Goal: Information Seeking & Learning: Find specific fact

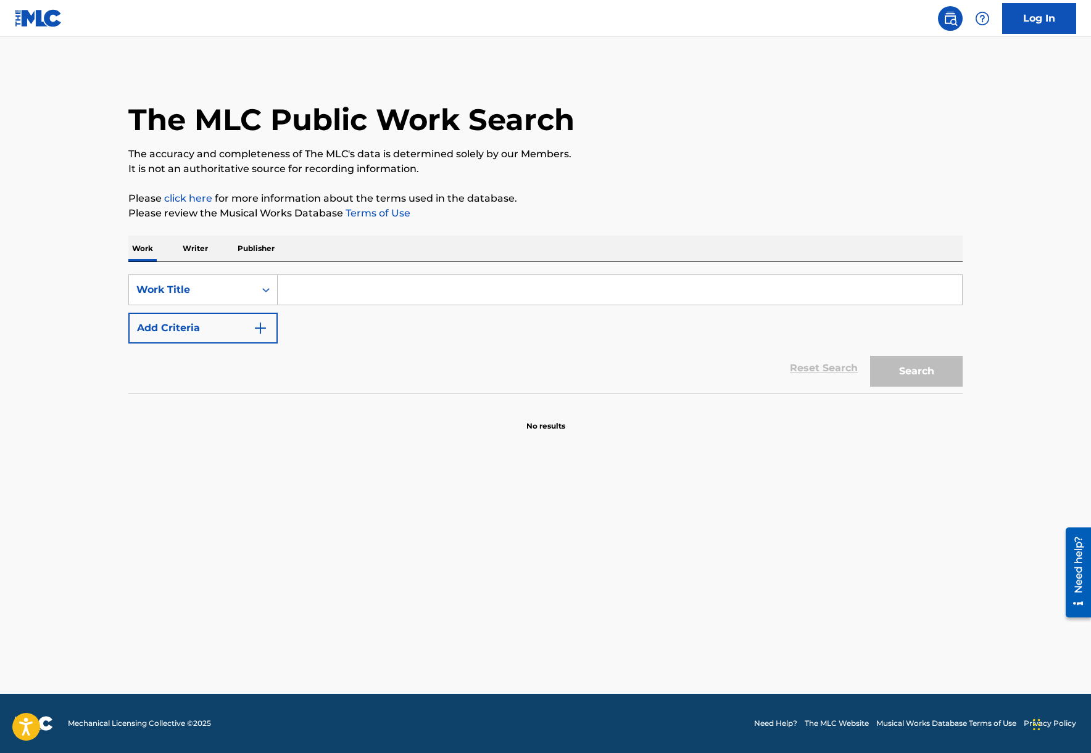
click at [302, 293] on input "Search Form" at bounding box center [620, 290] width 684 height 30
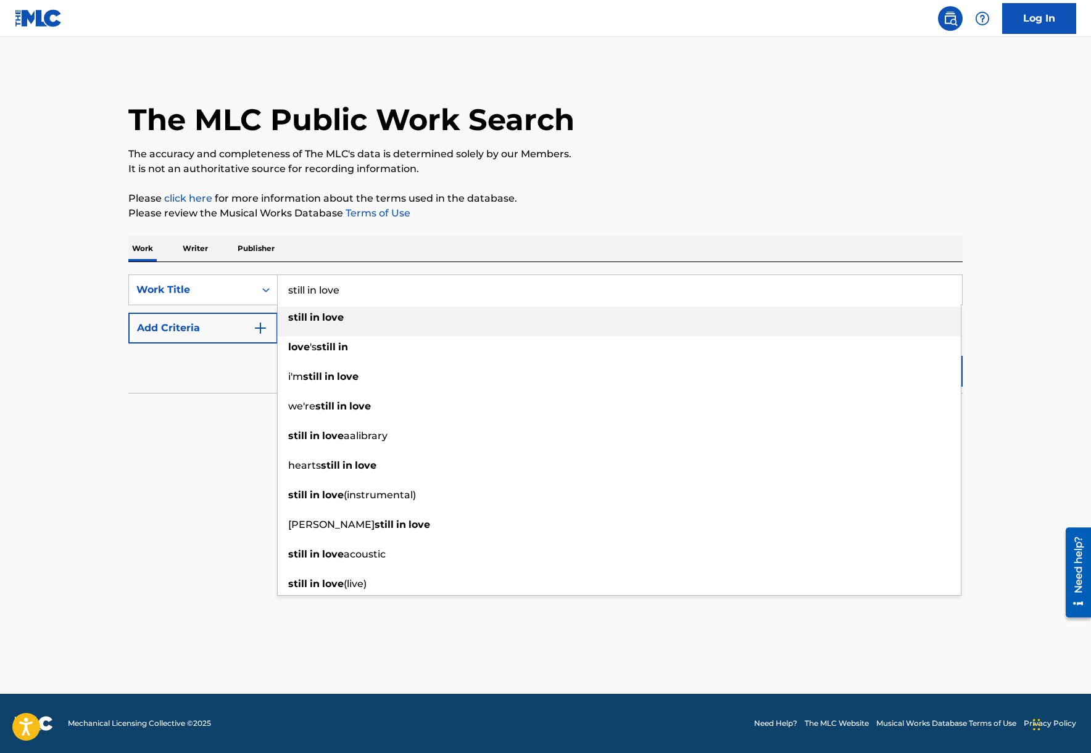
type input "still in love"
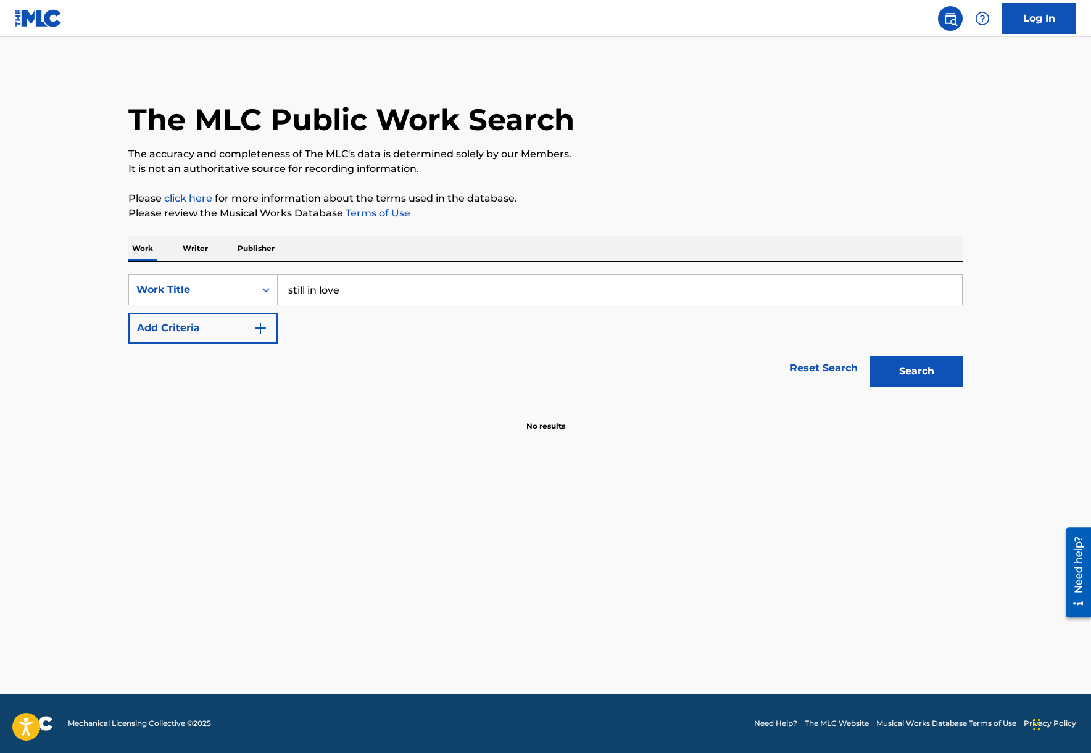
drag, startPoint x: 154, startPoint y: 395, endPoint x: 174, endPoint y: 339, distance: 59.5
click at [157, 374] on div "SearchWithCriteriad702855c-36a6-45c0-af64-ec92db9d3362 Work Title still in love…" at bounding box center [545, 347] width 834 height 170
click at [170, 329] on button "Add Criteria" at bounding box center [202, 328] width 149 height 31
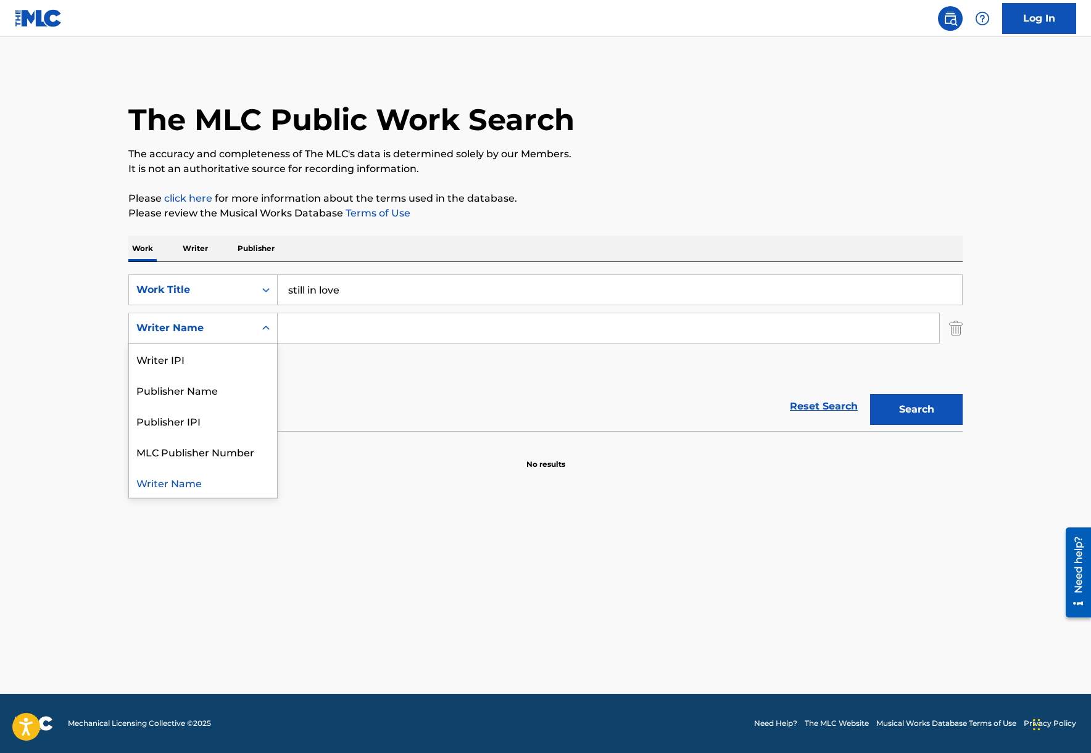
click at [201, 331] on div "Writer Name" at bounding box center [191, 328] width 111 height 15
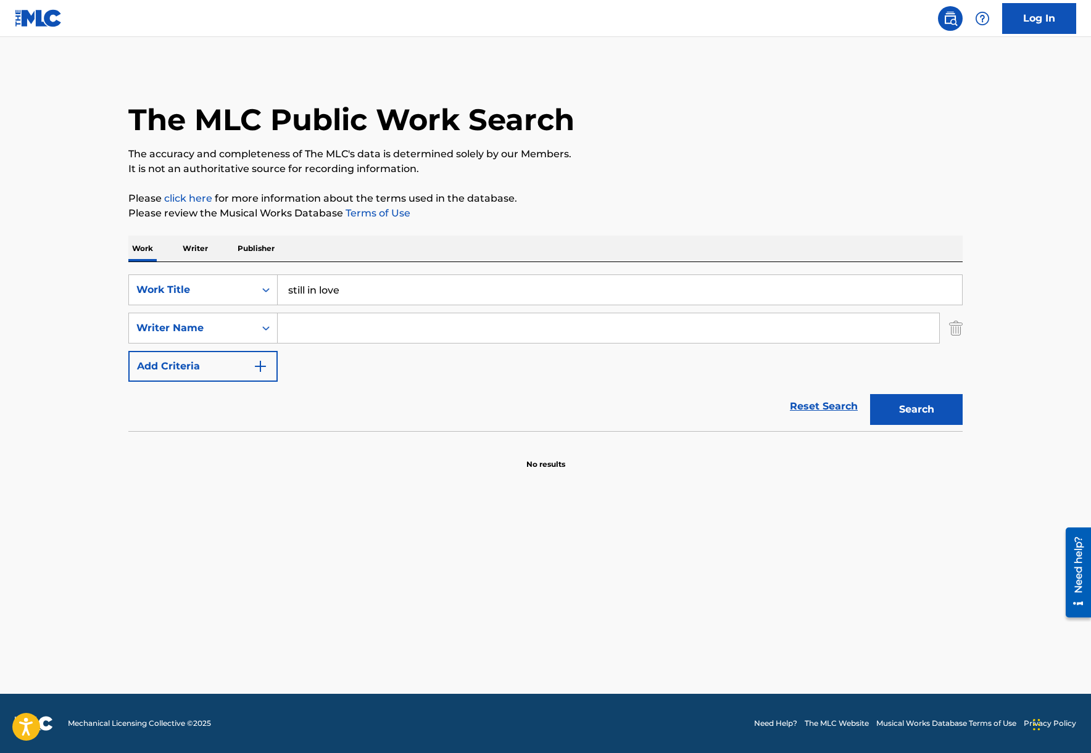
click at [336, 324] on input "Search Form" at bounding box center [608, 328] width 661 height 30
type input "abrams"
click at [922, 403] on button "Search" at bounding box center [916, 409] width 93 height 31
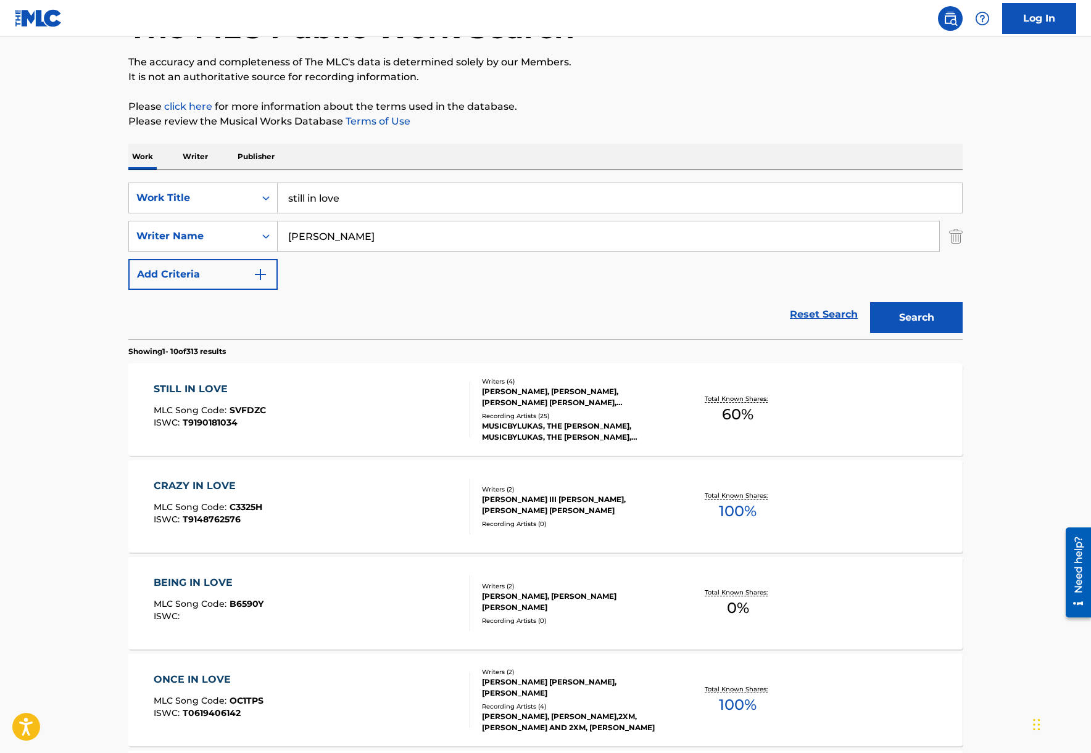
scroll to position [94, 0]
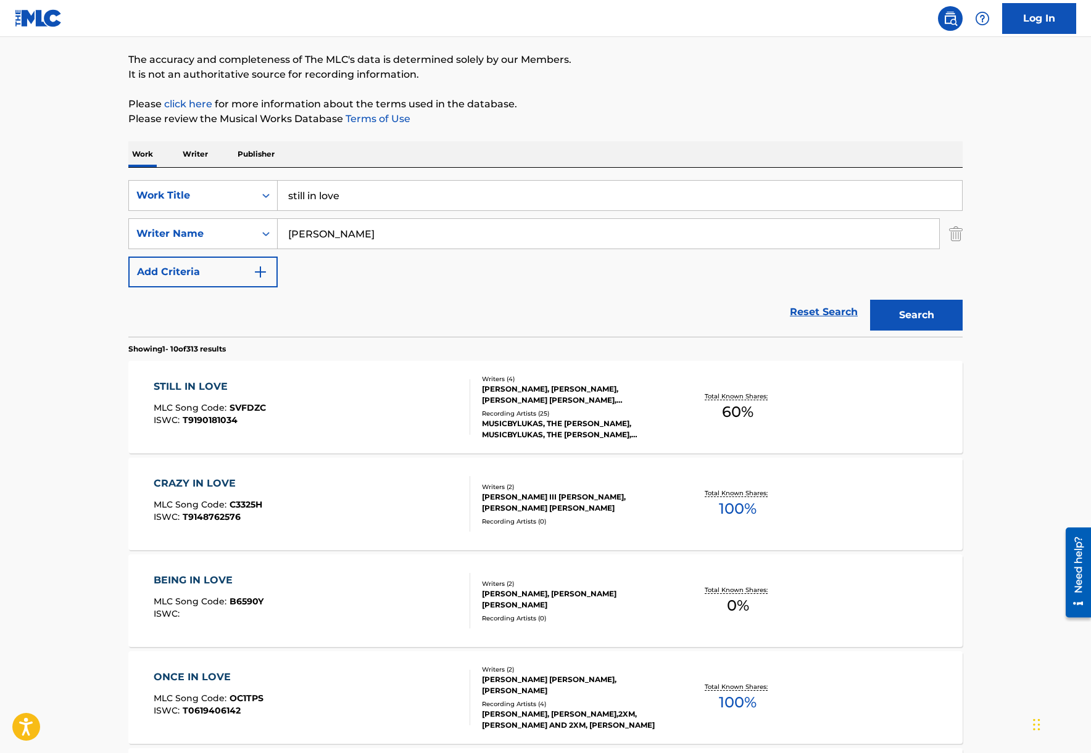
click at [193, 382] on div "STILL IN LOVE" at bounding box center [210, 386] width 112 height 15
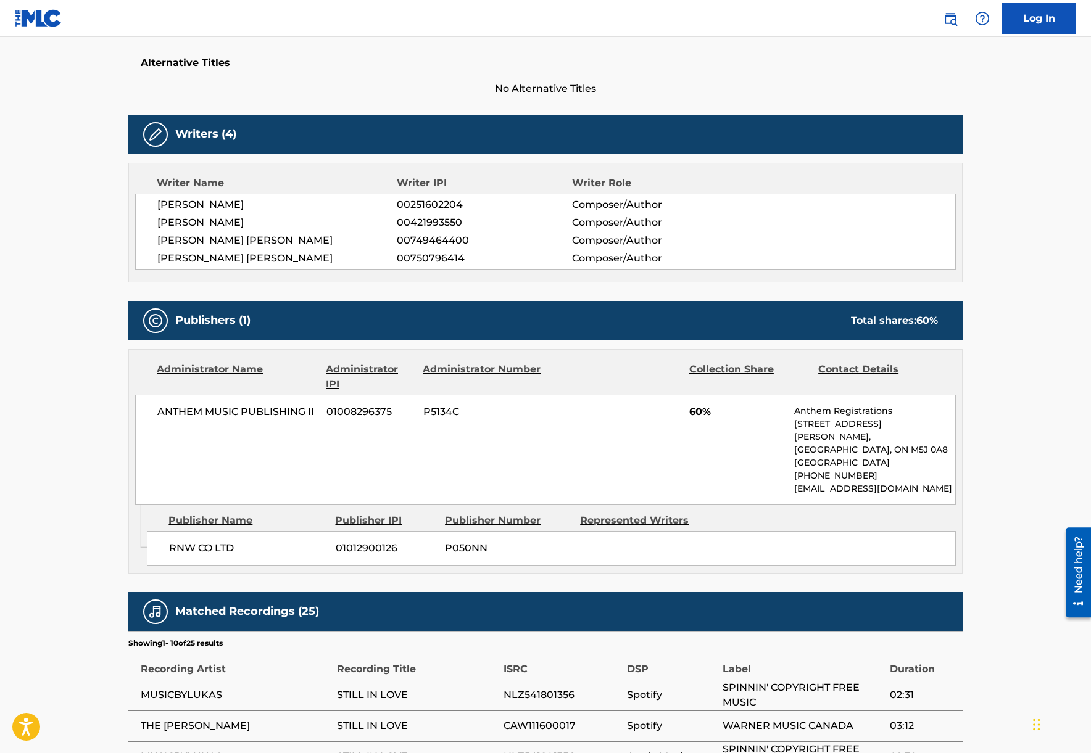
scroll to position [302, 0]
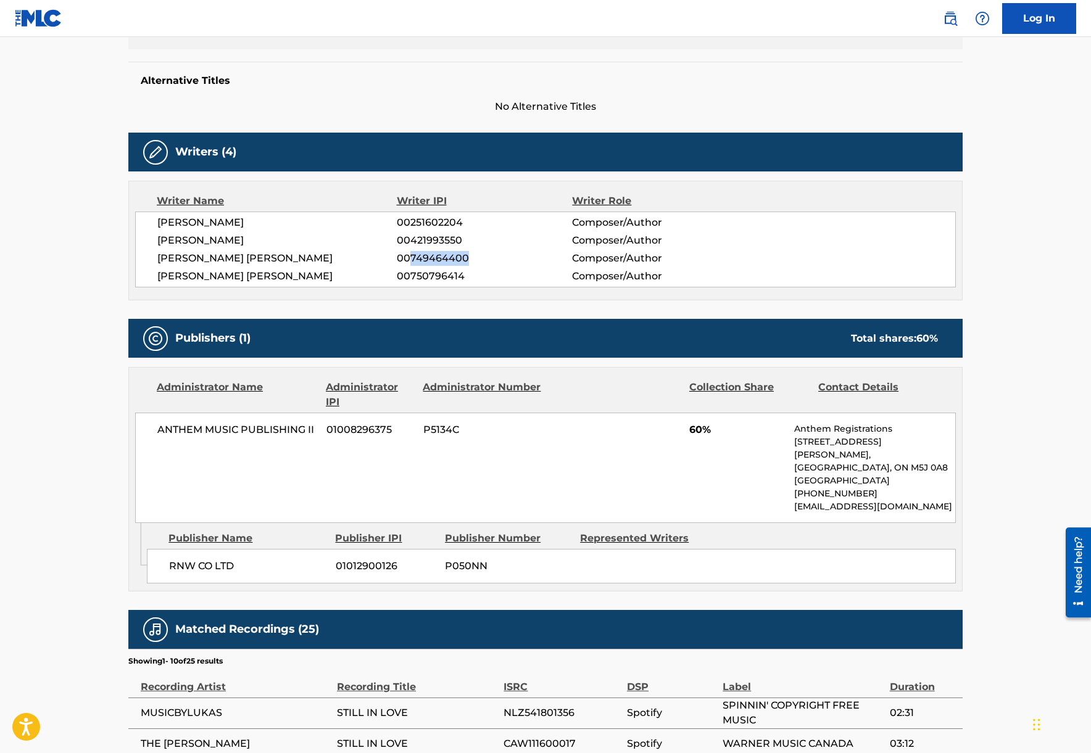
drag, startPoint x: 471, startPoint y: 255, endPoint x: 443, endPoint y: 274, distance: 33.4
click at [410, 260] on span "00749464400" at bounding box center [484, 258] width 175 height 15
copy span "749464400"
click at [465, 294] on div "Writer Name Writer IPI Writer Role GAVIN BROWN 00251602204 Composer/Author NEIL…" at bounding box center [545, 241] width 834 height 120
drag, startPoint x: 443, startPoint y: 278, endPoint x: 411, endPoint y: 281, distance: 32.2
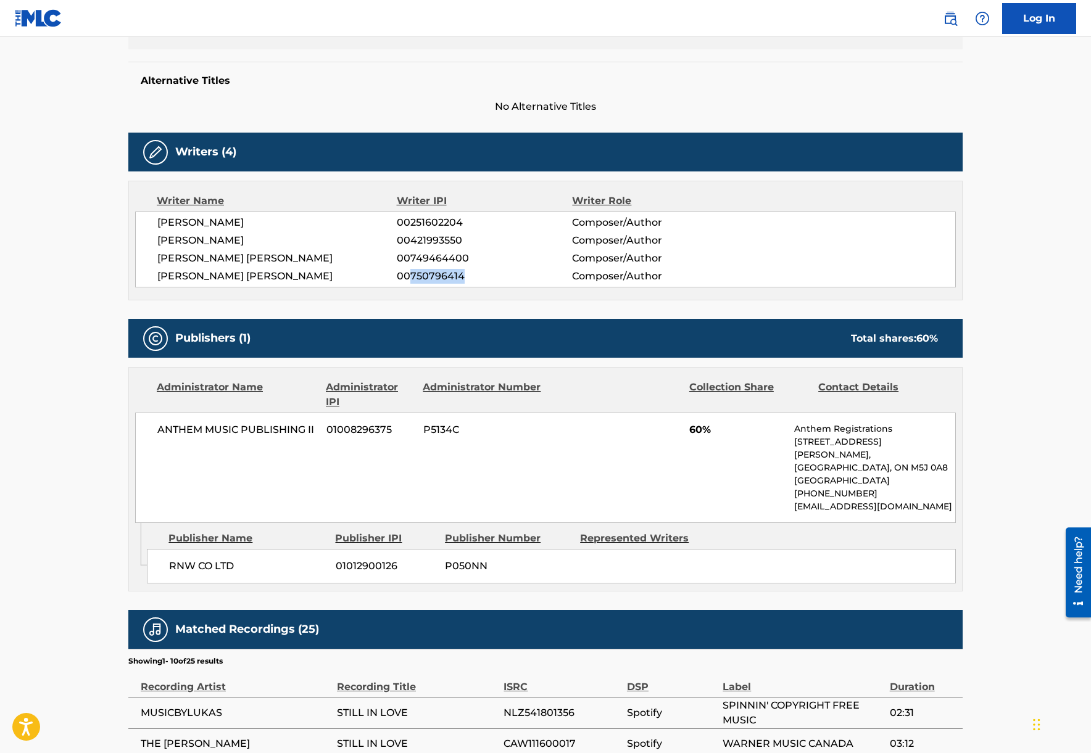
click at [411, 281] on span "00750796414" at bounding box center [484, 276] width 175 height 15
copy span "750796414"
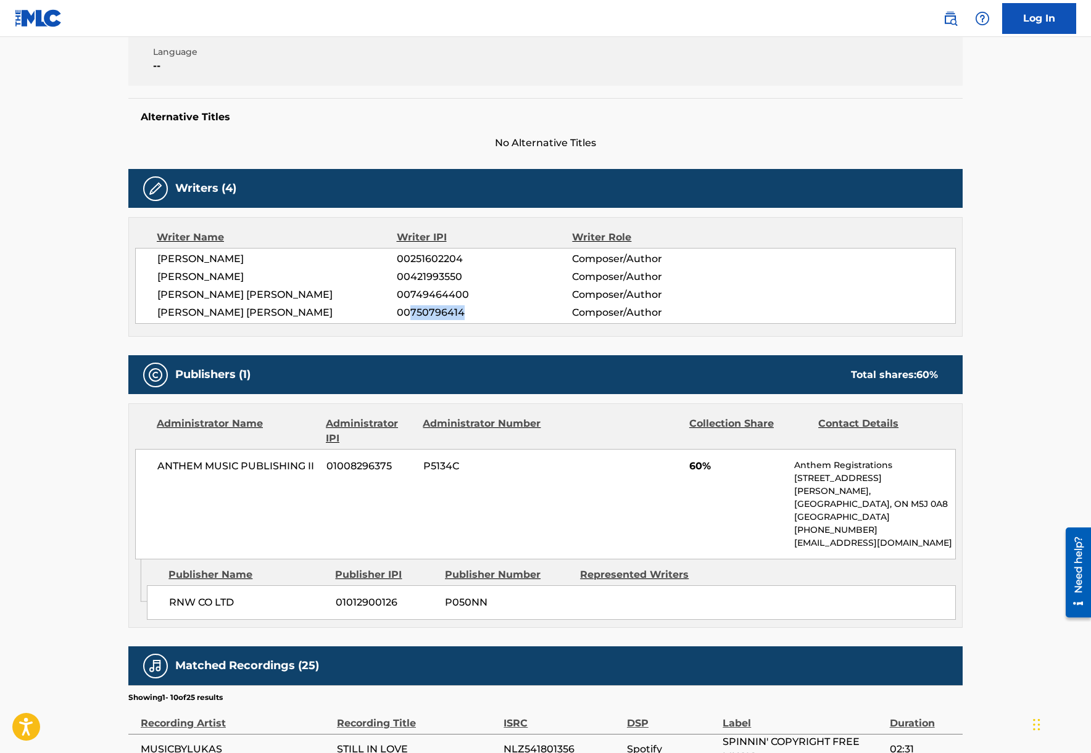
scroll to position [0, 0]
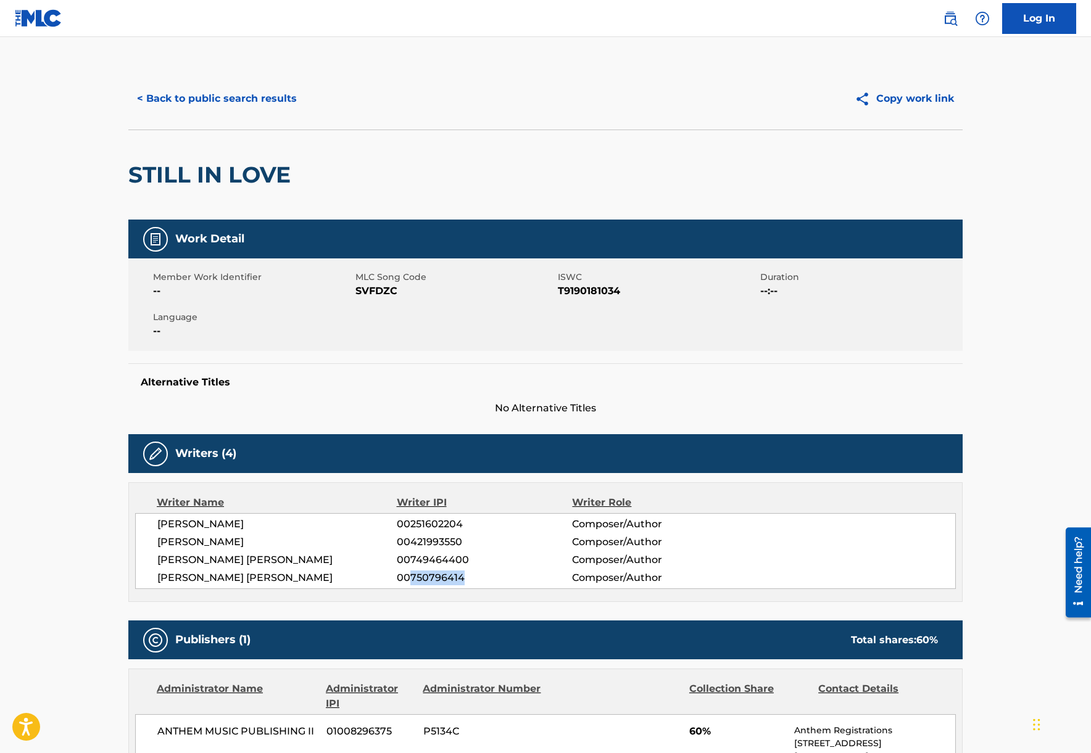
click at [196, 101] on button "< Back to public search results" at bounding box center [216, 98] width 177 height 31
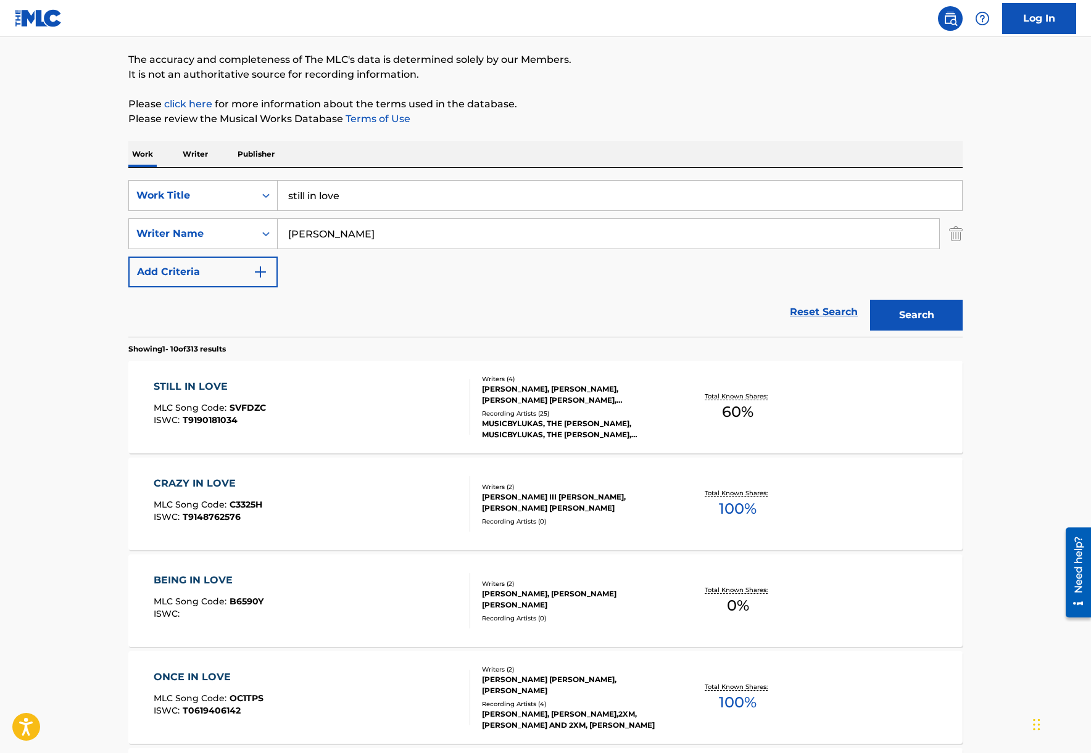
click at [161, 385] on div "STILL IN LOVE" at bounding box center [210, 386] width 112 height 15
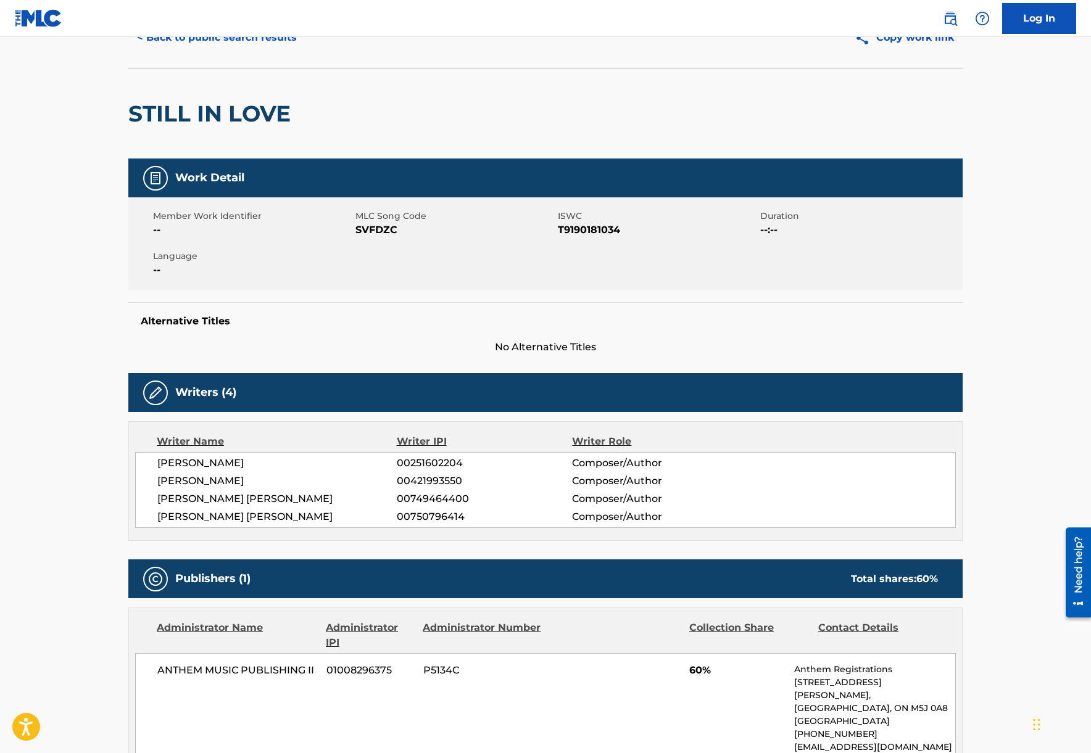
scroll to position [167, 0]
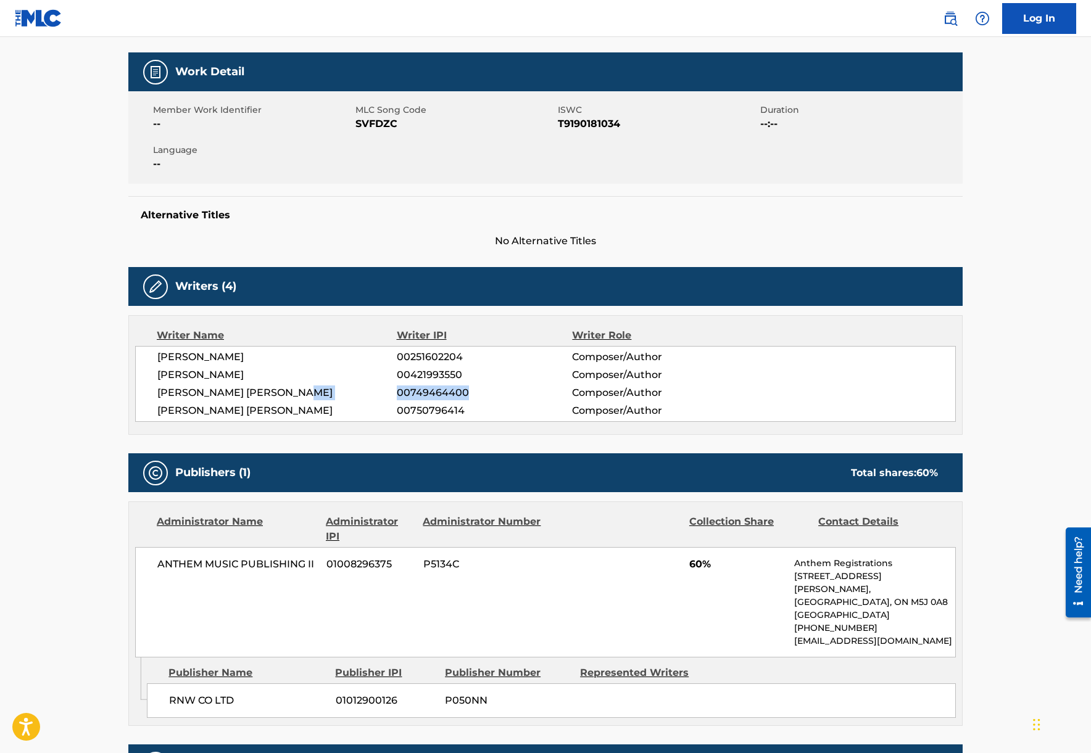
drag, startPoint x: 465, startPoint y: 390, endPoint x: 448, endPoint y: 386, distance: 17.1
click at [388, 394] on div "JAMES EVERETT RAY ABRAMS 00749464400 Composer/Author" at bounding box center [556, 393] width 798 height 15
copy div "00749464400"
click at [809, 318] on div "Writer Name Writer IPI Writer Role GAVIN BROWN 00251602204 Composer/Author NEIL…" at bounding box center [545, 375] width 834 height 120
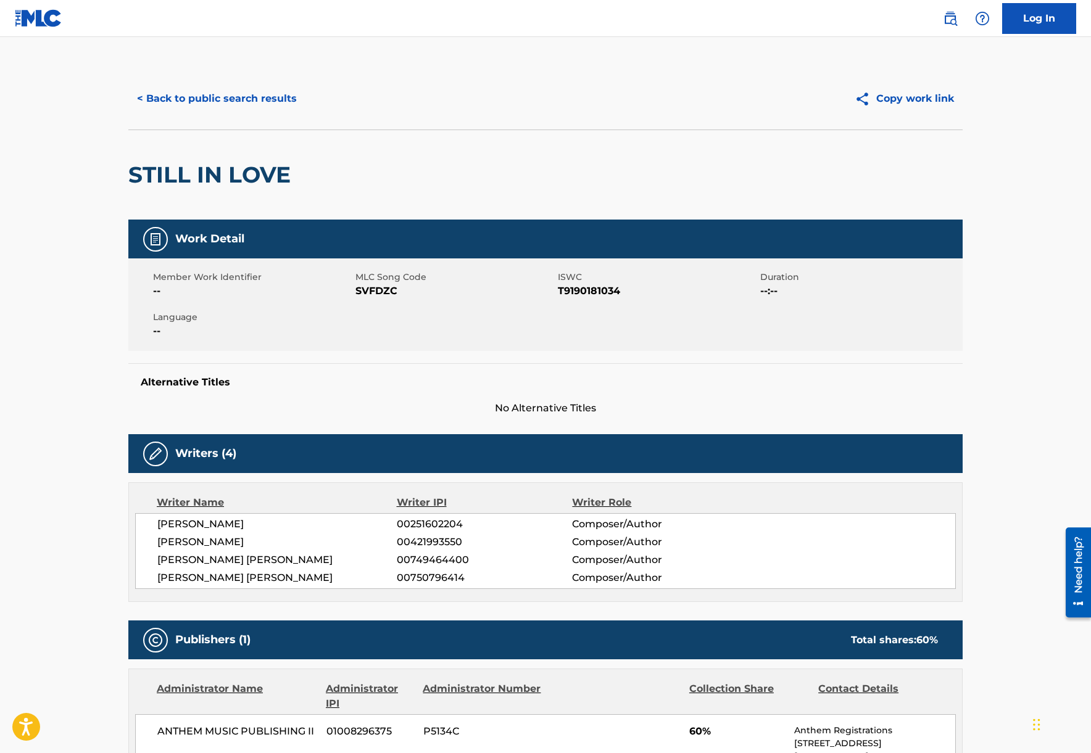
click at [286, 97] on button "< Back to public search results" at bounding box center [216, 98] width 177 height 31
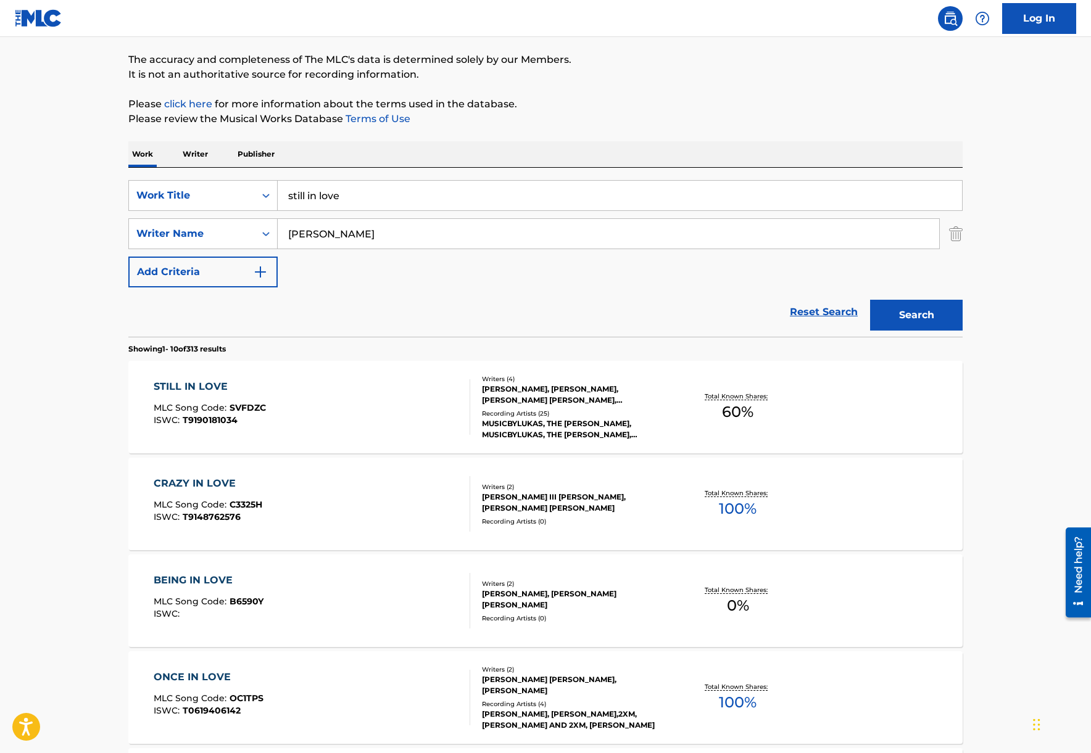
click at [199, 160] on p "Writer" at bounding box center [195, 154] width 33 height 26
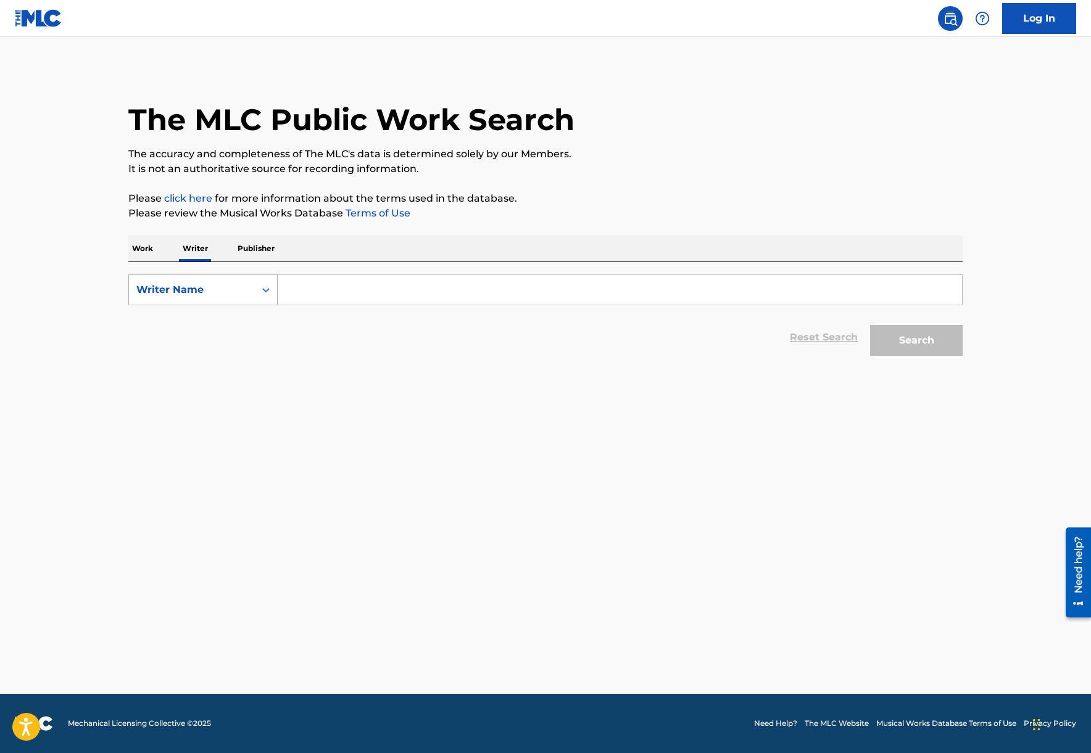
click at [191, 295] on div "Writer Name" at bounding box center [191, 290] width 111 height 15
click at [189, 320] on div "Writer IPI" at bounding box center [203, 320] width 148 height 31
drag, startPoint x: 339, startPoint y: 286, endPoint x: 658, endPoint y: 301, distance: 319.9
click at [343, 286] on input "Search Form" at bounding box center [620, 290] width 684 height 30
paste input "00749464400"
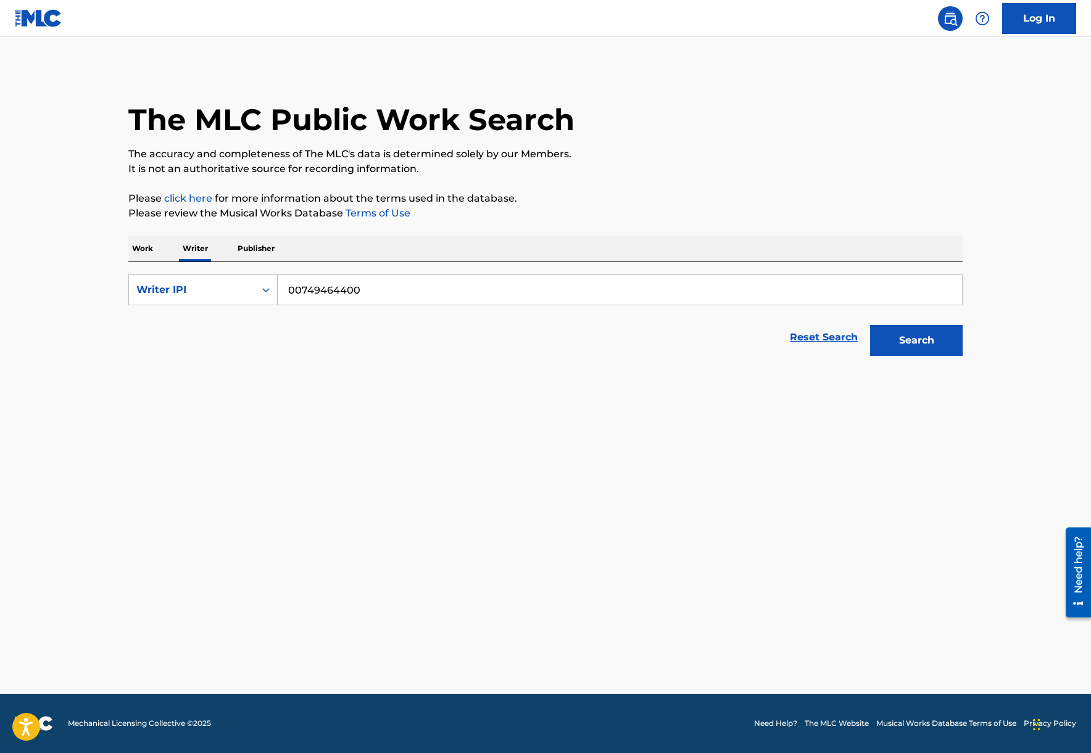
click at [896, 345] on button "Search" at bounding box center [916, 340] width 93 height 31
click at [912, 349] on button "Search" at bounding box center [916, 340] width 93 height 31
click at [291, 284] on input "00749464400" at bounding box center [620, 290] width 684 height 30
type input "00749464400"
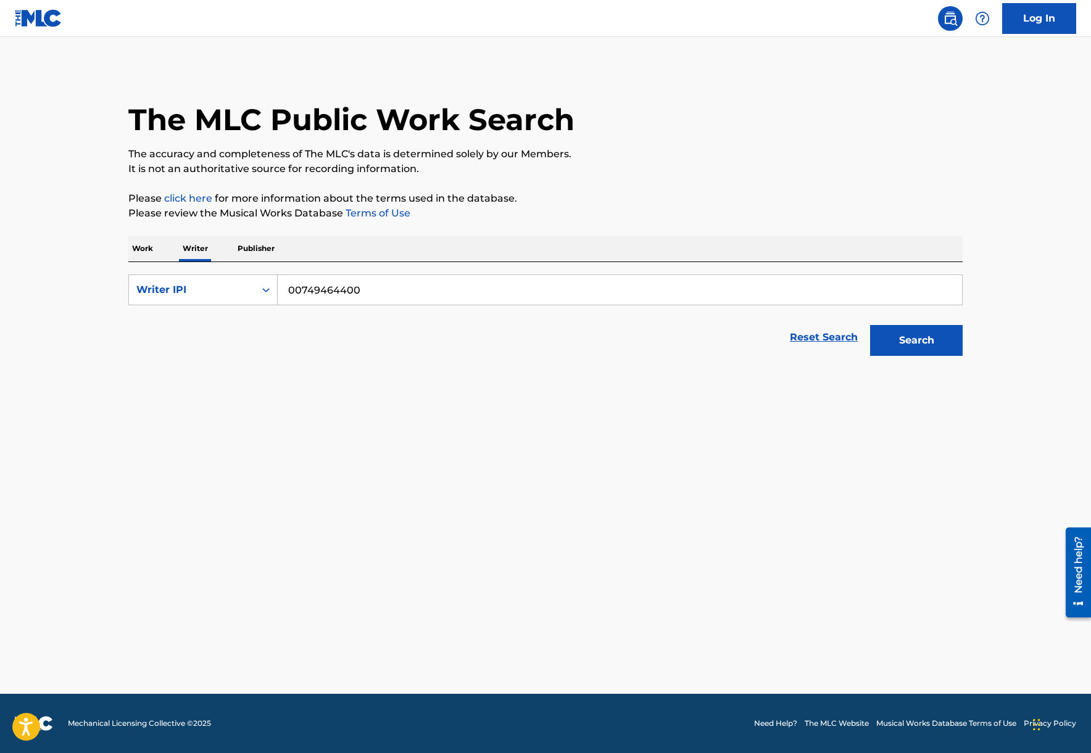
click at [915, 330] on button "Search" at bounding box center [916, 340] width 93 height 31
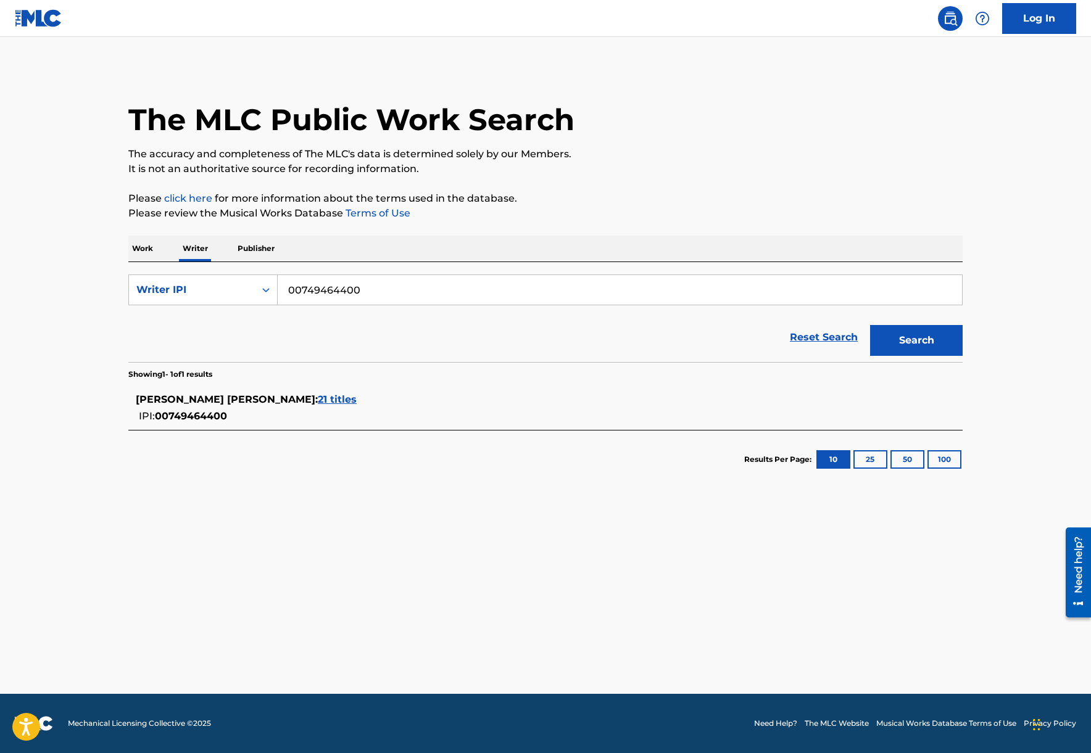
click at [299, 392] on div "JAMES EVERETT RAY ABRAMS : 21 titles" at bounding box center [529, 399] width 787 height 15
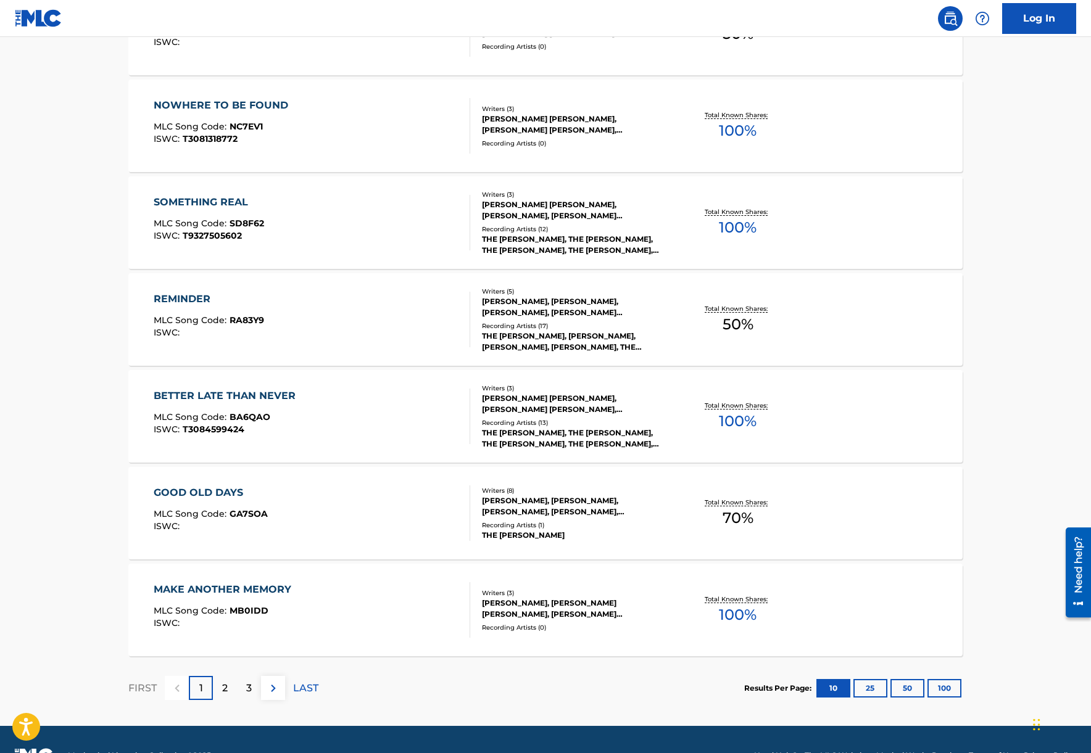
scroll to position [757, 0]
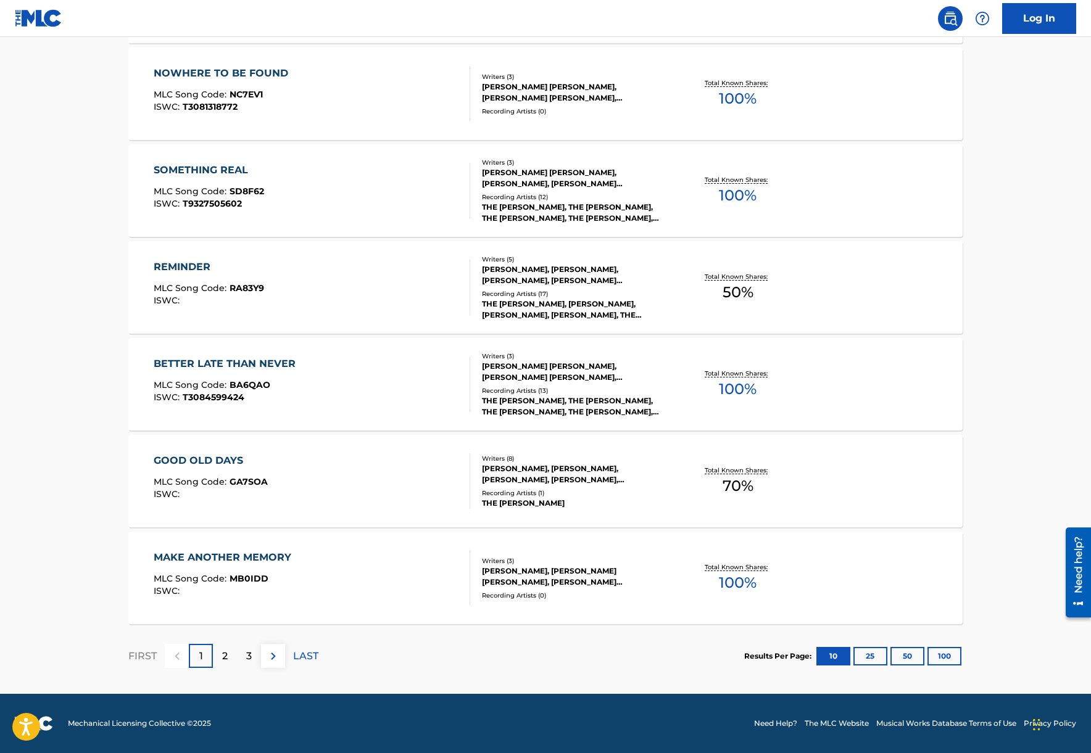
click at [952, 656] on button "100" at bounding box center [944, 656] width 34 height 19
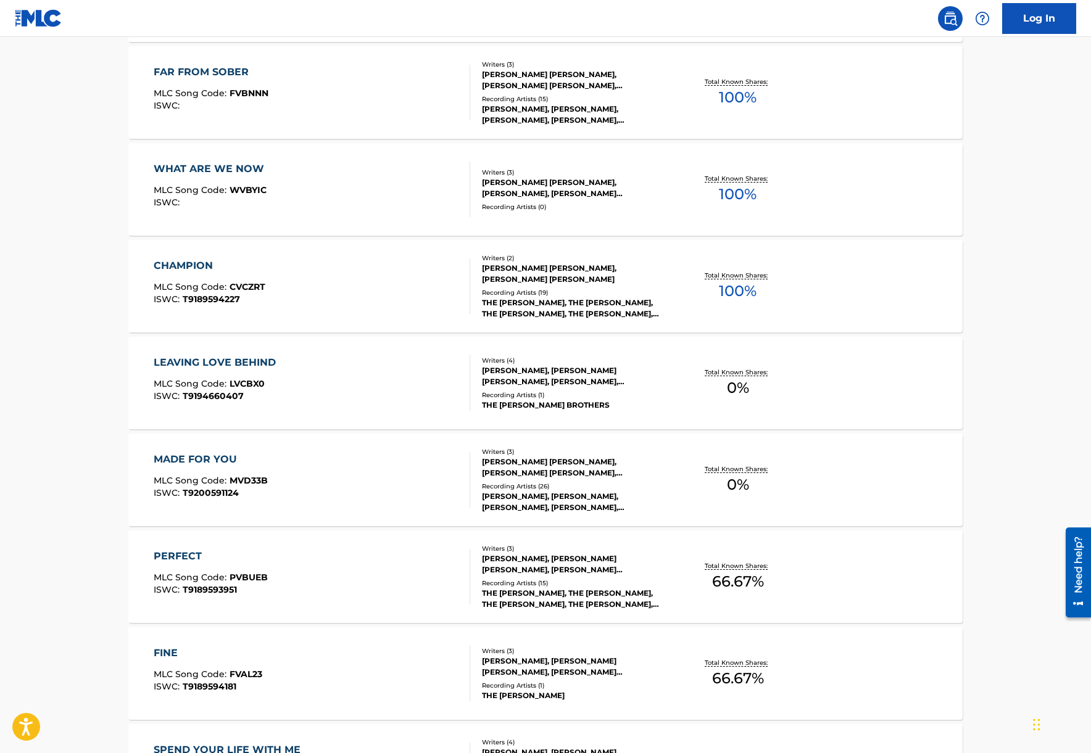
scroll to position [1630, 0]
click at [182, 458] on div "MADE FOR YOU" at bounding box center [211, 459] width 114 height 15
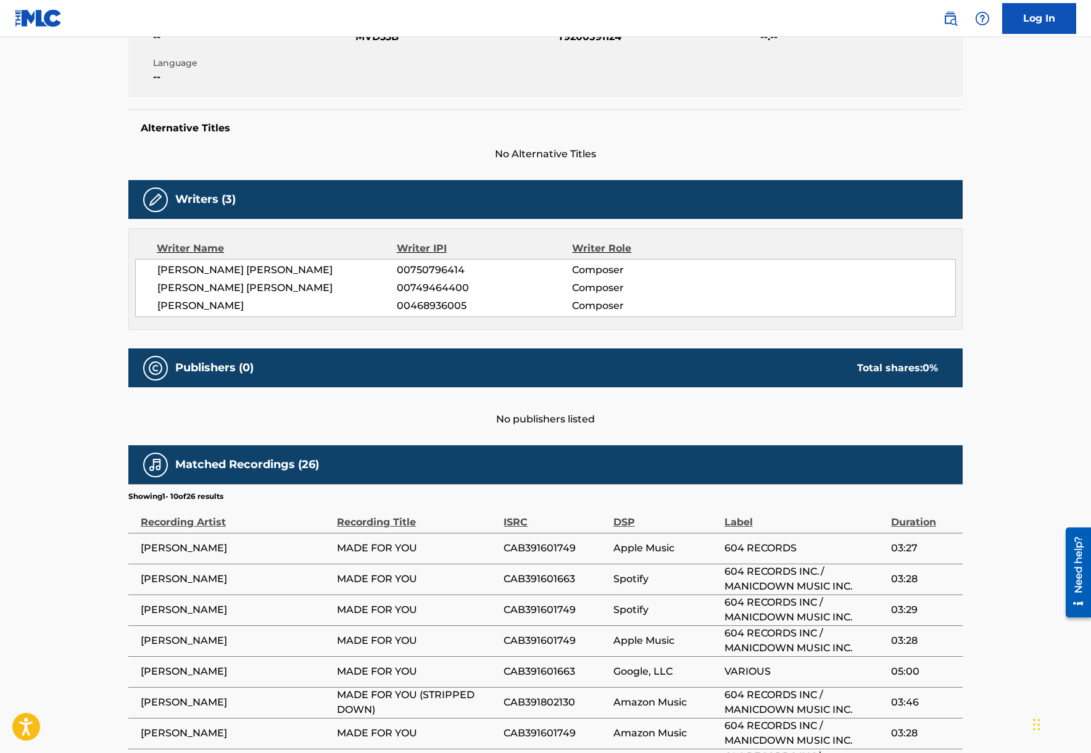
scroll to position [173, 0]
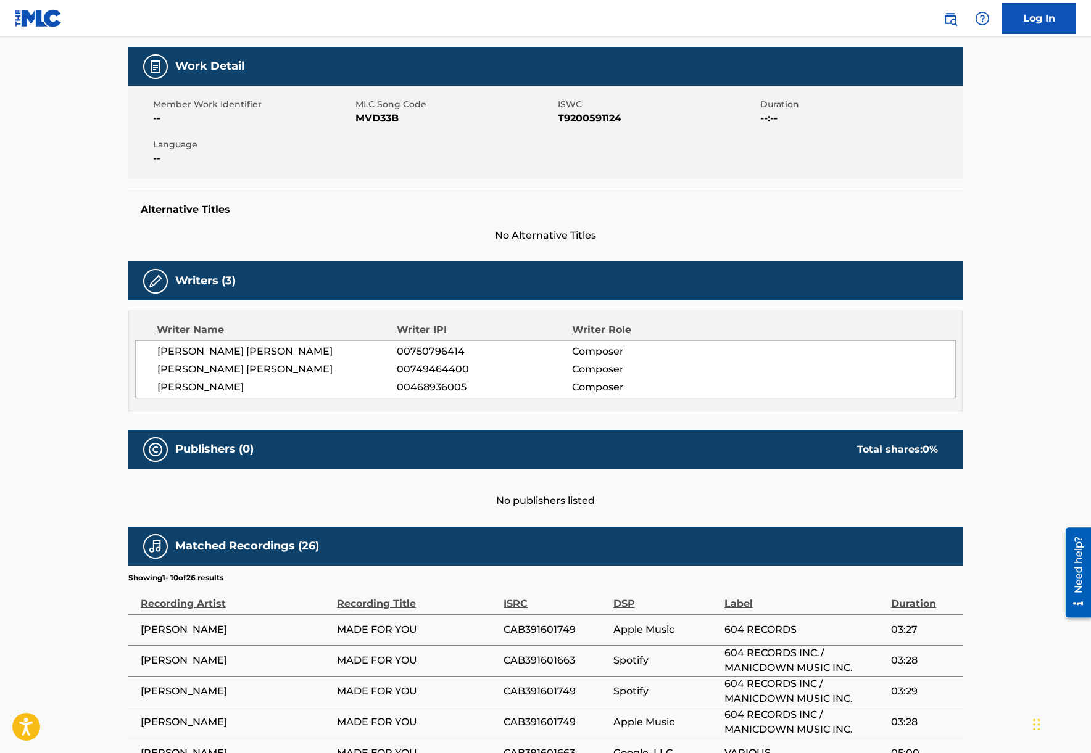
scroll to position [1817, 0]
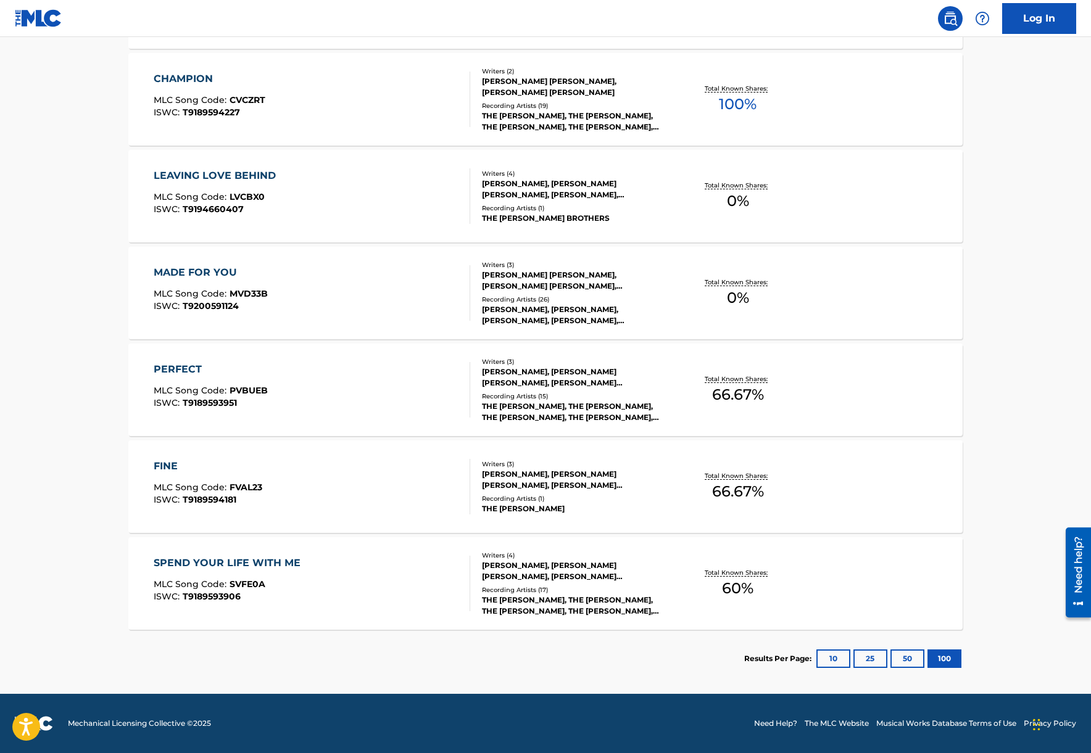
click at [166, 461] on div "FINE" at bounding box center [208, 466] width 109 height 15
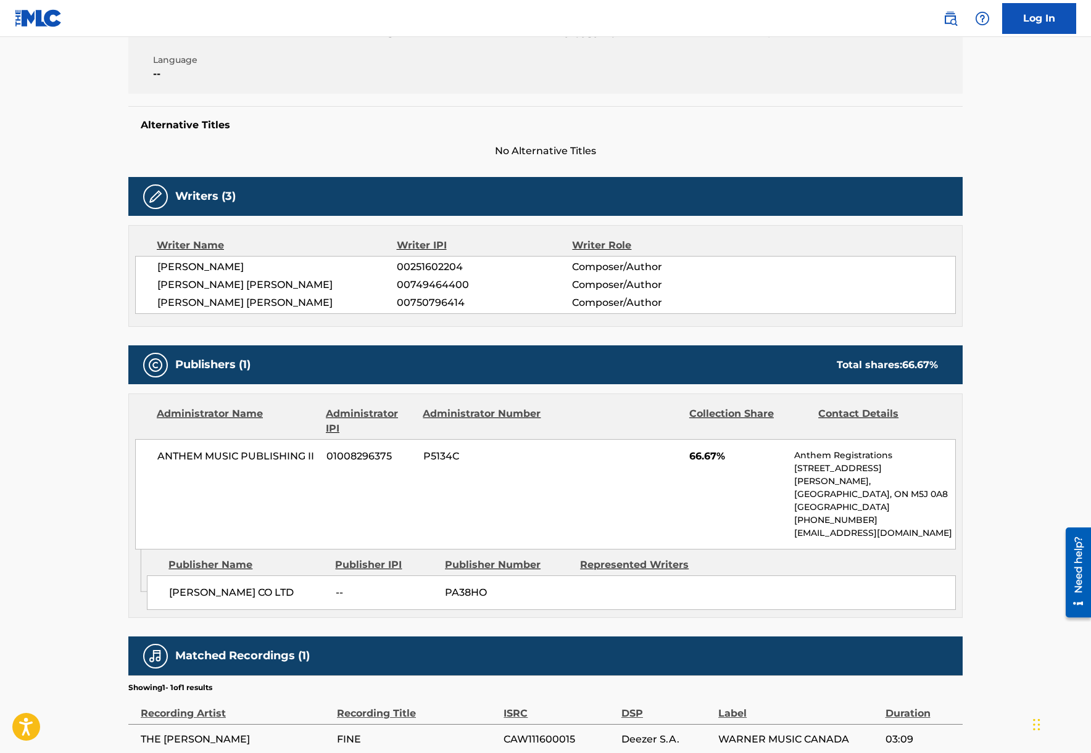
scroll to position [290, 0]
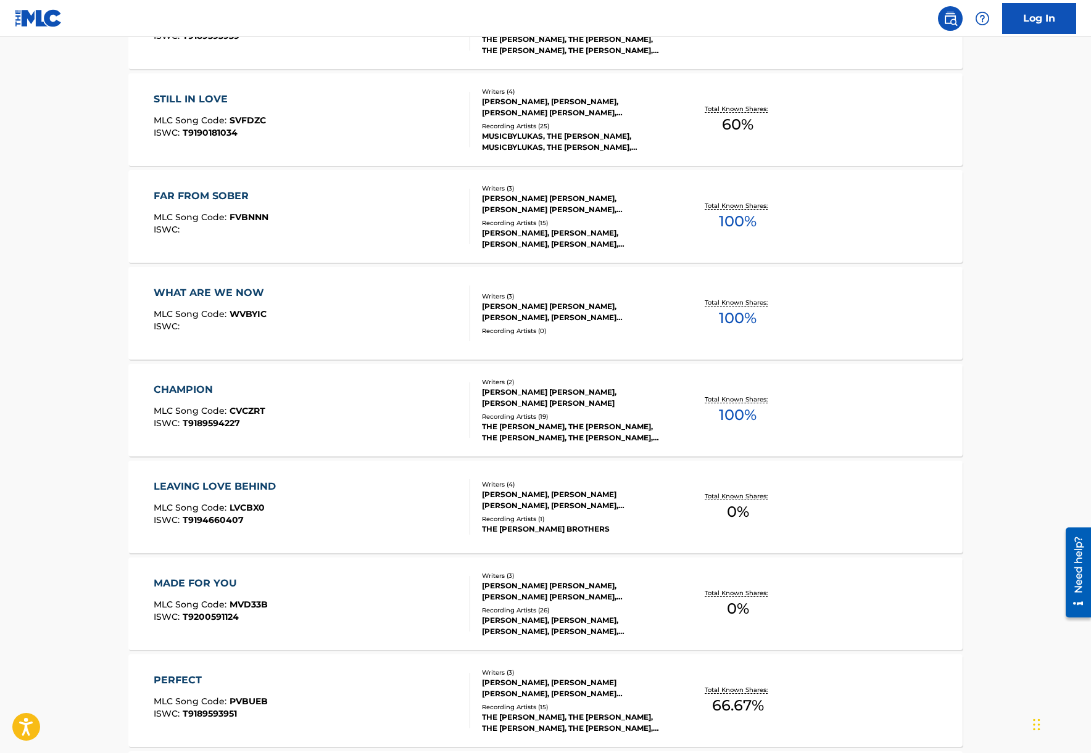
scroll to position [1494, 0]
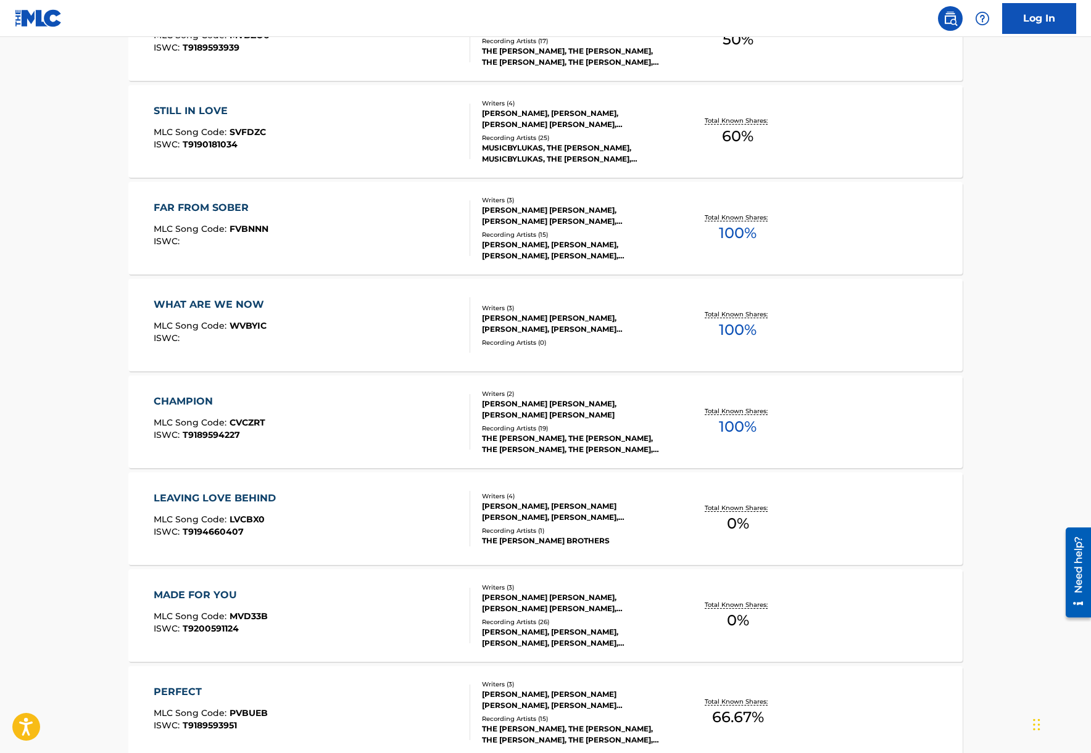
click at [196, 402] on div "CHAMPION" at bounding box center [210, 401] width 112 height 15
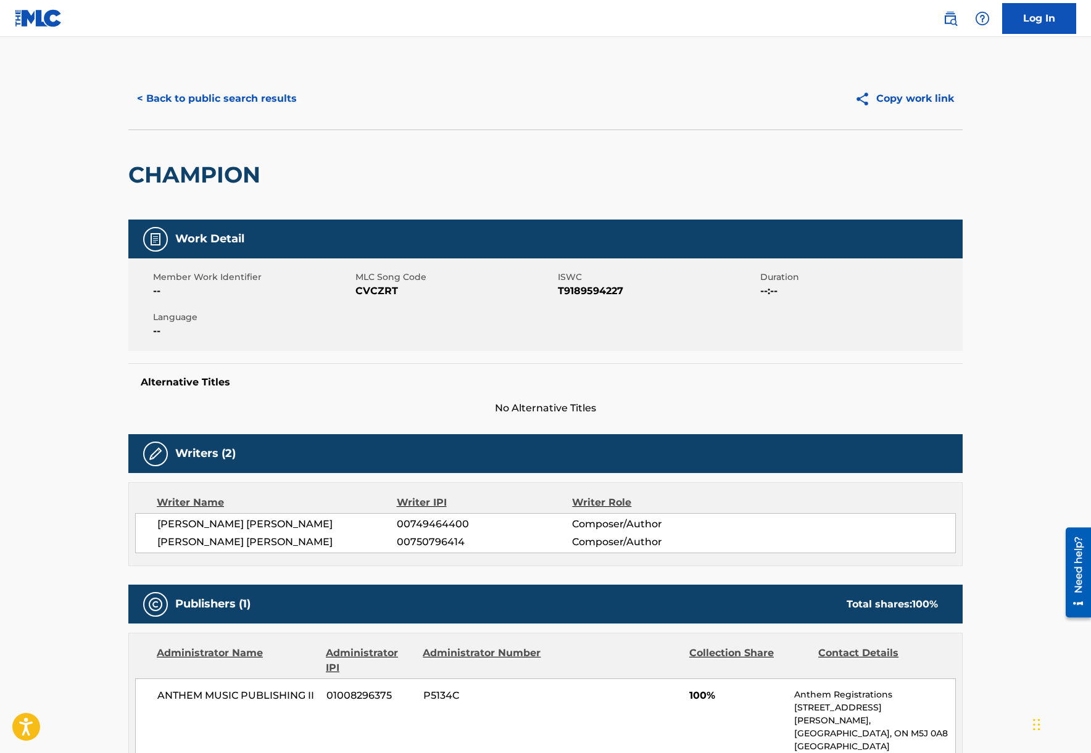
click at [165, 97] on button "< Back to public search results" at bounding box center [216, 98] width 177 height 31
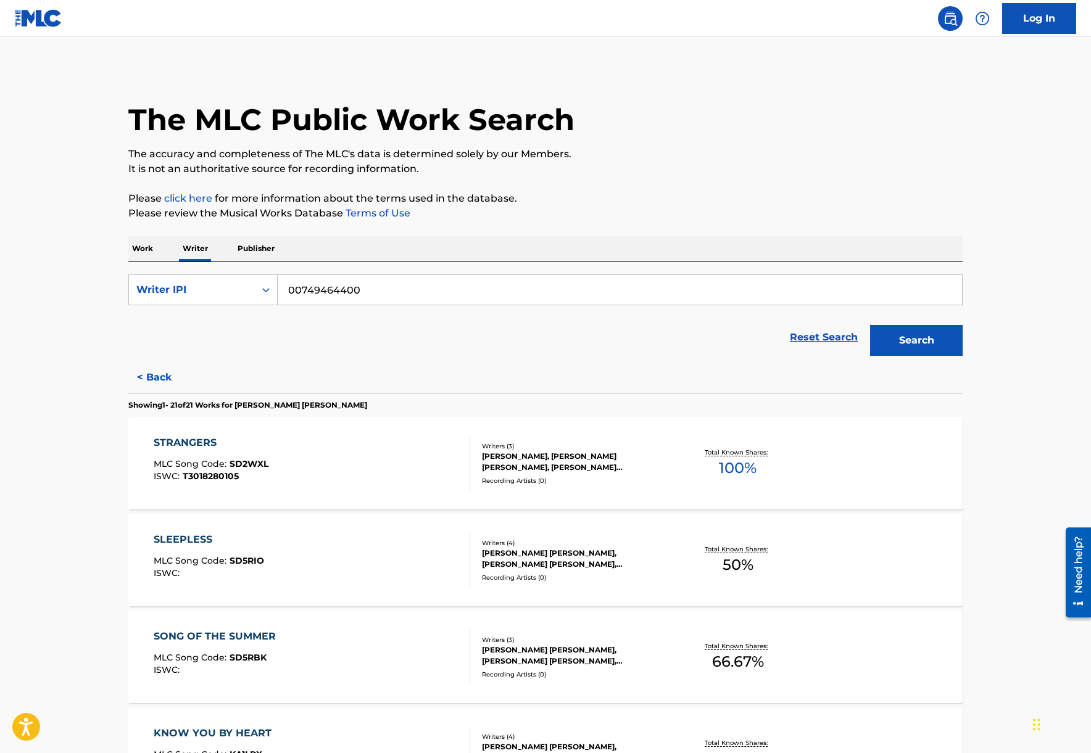
click at [147, 250] on p "Work" at bounding box center [142, 249] width 28 height 26
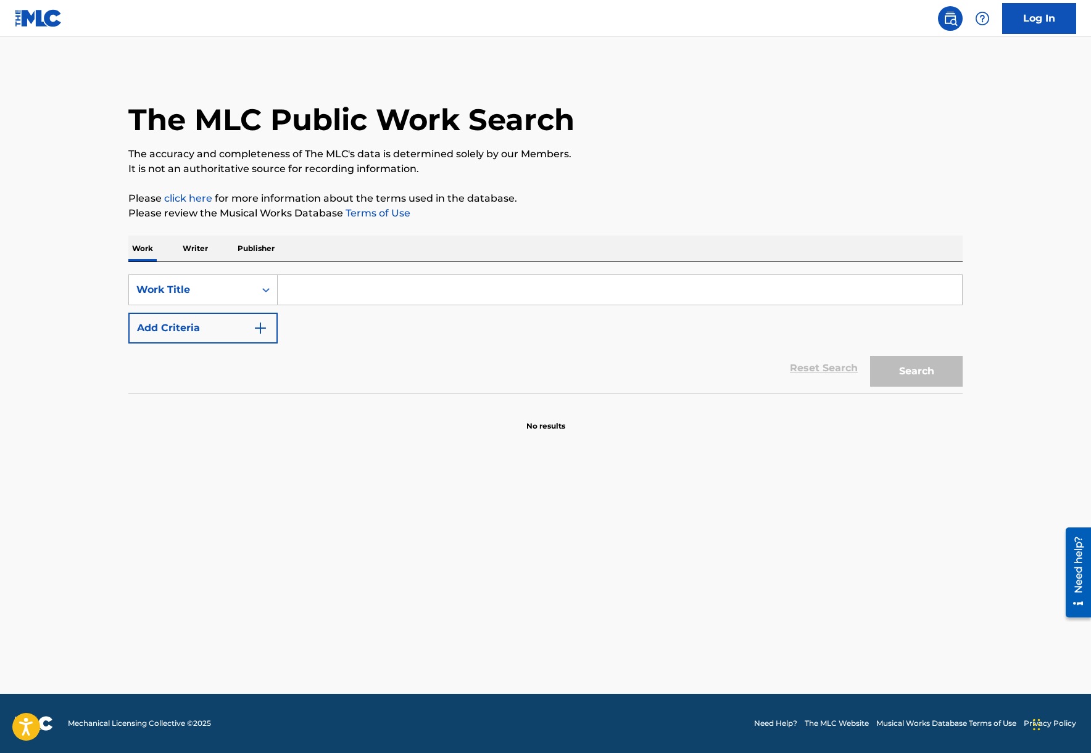
drag, startPoint x: 321, startPoint y: 289, endPoint x: 415, endPoint y: 293, distance: 94.5
click at [321, 289] on input "Search Form" at bounding box center [620, 290] width 684 height 30
paste input "Slow Go the Days"
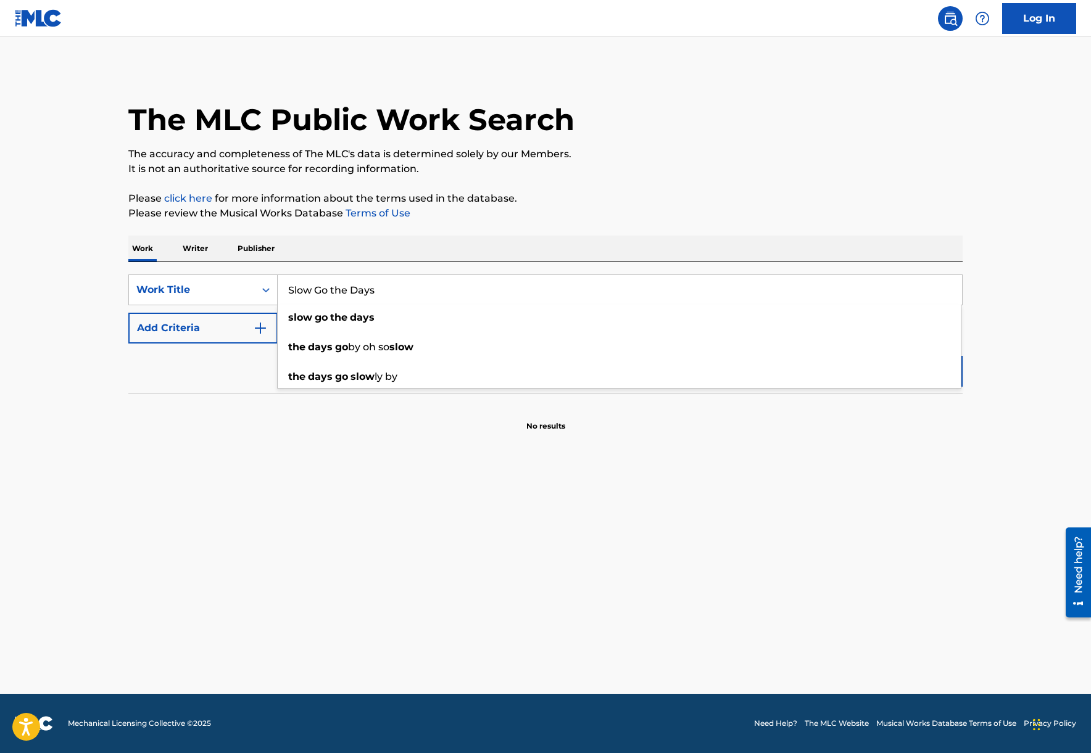
type input "Slow Go the Days"
click at [985, 397] on main "The MLC Public Work Search The accuracy and completeness of The MLC's data is d…" at bounding box center [545, 365] width 1091 height 657
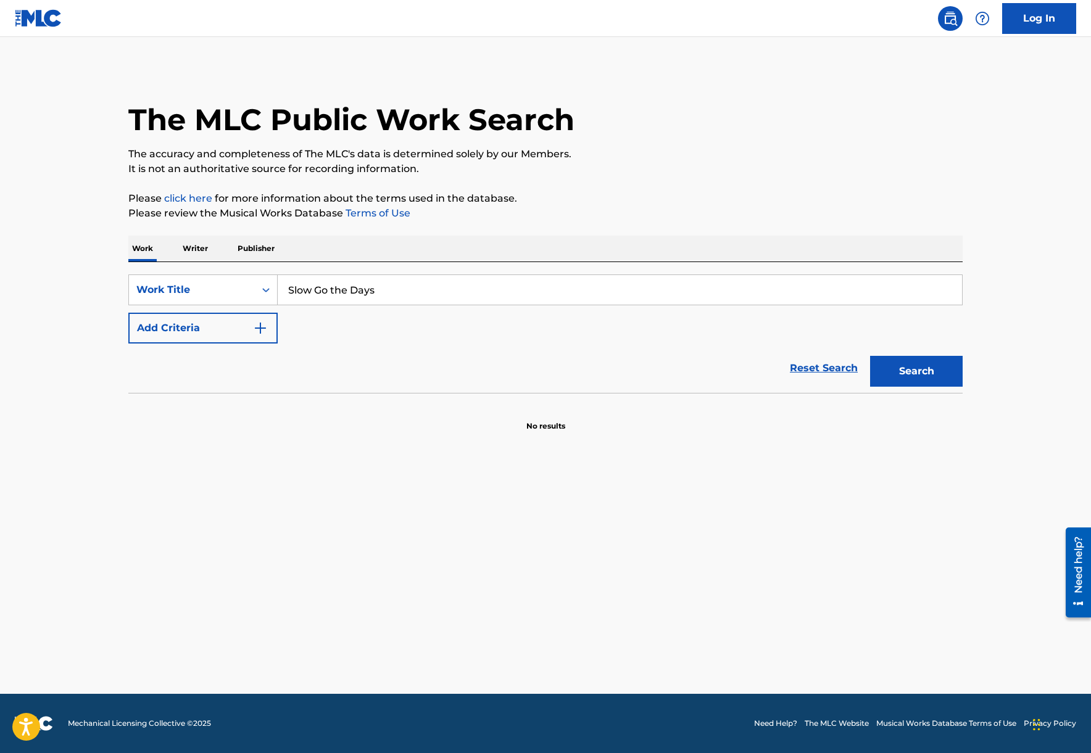
click at [944, 376] on button "Search" at bounding box center [916, 371] width 93 height 31
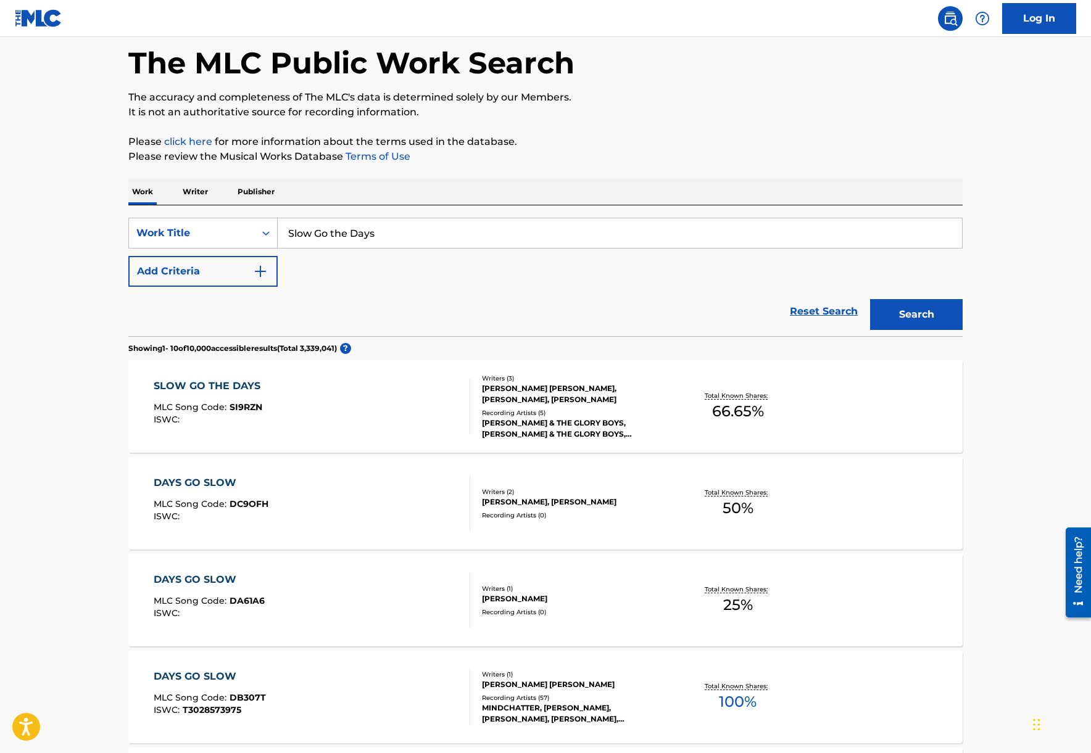
scroll to position [65, 0]
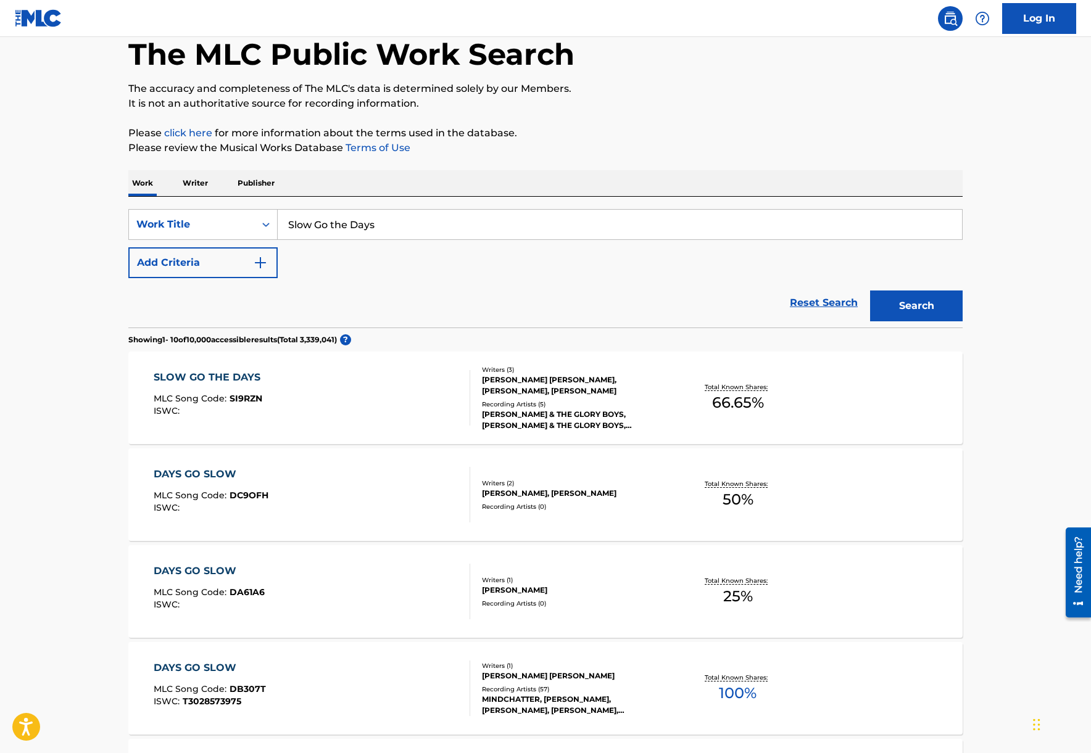
click at [210, 369] on div "SLOW GO THE DAYS MLC Song Code : SI9RZN ISWC : Writers ( 3 ) ZACHARY ROBERT DYE…" at bounding box center [545, 398] width 834 height 93
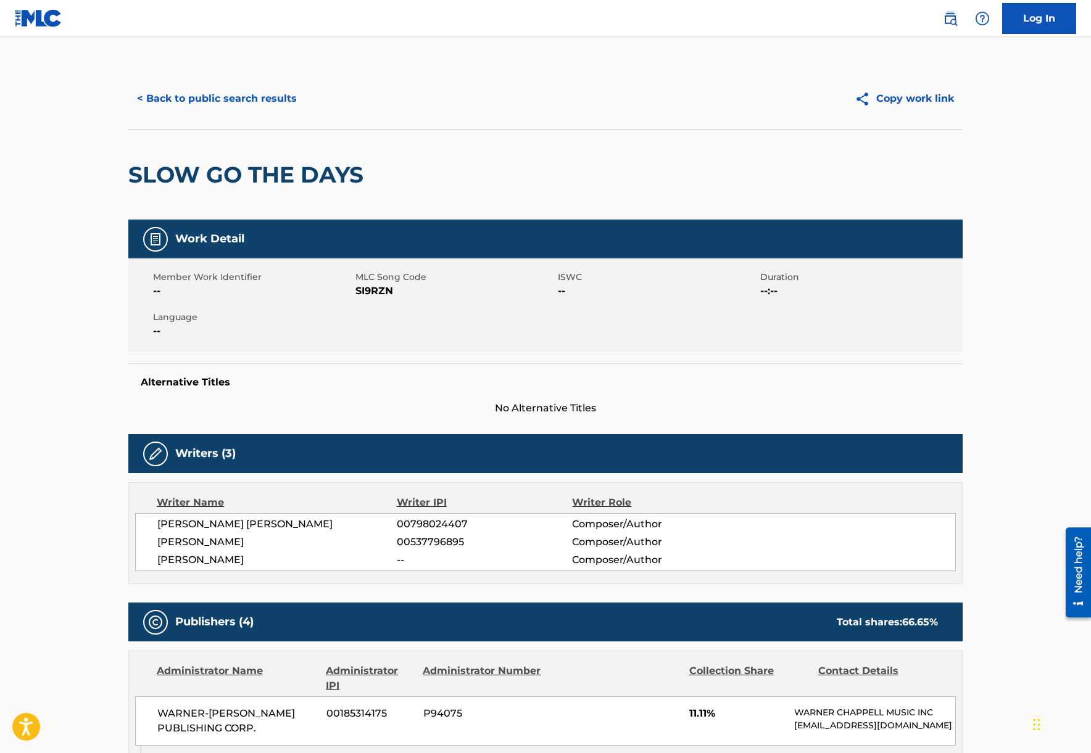
click at [256, 101] on button "< Back to public search results" at bounding box center [216, 98] width 177 height 31
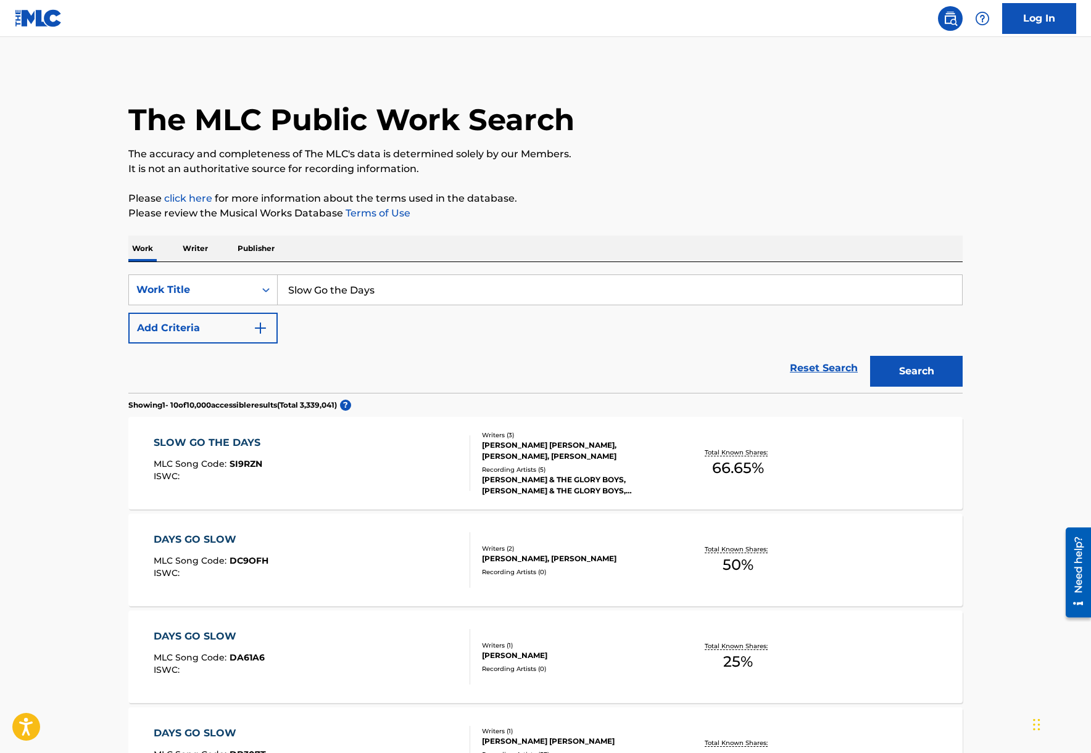
scroll to position [65, 0]
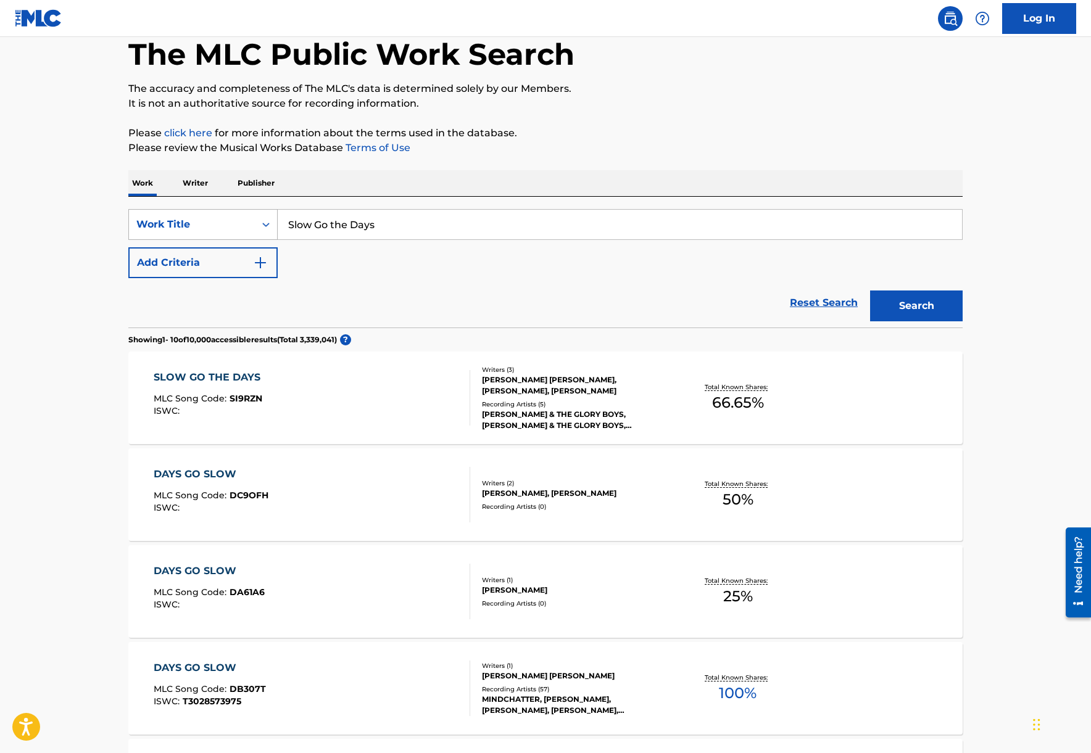
drag, startPoint x: 410, startPoint y: 229, endPoint x: 248, endPoint y: 220, distance: 162.5
click at [248, 220] on div "SearchWithCriteriad702855c-36a6-45c0-af64-ec92db9d3362 Work Title Slow Go the D…" at bounding box center [545, 224] width 834 height 31
paste input "Get Outta My Dreams, Get into My Truck"
drag, startPoint x: 281, startPoint y: 213, endPoint x: 213, endPoint y: 213, distance: 68.5
click at [213, 213] on div "SearchWithCriteriad702855c-36a6-45c0-af64-ec92db9d3362 Work Title slow go the d…" at bounding box center [545, 224] width 834 height 31
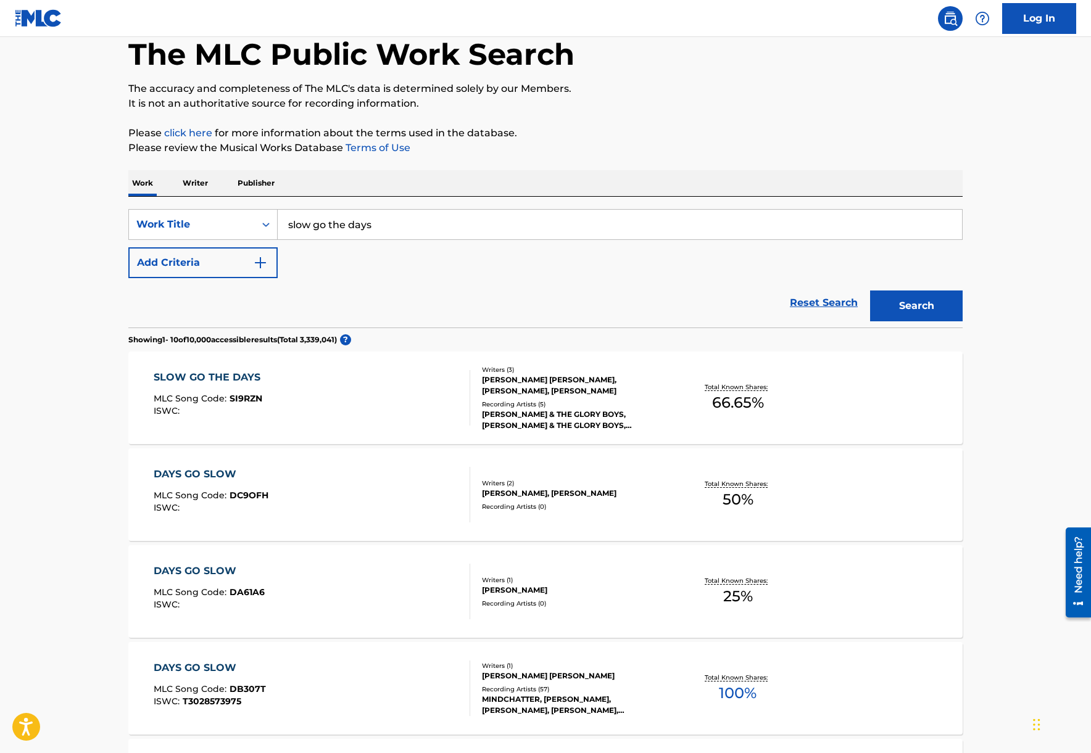
paste input "Get Outta My Dreams, Get into My Truck"
type input "Get Outta My Dreams, Get into My Truck"
click at [898, 308] on button "Search" at bounding box center [916, 306] width 93 height 31
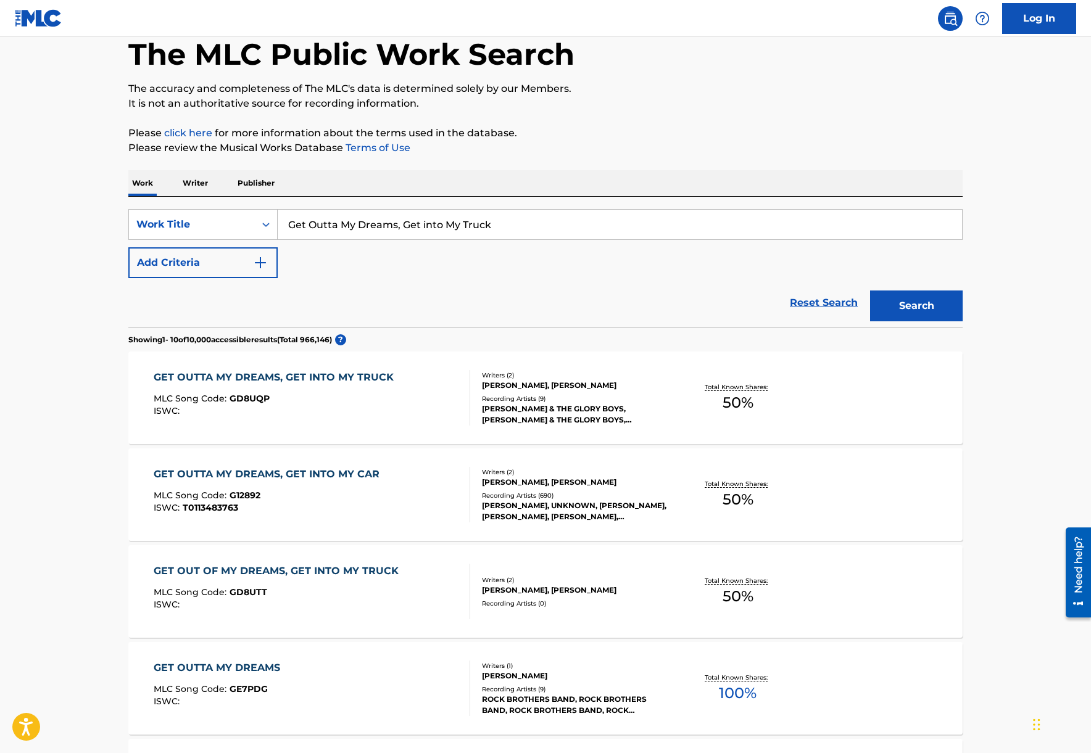
click at [364, 379] on div "GET OUTTA MY DREAMS, GET INTO MY TRUCK" at bounding box center [277, 377] width 246 height 15
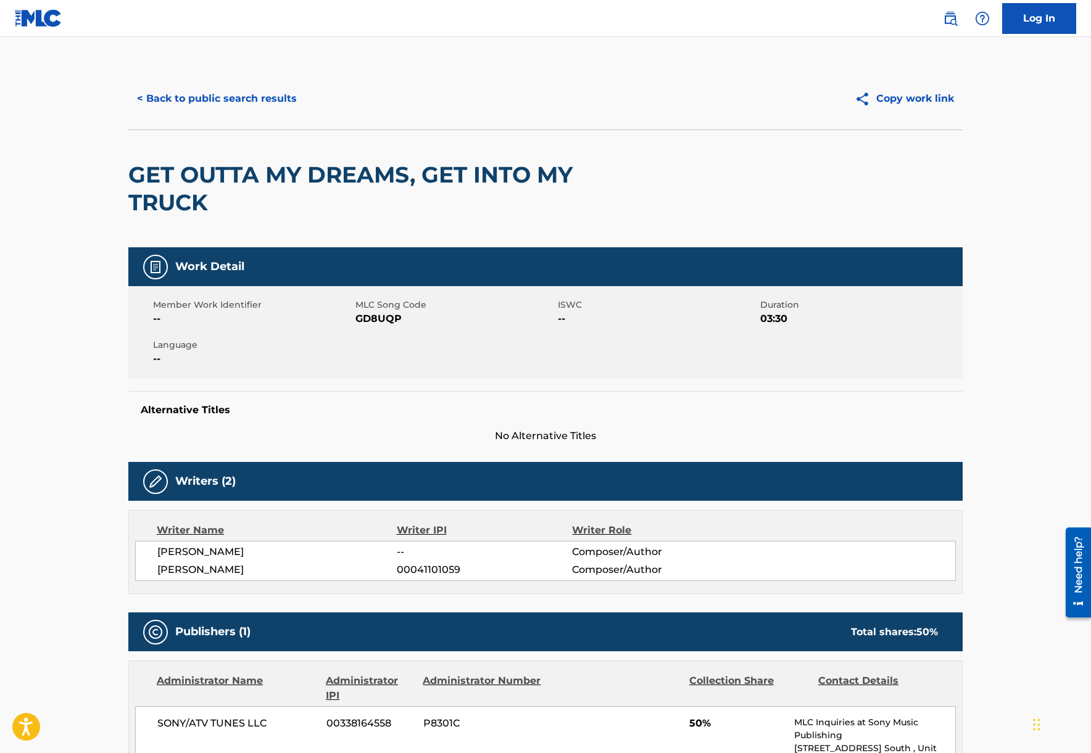
click at [209, 87] on button "< Back to public search results" at bounding box center [216, 98] width 177 height 31
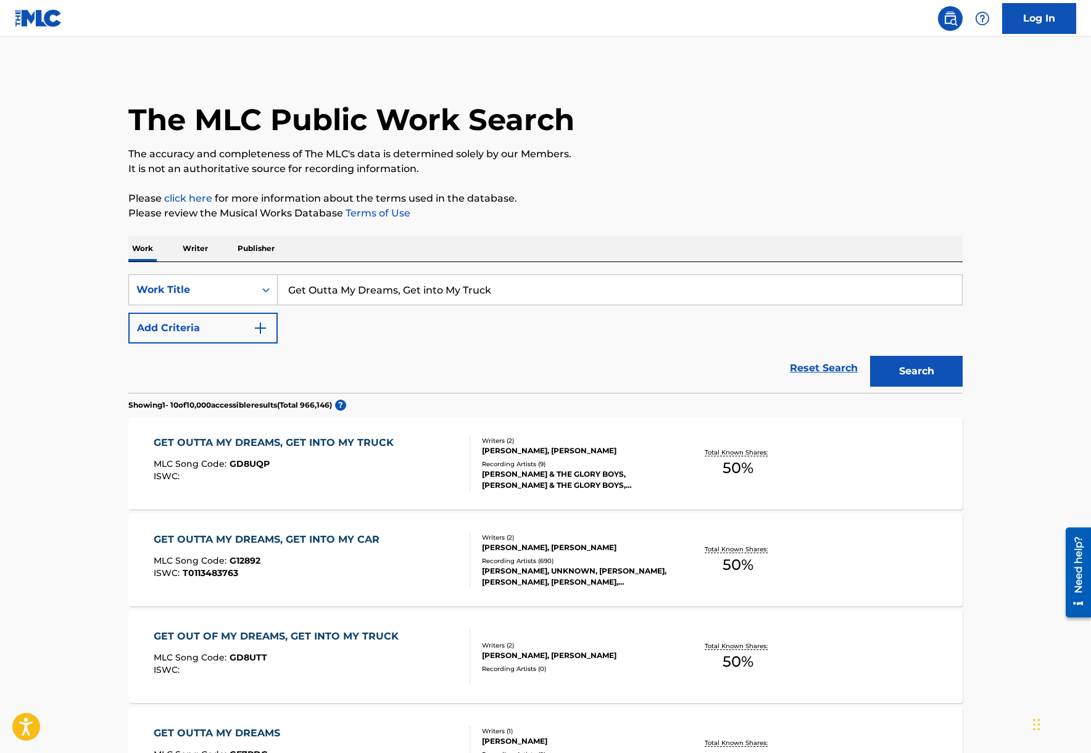
scroll to position [65, 0]
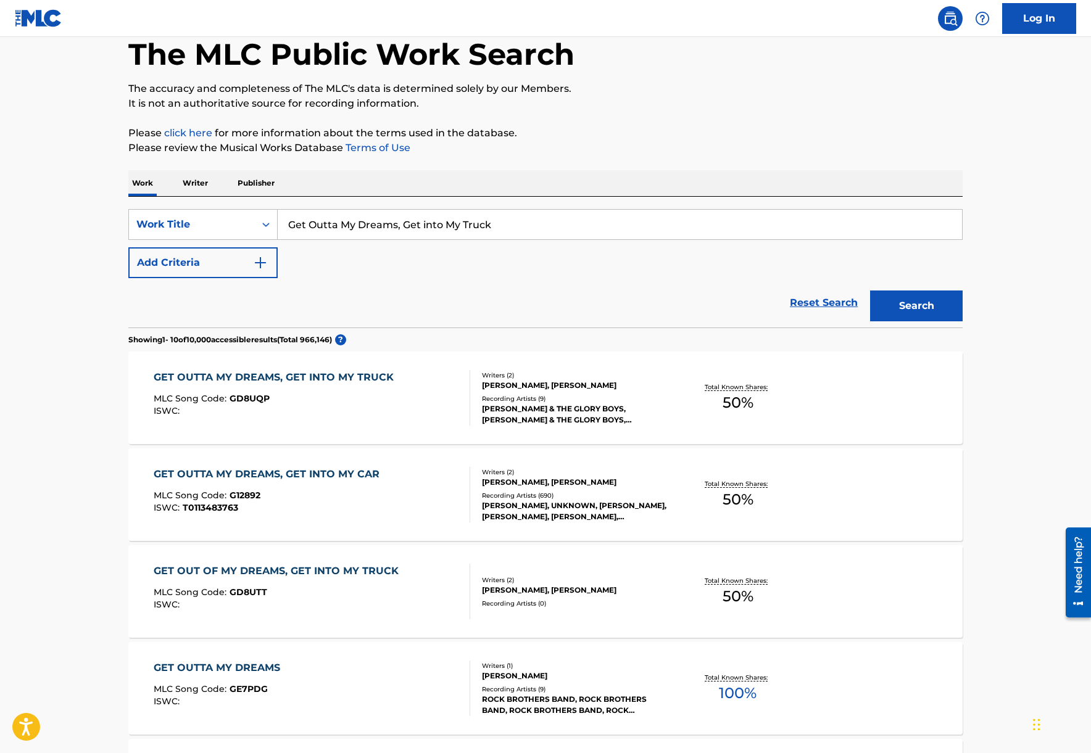
drag, startPoint x: 469, startPoint y: 218, endPoint x: 347, endPoint y: 213, distance: 121.6
click at [347, 213] on input "Get Outta My Dreams, Get into My Truck" at bounding box center [620, 225] width 684 height 30
paste input "Roll This Stone"
type input "roll this stone"
click at [910, 315] on button "Search" at bounding box center [916, 306] width 93 height 31
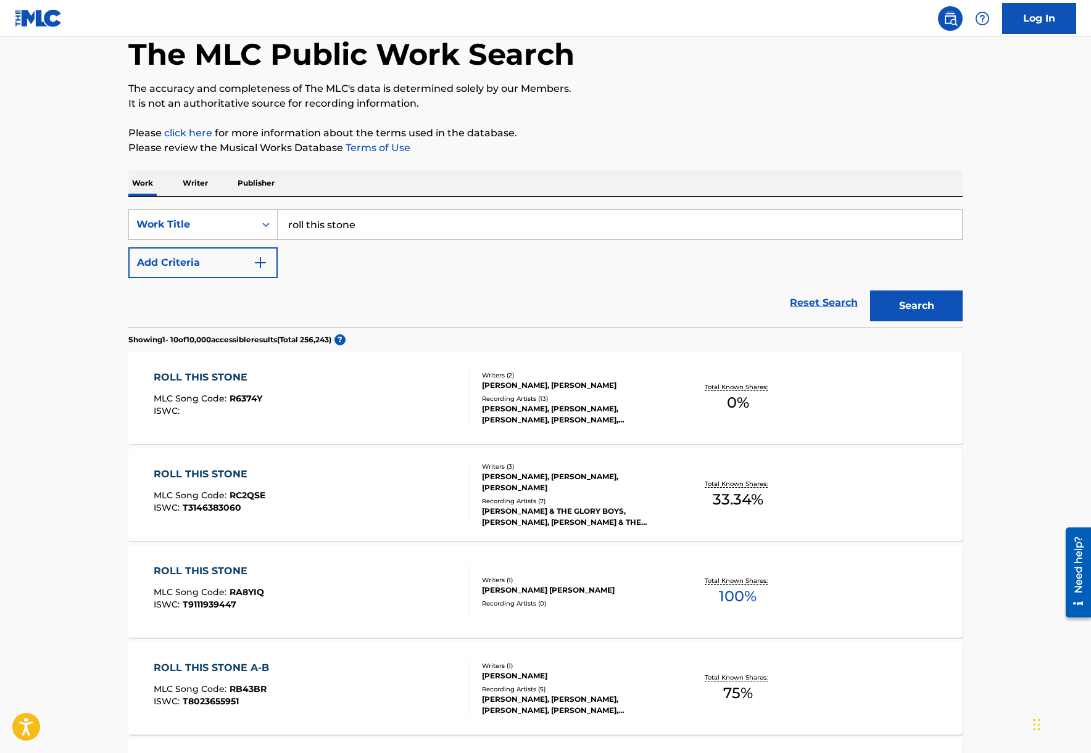
click at [156, 476] on div "ROLL THIS STONE" at bounding box center [210, 474] width 112 height 15
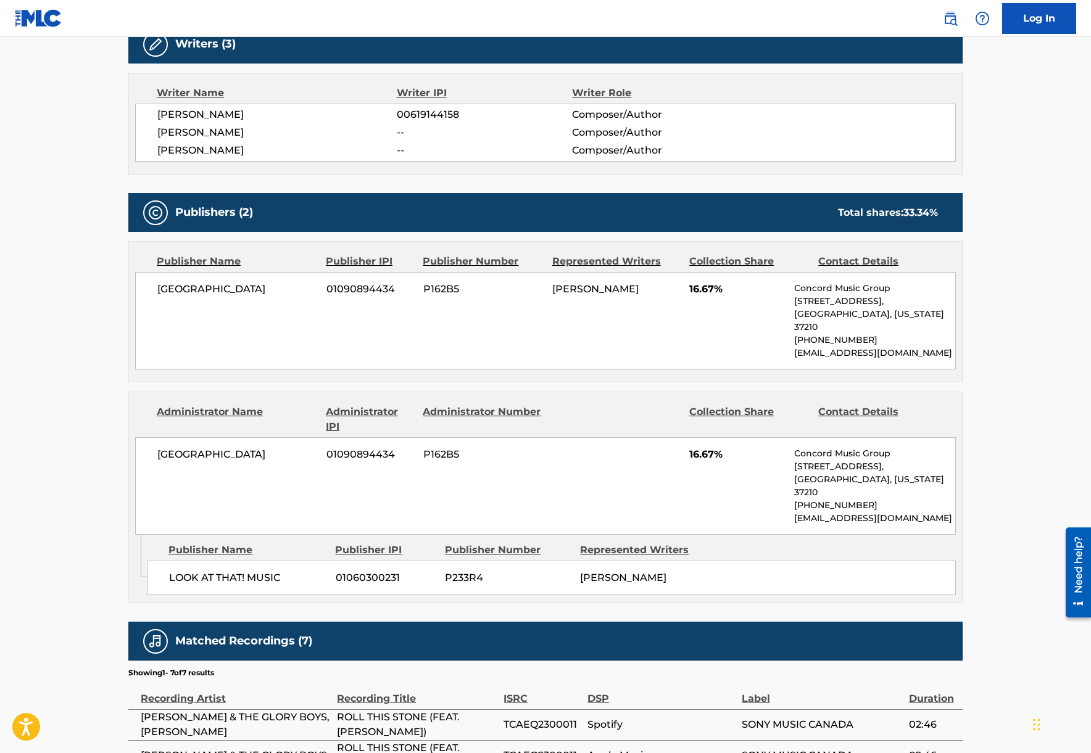
scroll to position [320, 0]
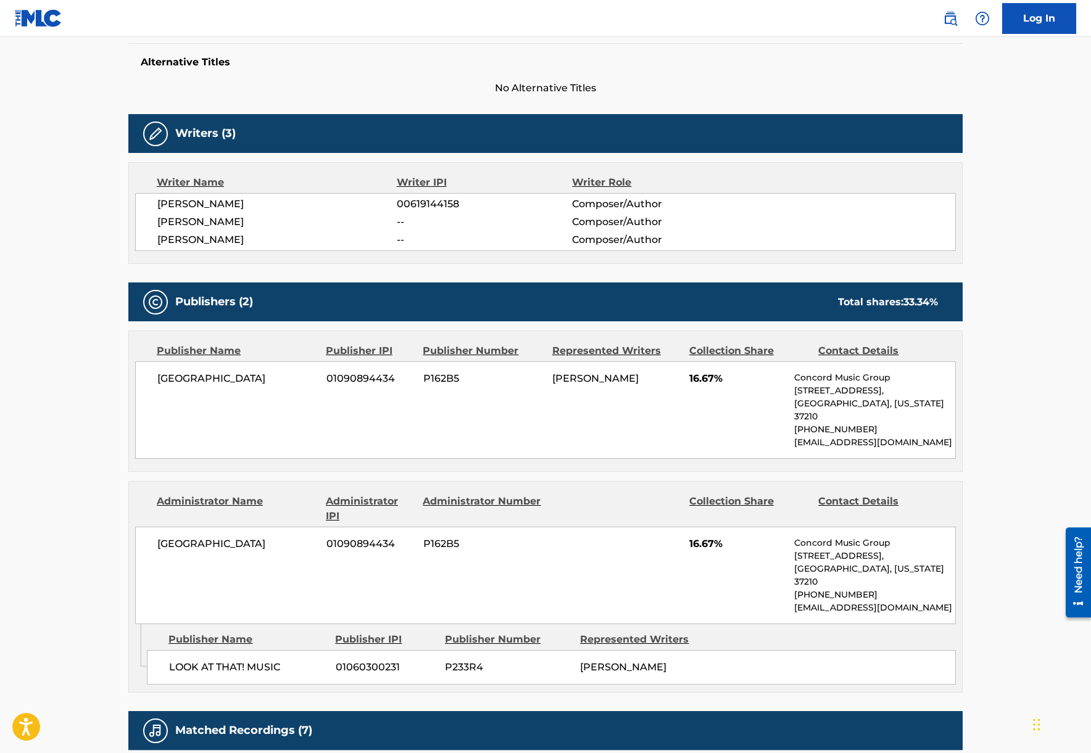
click at [770, 448] on div "Publisher Name Publisher IPI Publisher Number Represented Writers Collection Sh…" at bounding box center [545, 401] width 833 height 140
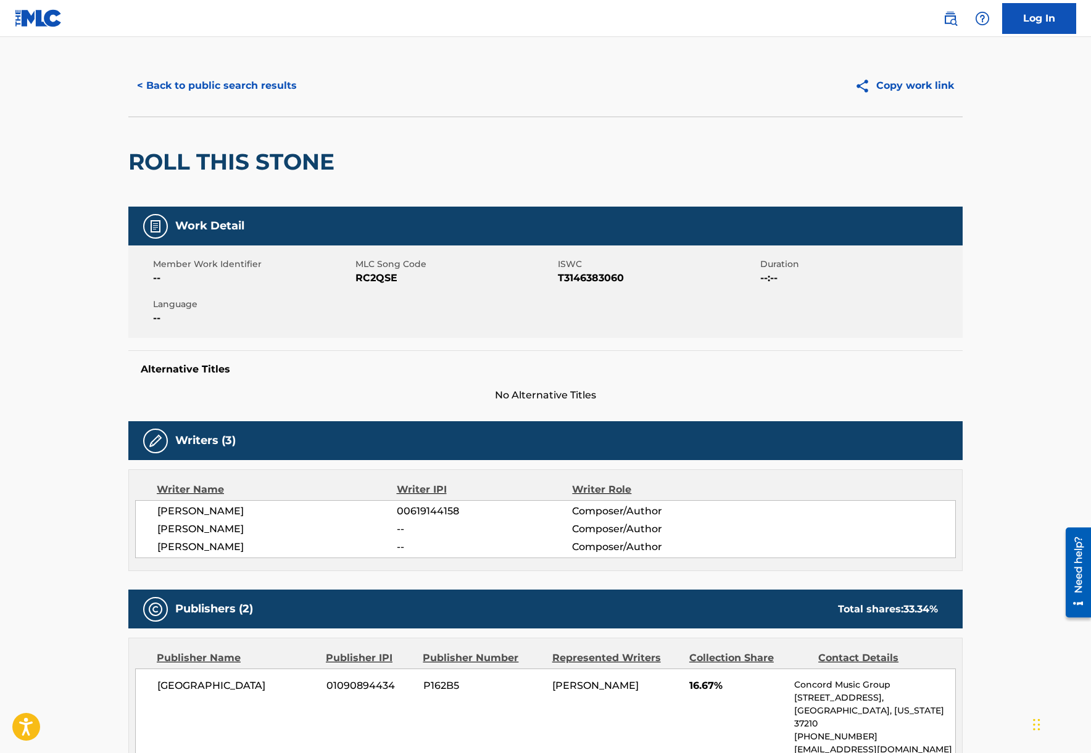
scroll to position [0, 0]
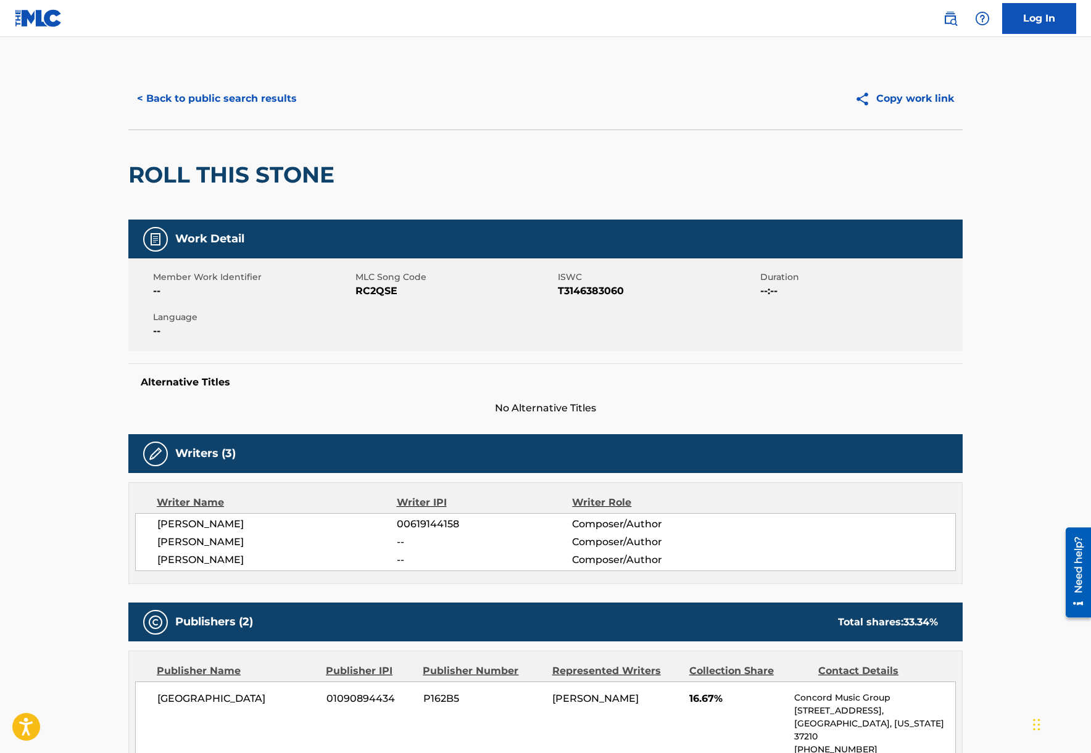
click at [156, 96] on button "< Back to public search results" at bounding box center [216, 98] width 177 height 31
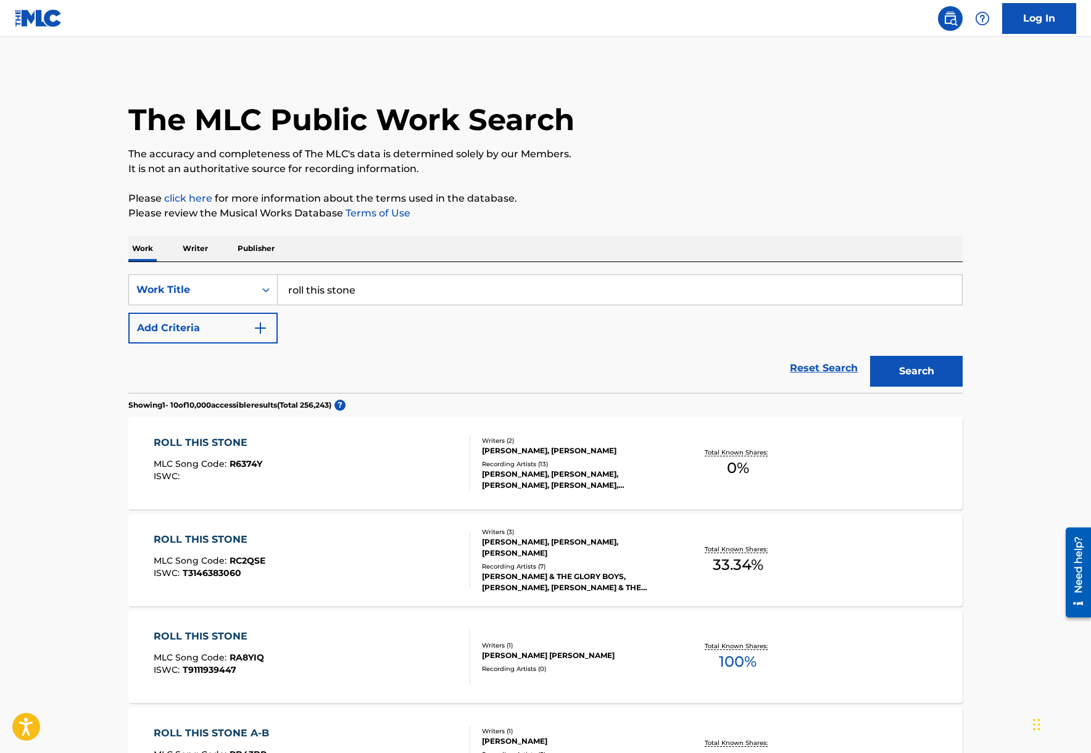
scroll to position [65, 0]
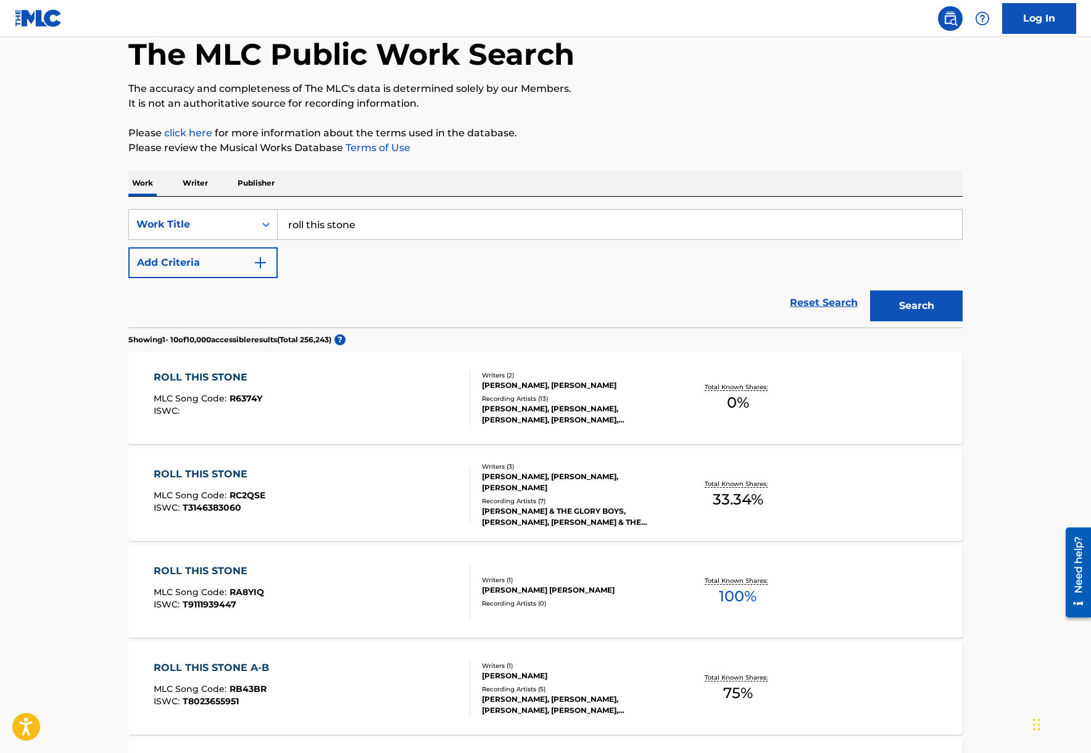
drag, startPoint x: 470, startPoint y: 522, endPoint x: 511, endPoint y: 509, distance: 43.3
click at [511, 509] on div "TIM & THE GLORY BOYS,THE ROAD HAMMERS, TIM & THE GLORY BOYS, TIM & THE GLORY BO…" at bounding box center [575, 517] width 186 height 22
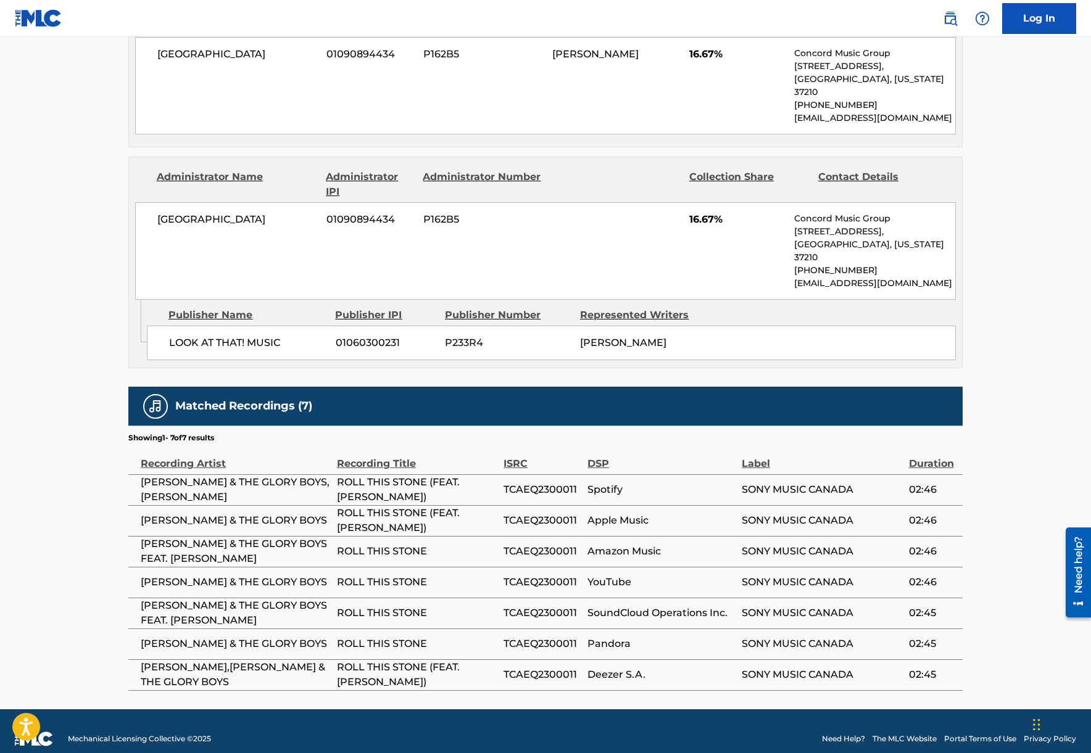
scroll to position [742, 0]
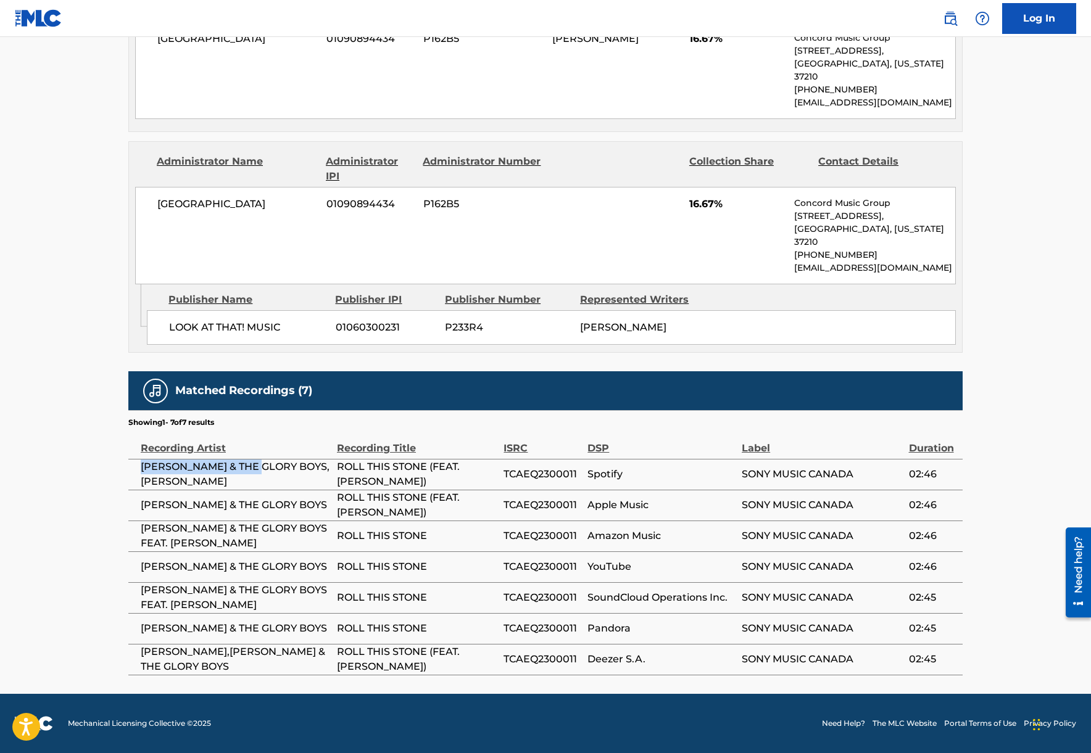
drag, startPoint x: 142, startPoint y: 371, endPoint x: 263, endPoint y: 368, distance: 121.0
click at [259, 460] on span "TIM & THE GLORY BOYS,THE ROAD HAMMERS" at bounding box center [236, 475] width 190 height 30
copy span "TIM & THE GLORY BOYS"
click at [344, 460] on span "ROLL THIS STONE (FEAT. THE ROAD HAMMERS)" at bounding box center [417, 475] width 160 height 30
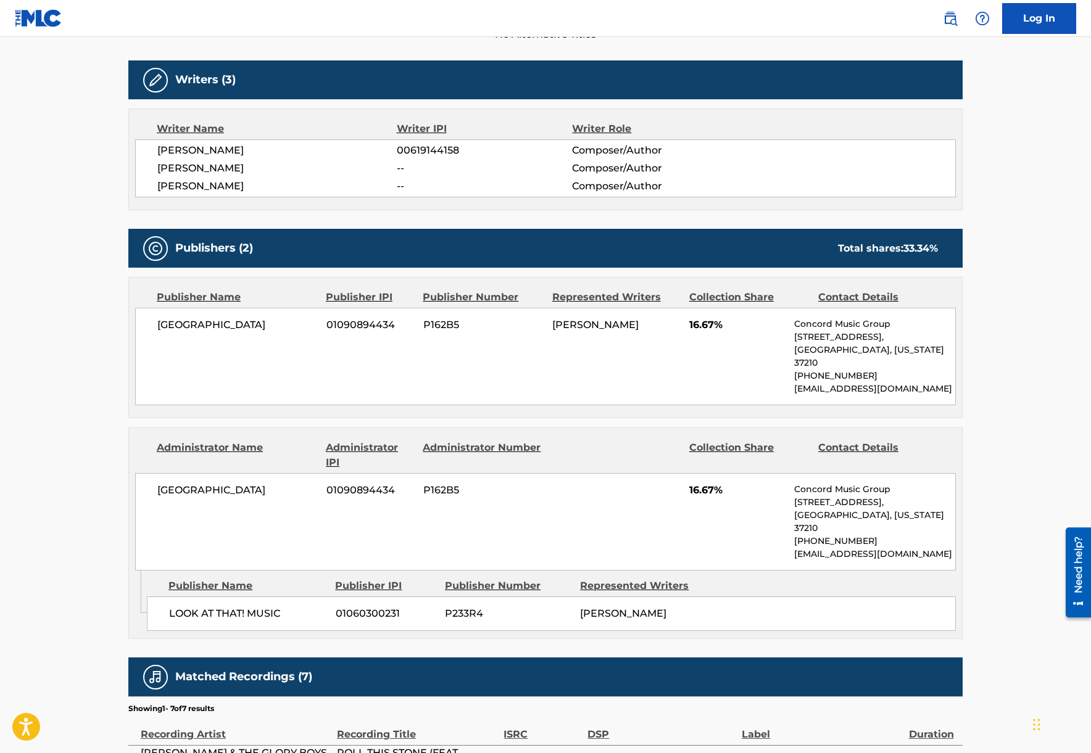
scroll to position [0, 0]
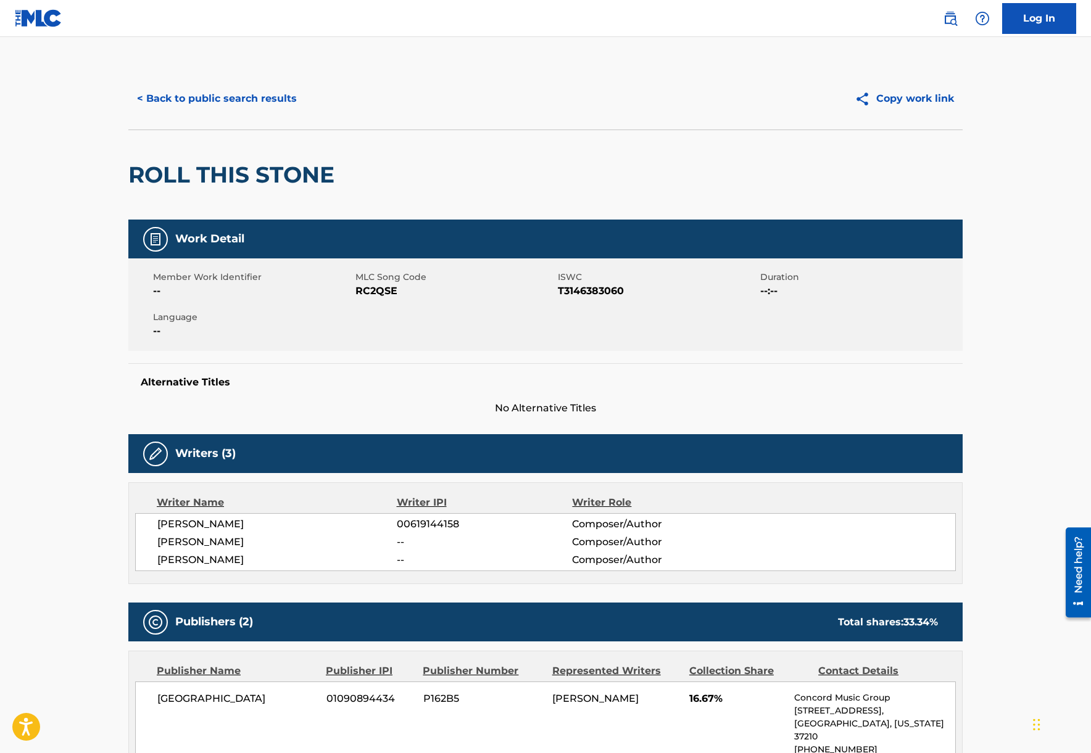
click at [203, 98] on button "< Back to public search results" at bounding box center [216, 98] width 177 height 31
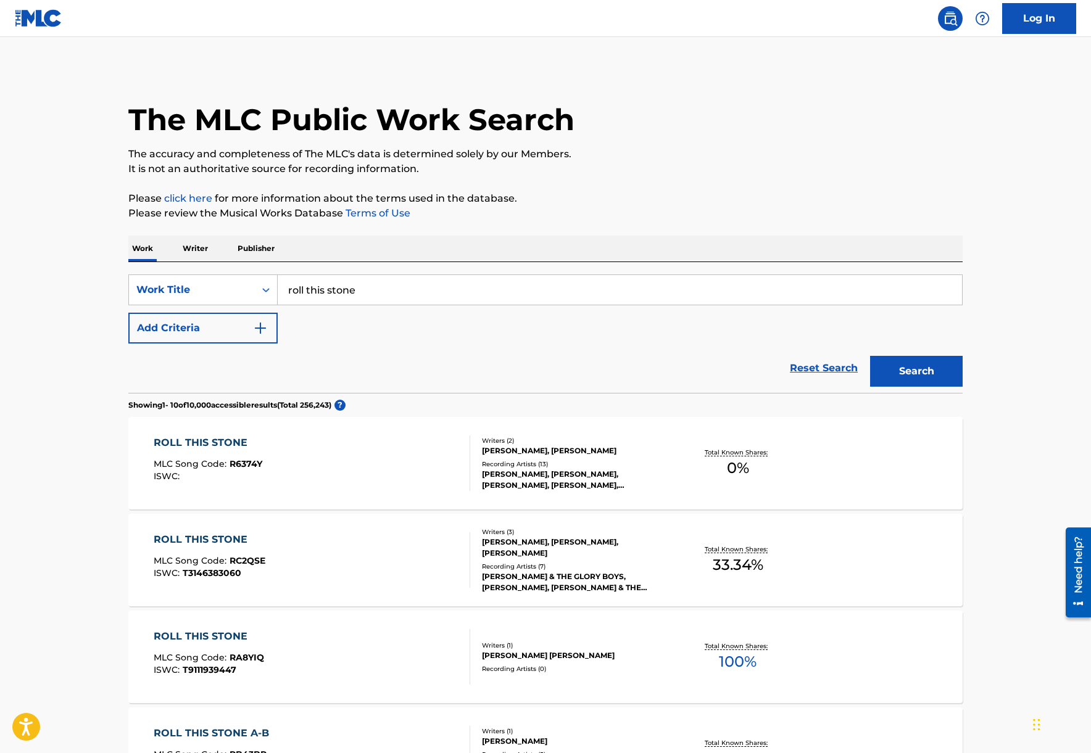
scroll to position [65, 0]
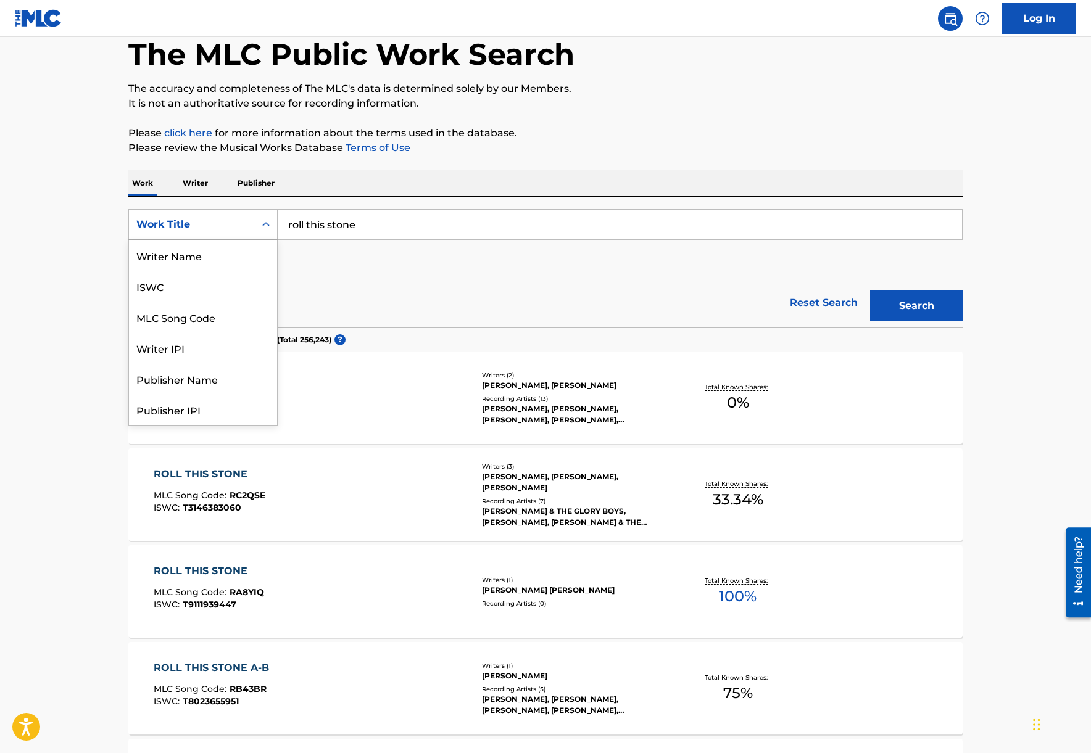
click at [203, 232] on div "Work Title" at bounding box center [192, 224] width 126 height 23
click at [403, 296] on div "Reset Search Search" at bounding box center [545, 302] width 834 height 49
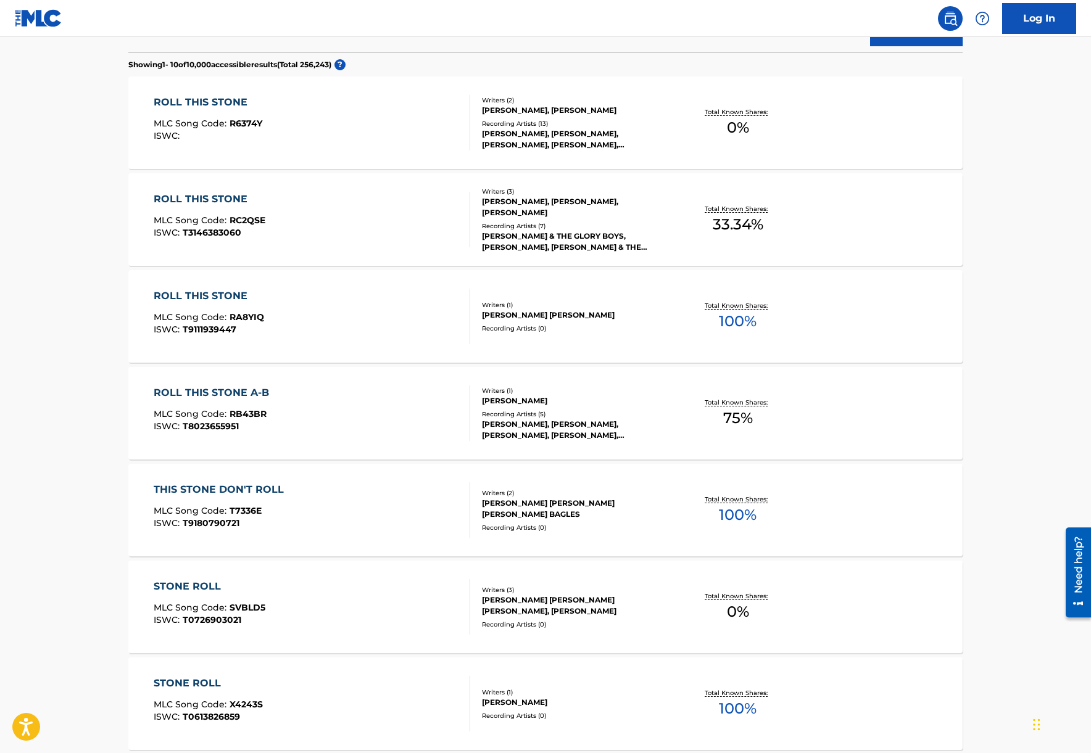
scroll to position [0, 0]
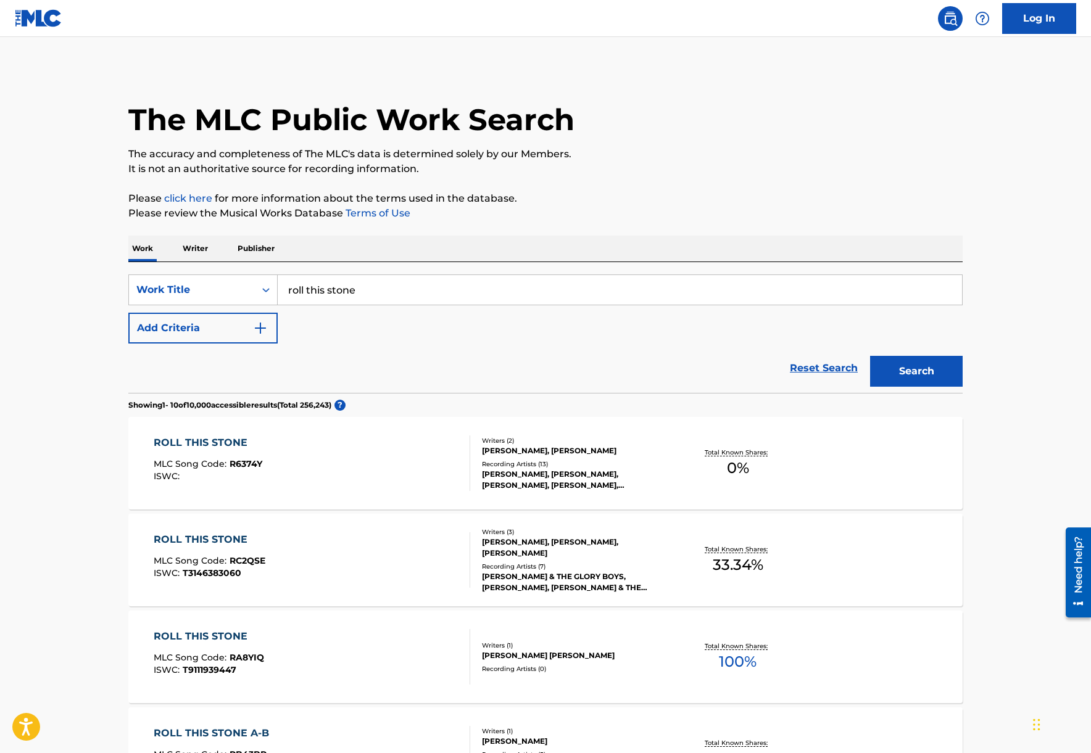
click at [195, 250] on p "Writer" at bounding box center [195, 249] width 33 height 26
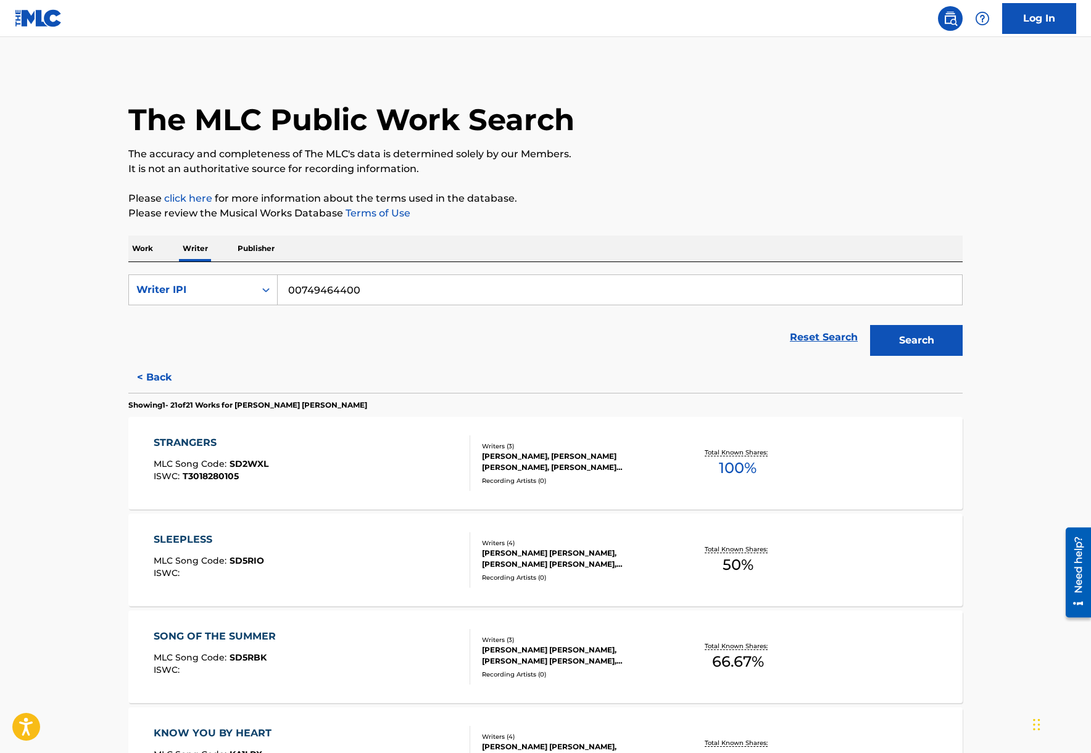
click at [150, 246] on p "Work" at bounding box center [142, 249] width 28 height 26
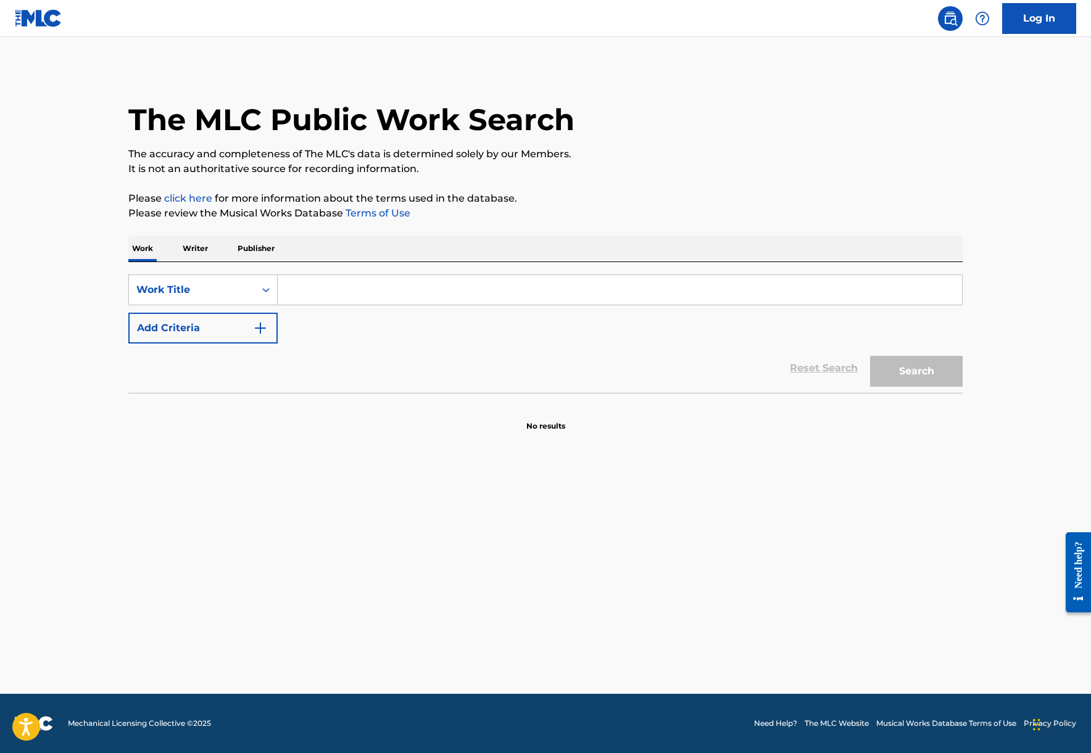
drag, startPoint x: 356, startPoint y: 290, endPoint x: 622, endPoint y: 293, distance: 265.9
click at [370, 288] on input "Search Form" at bounding box center [620, 290] width 684 height 30
paste input "Bloodlines"
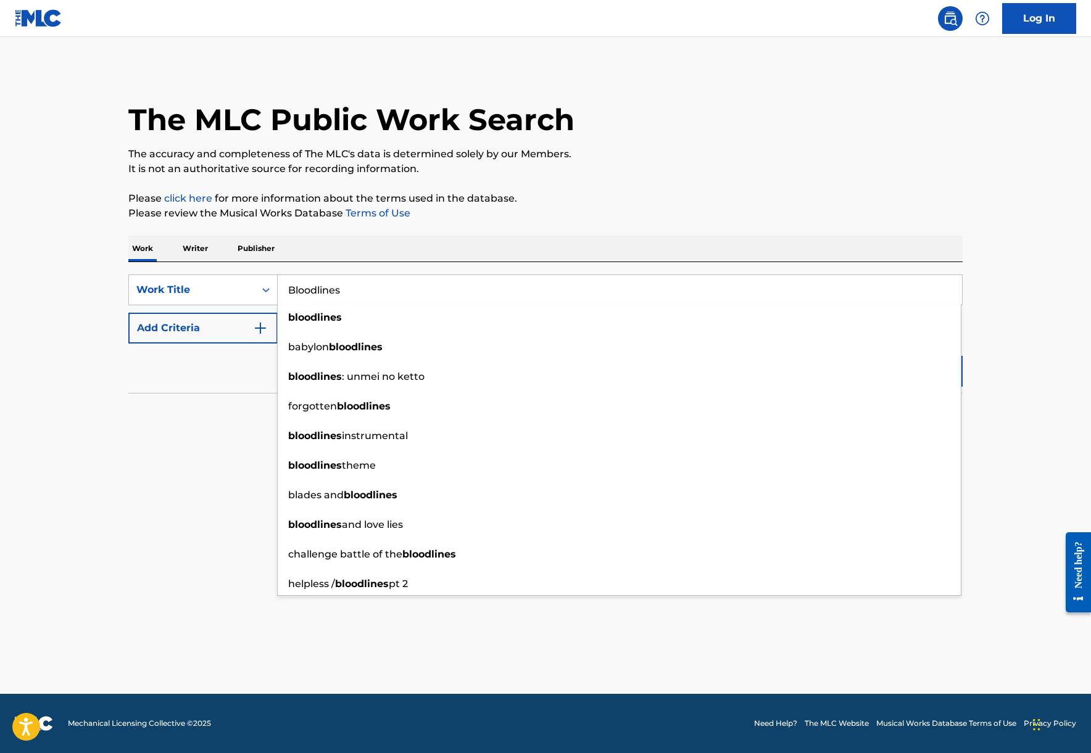
type input "Bloodlines"
drag, startPoint x: 983, startPoint y: 382, endPoint x: 957, endPoint y: 374, distance: 26.5
click at [981, 381] on main "The MLC Public Work Search The accuracy and completeness of The MLC's data is d…" at bounding box center [545, 365] width 1091 height 657
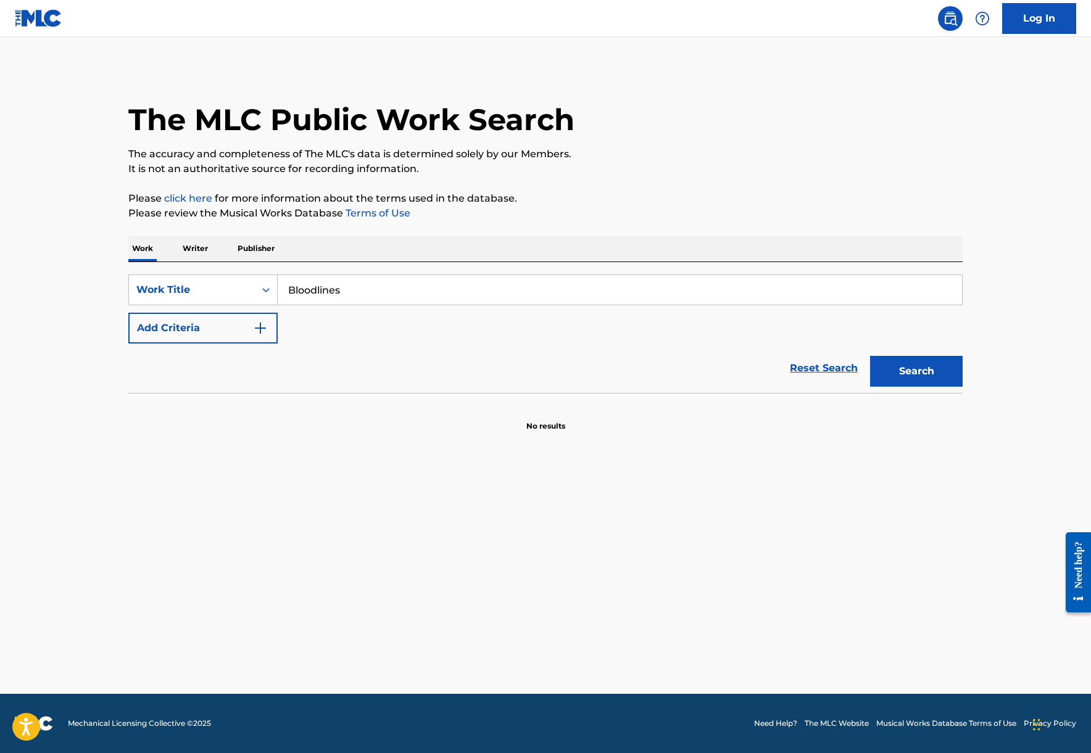
click at [944, 371] on button "Search" at bounding box center [916, 371] width 93 height 31
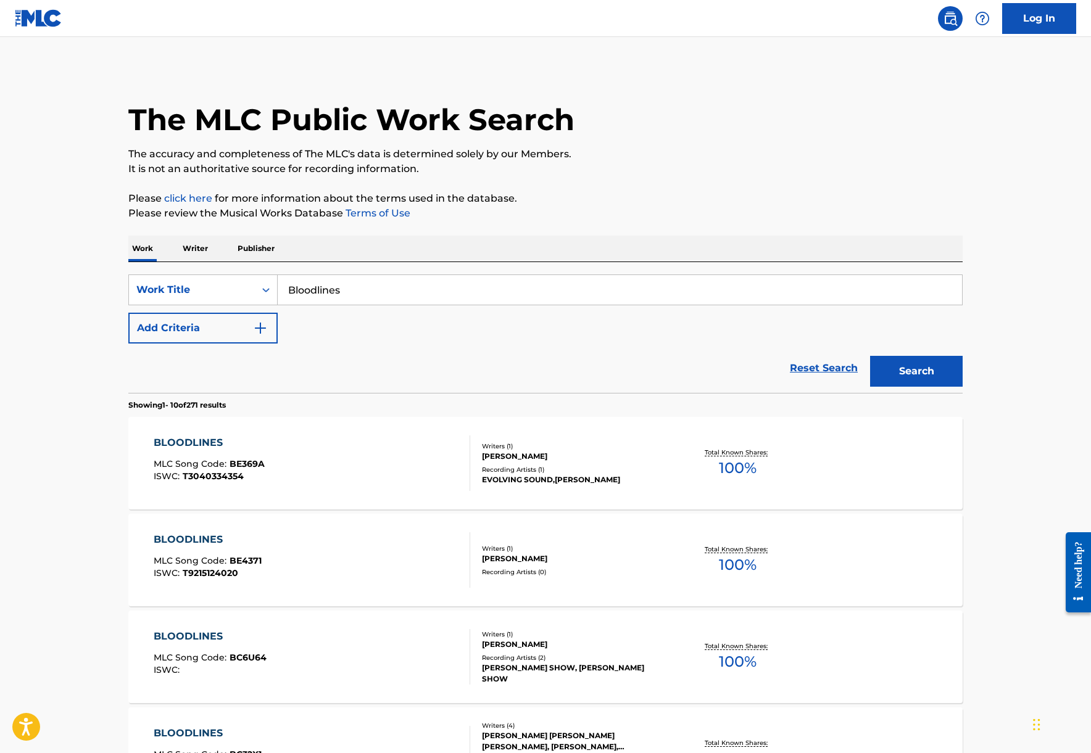
click at [220, 321] on button "Add Criteria" at bounding box center [202, 328] width 149 height 31
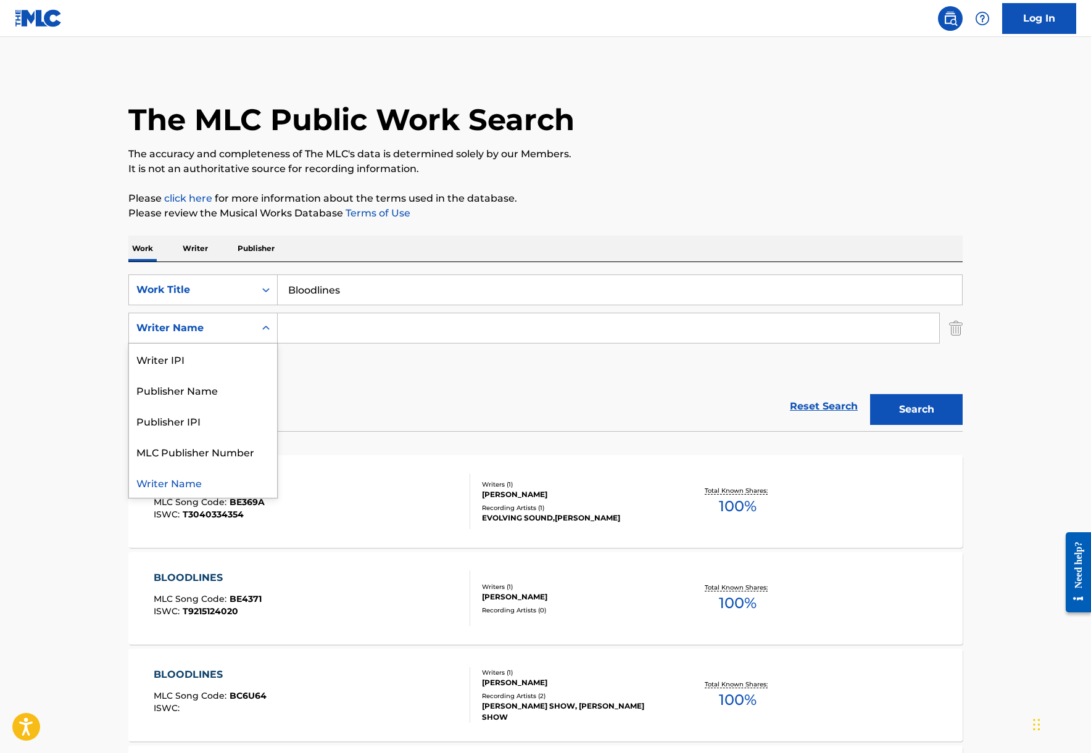
click at [236, 324] on div "Writer Name" at bounding box center [191, 328] width 111 height 15
drag, startPoint x: 424, startPoint y: 334, endPoint x: 416, endPoint y: 334, distance: 8.6
click at [423, 334] on input "Search Form" at bounding box center [608, 328] width 661 height 30
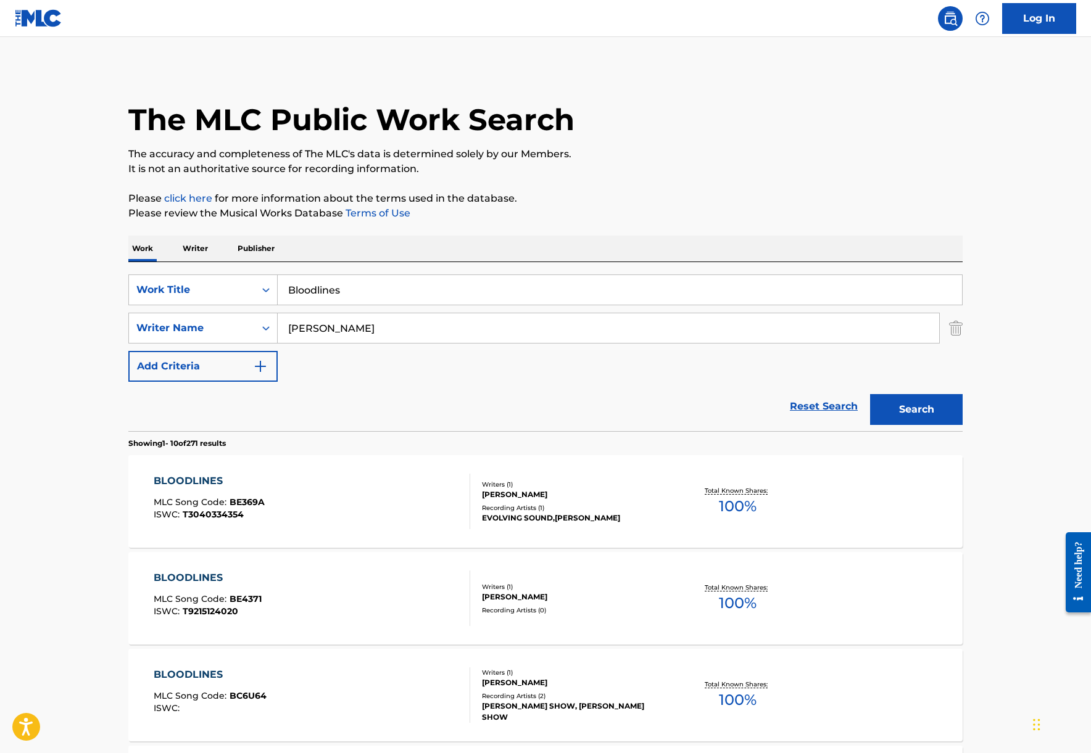
click at [870, 394] on button "Search" at bounding box center [916, 409] width 93 height 31
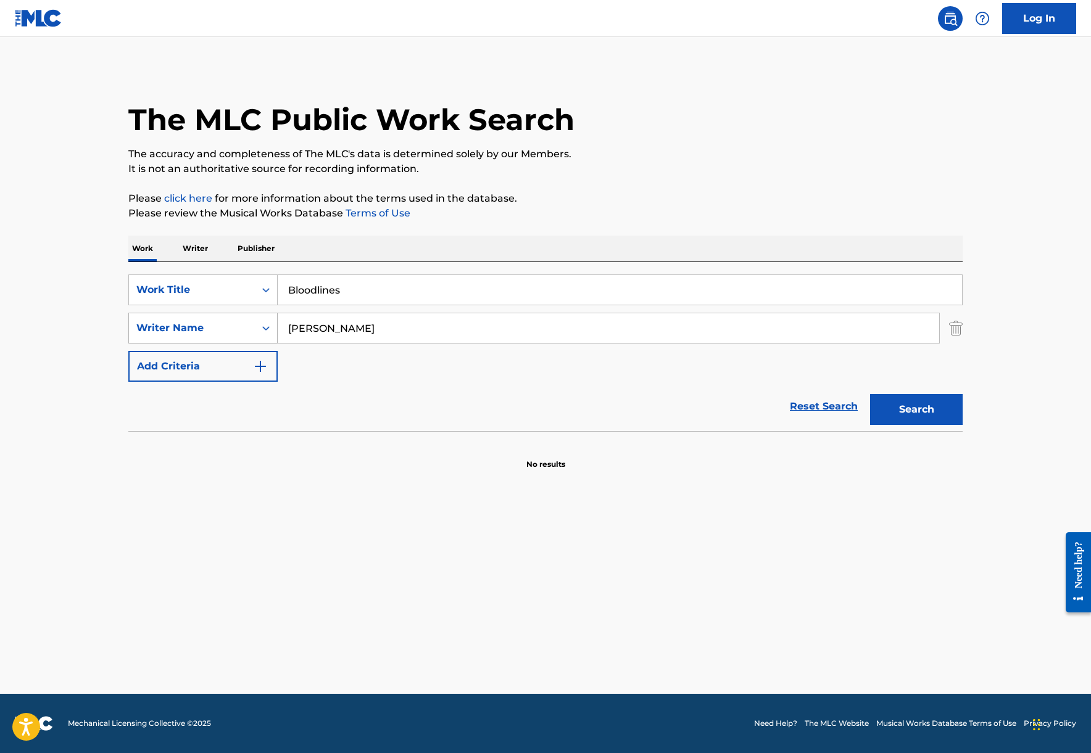
drag, startPoint x: 360, startPoint y: 332, endPoint x: 254, endPoint y: 324, distance: 106.5
click at [254, 324] on div "SearchWithCriteria62639836-3e6d-48d4-8782-782b4bb65804 Writer Name [PERSON_NAME]" at bounding box center [545, 328] width 834 height 31
type input "[PERSON_NAME]"
click at [870, 394] on button "Search" at bounding box center [916, 409] width 93 height 31
click at [939, 404] on button "Search" at bounding box center [916, 409] width 93 height 31
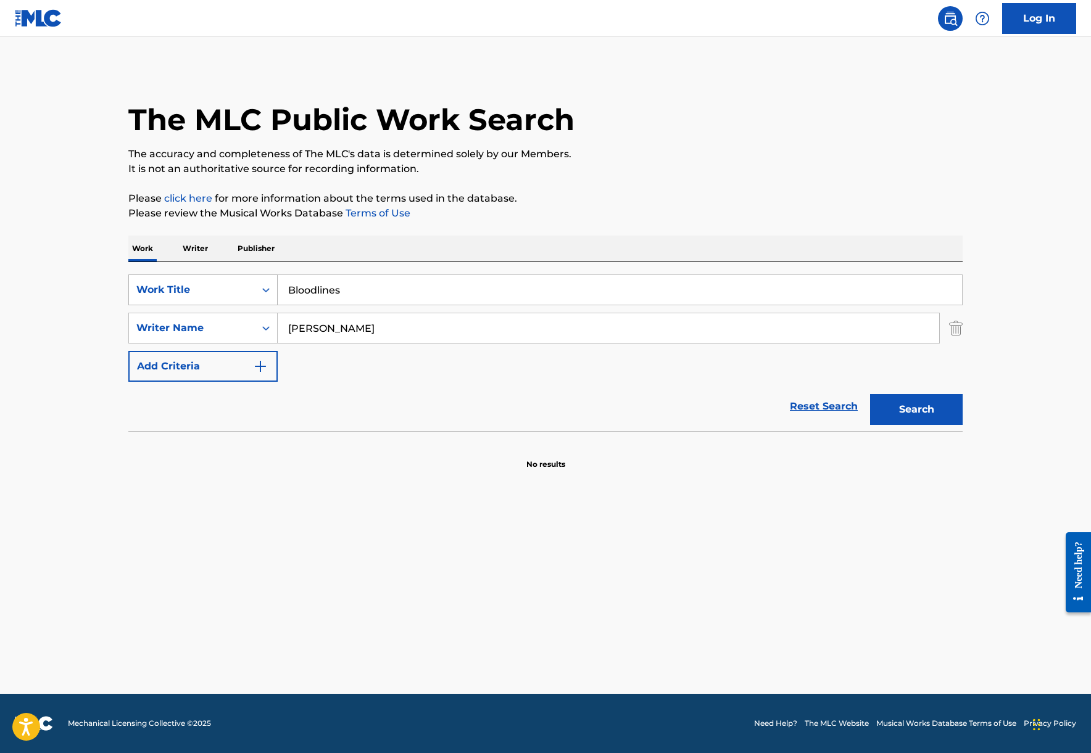
drag, startPoint x: 363, startPoint y: 295, endPoint x: 265, endPoint y: 292, distance: 97.5
click at [265, 292] on div "SearchWithCriteria06e21497-d226-44b5-b0bd-76390fba6eb2 Work Title Bloodlines" at bounding box center [545, 290] width 834 height 31
drag, startPoint x: 191, startPoint y: 247, endPoint x: 226, endPoint y: 258, distance: 36.1
click at [191, 247] on p "Writer" at bounding box center [195, 249] width 33 height 26
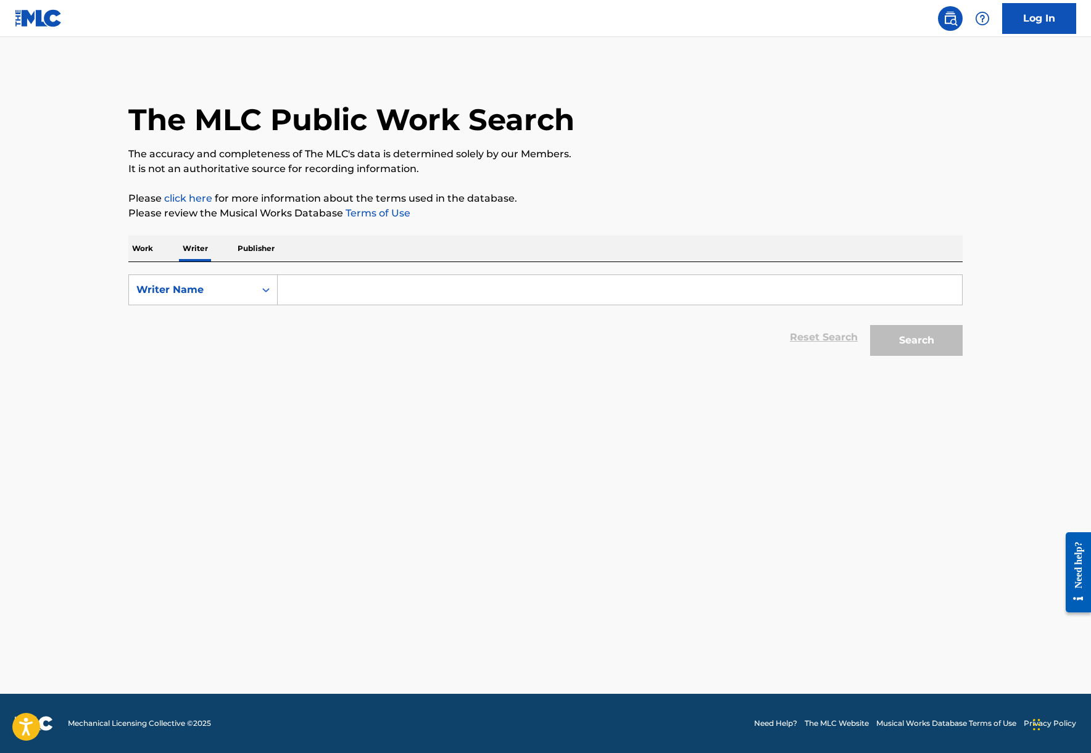
click at [326, 297] on input "Search Form" at bounding box center [620, 290] width 684 height 30
drag, startPoint x: 334, startPoint y: 292, endPoint x: 262, endPoint y: 289, distance: 72.3
click at [262, 289] on div "SearchWithCriteriaa73a96c5-67f4-4ca6-857c-88530d8b674d Writer Name [PERSON_NAME]" at bounding box center [545, 290] width 834 height 31
click at [957, 334] on button "Search" at bounding box center [916, 340] width 93 height 31
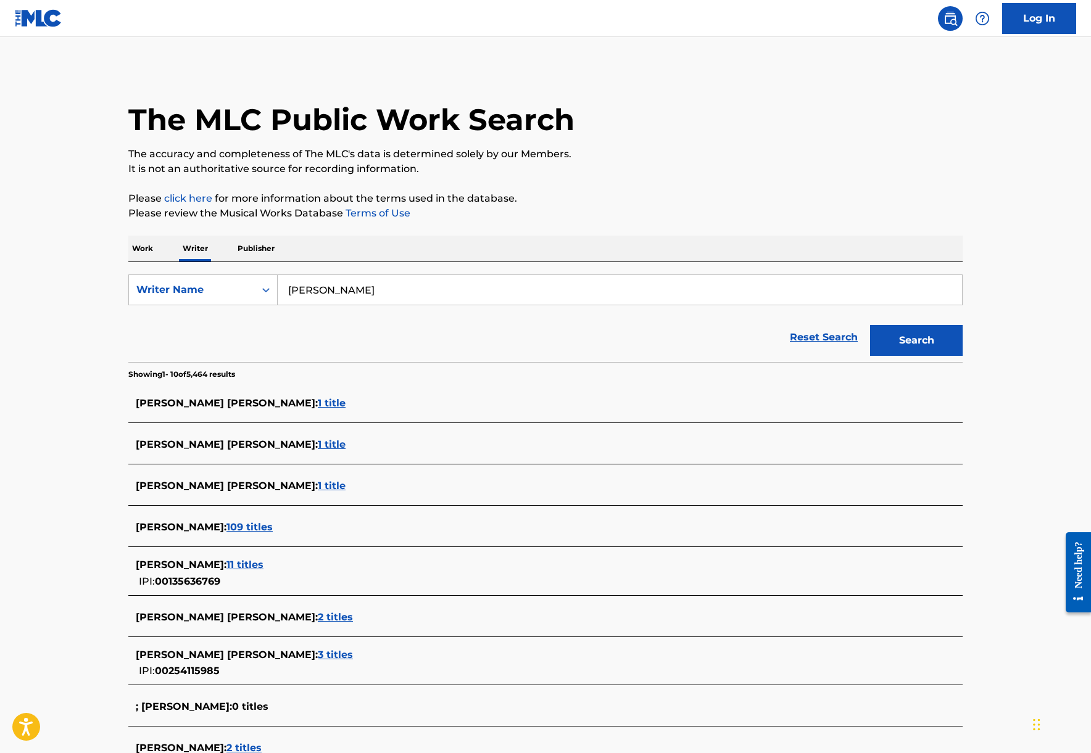
click at [379, 295] on input "[PERSON_NAME]" at bounding box center [620, 290] width 684 height 30
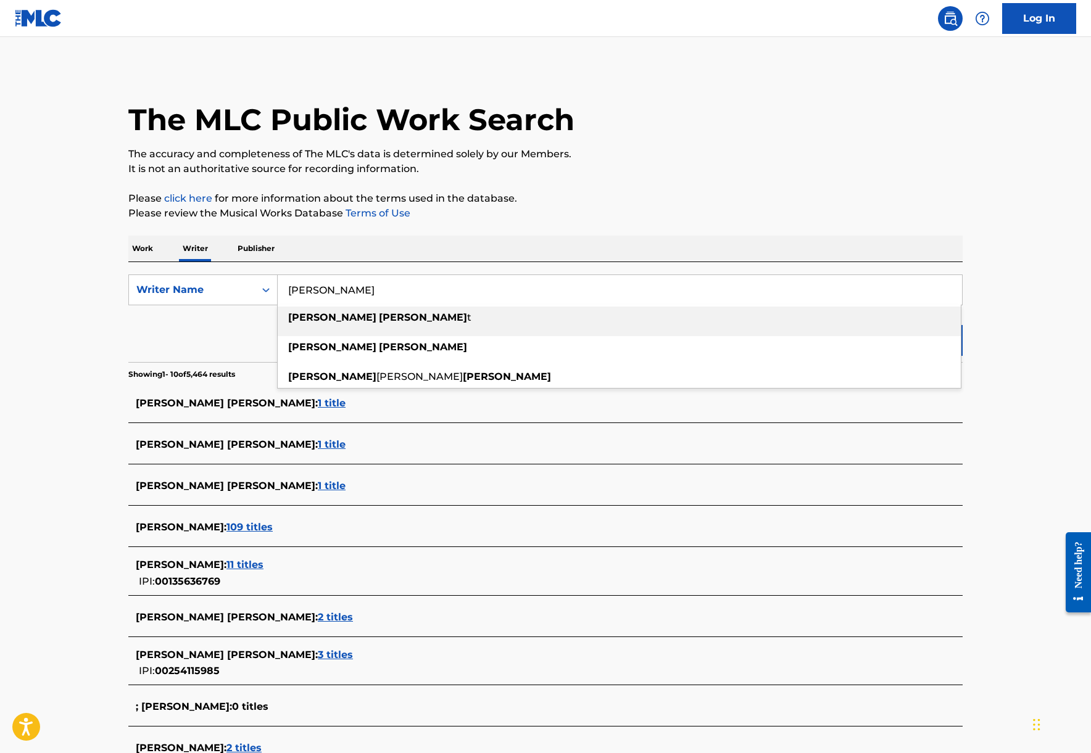
type input "[PERSON_NAME]"
click at [993, 233] on main "The MLC Public Work Search The accuracy and completeness of The MLC's data is d…" at bounding box center [545, 458] width 1091 height 842
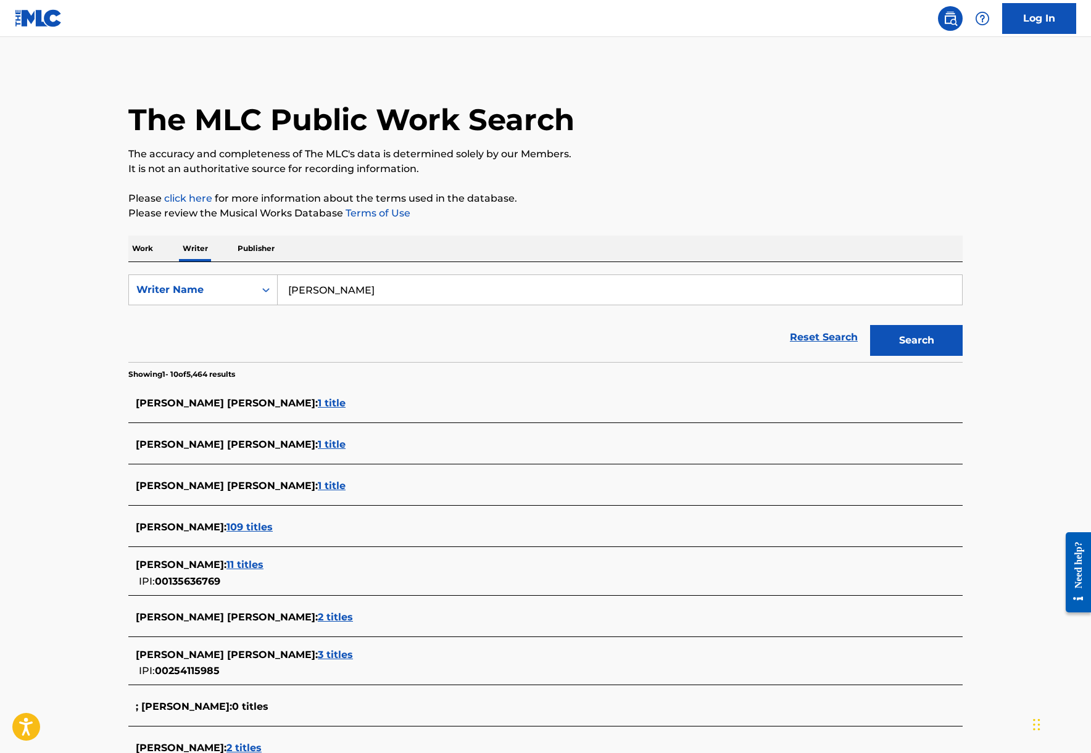
click at [931, 339] on button "Search" at bounding box center [916, 340] width 93 height 31
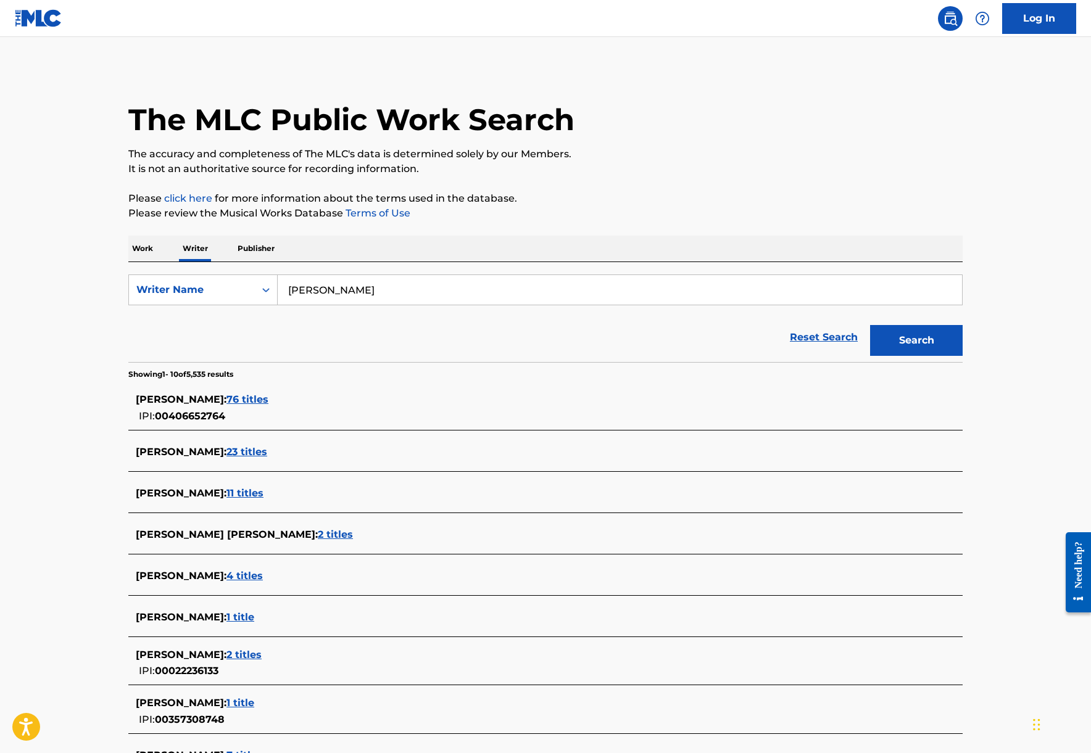
click at [268, 400] on span "76 titles" at bounding box center [247, 400] width 42 height 12
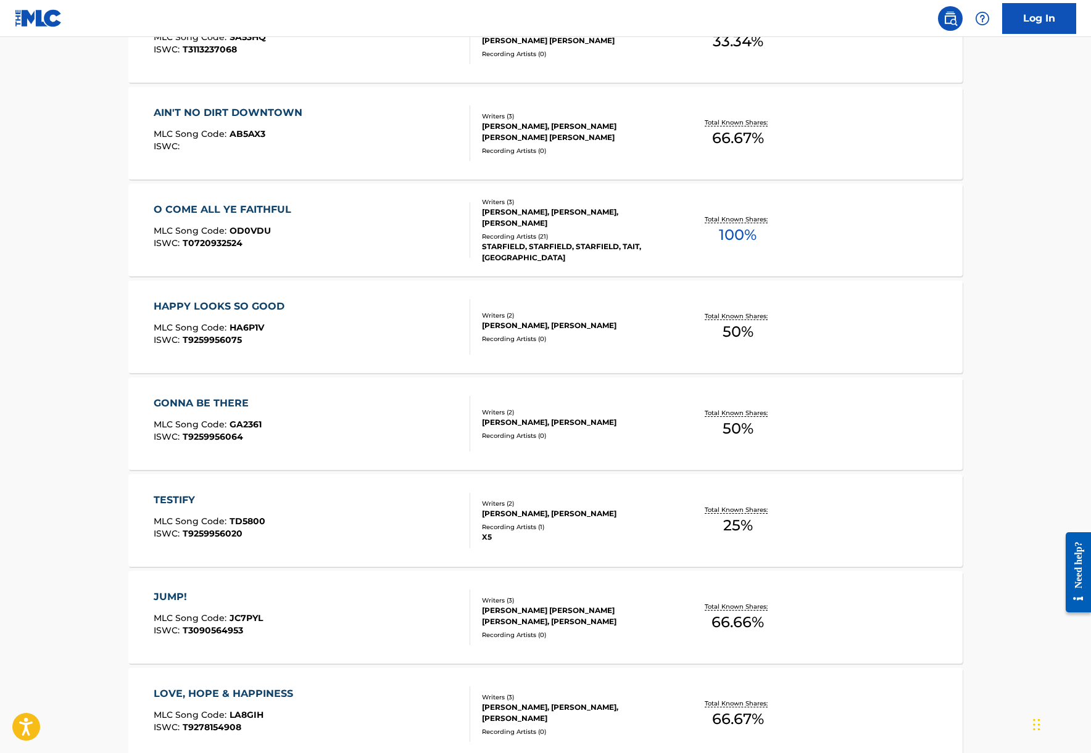
scroll to position [617, 0]
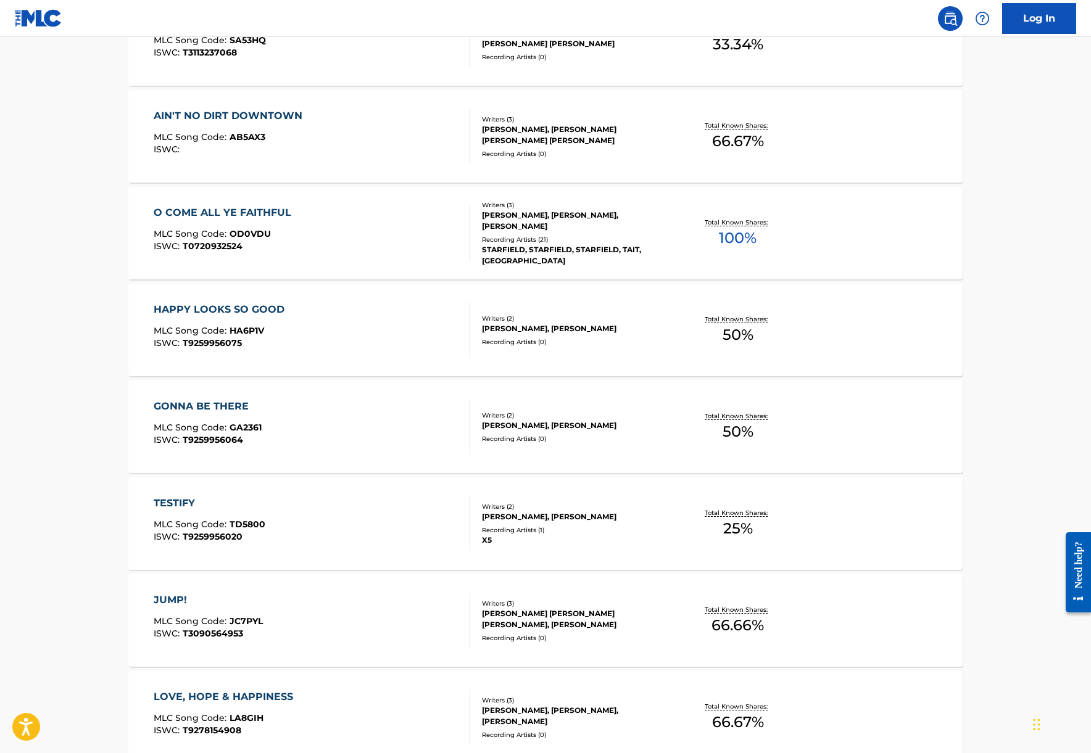
click at [231, 213] on div "O COME ALL YE FAITHFUL" at bounding box center [226, 212] width 144 height 15
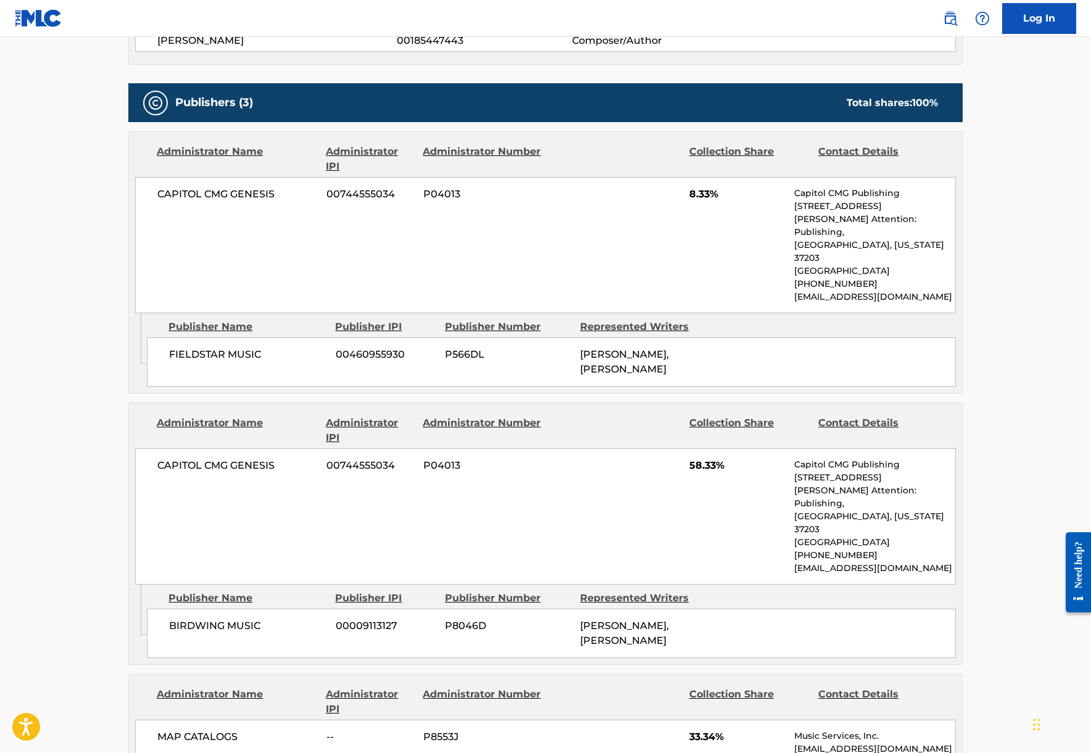
scroll to position [519, 0]
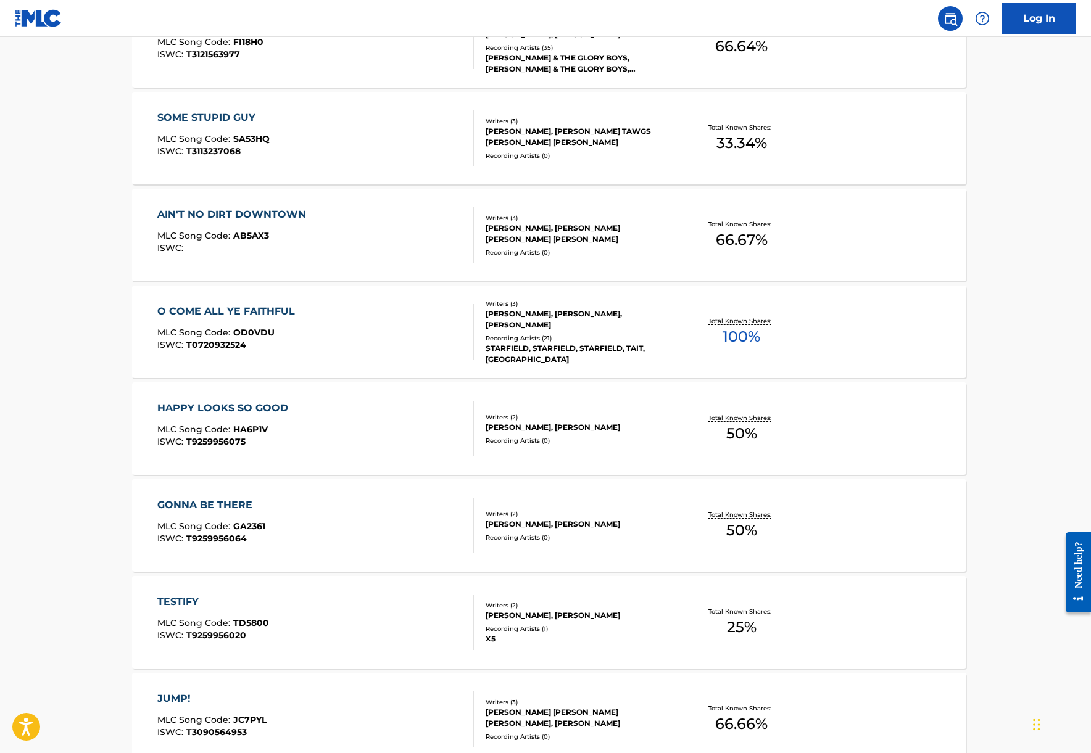
scroll to position [617, 0]
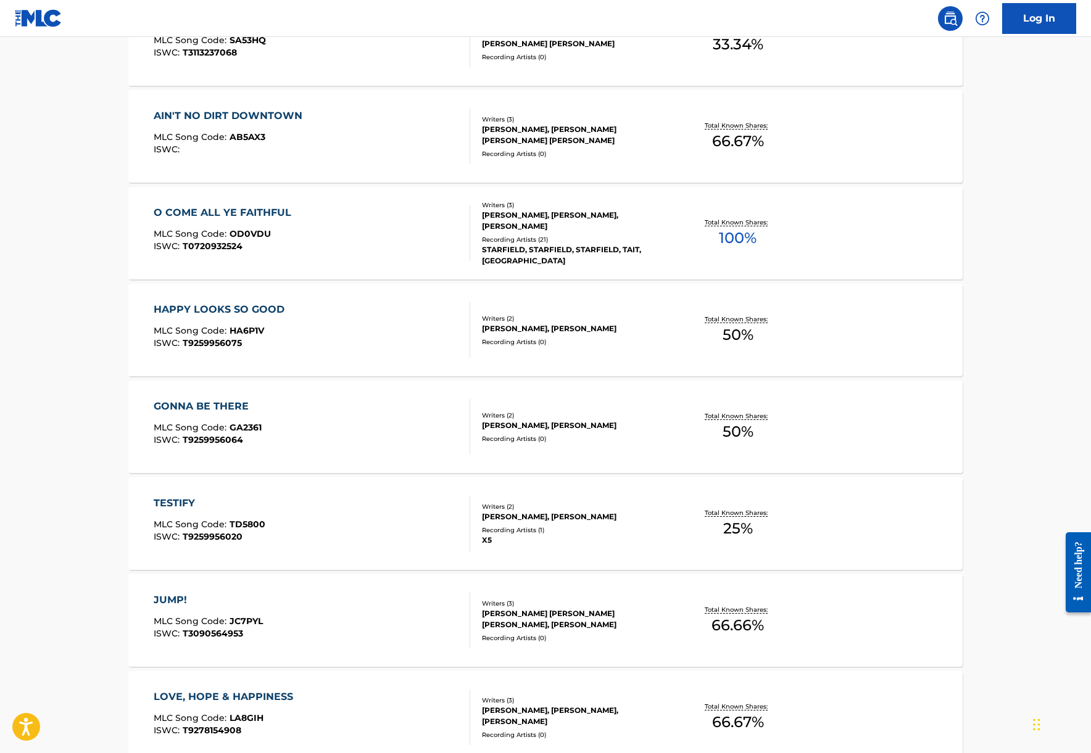
click at [183, 310] on div "HAPPY LOOKS SO GOOD" at bounding box center [222, 309] width 137 height 15
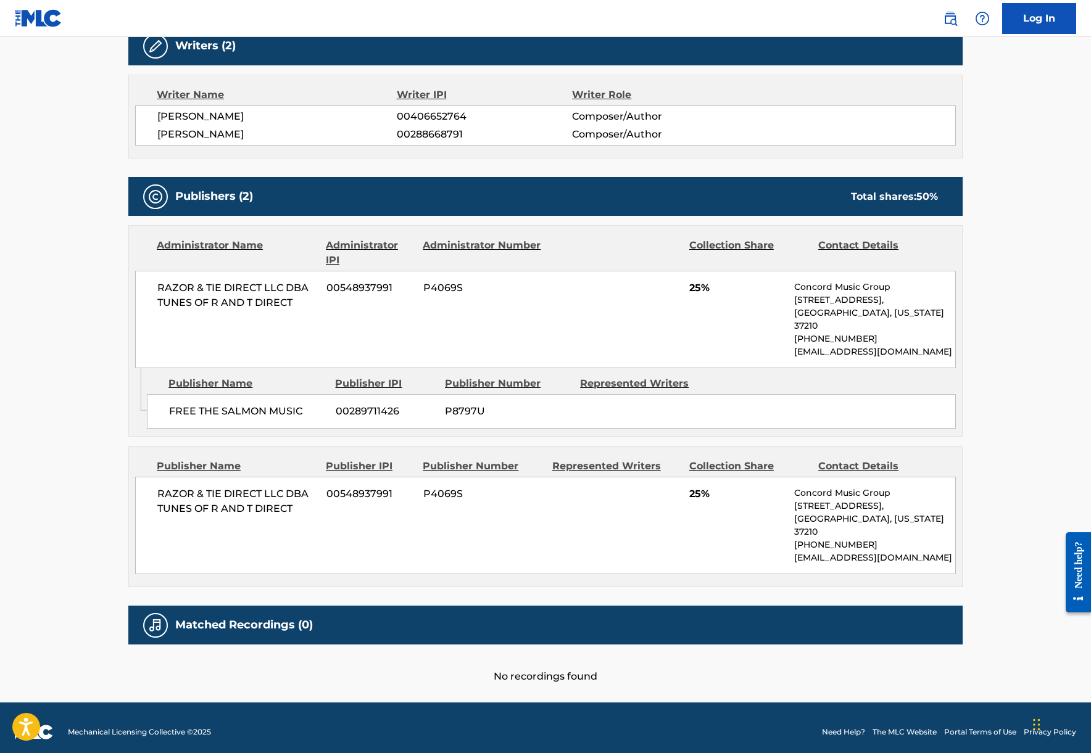
scroll to position [449, 0]
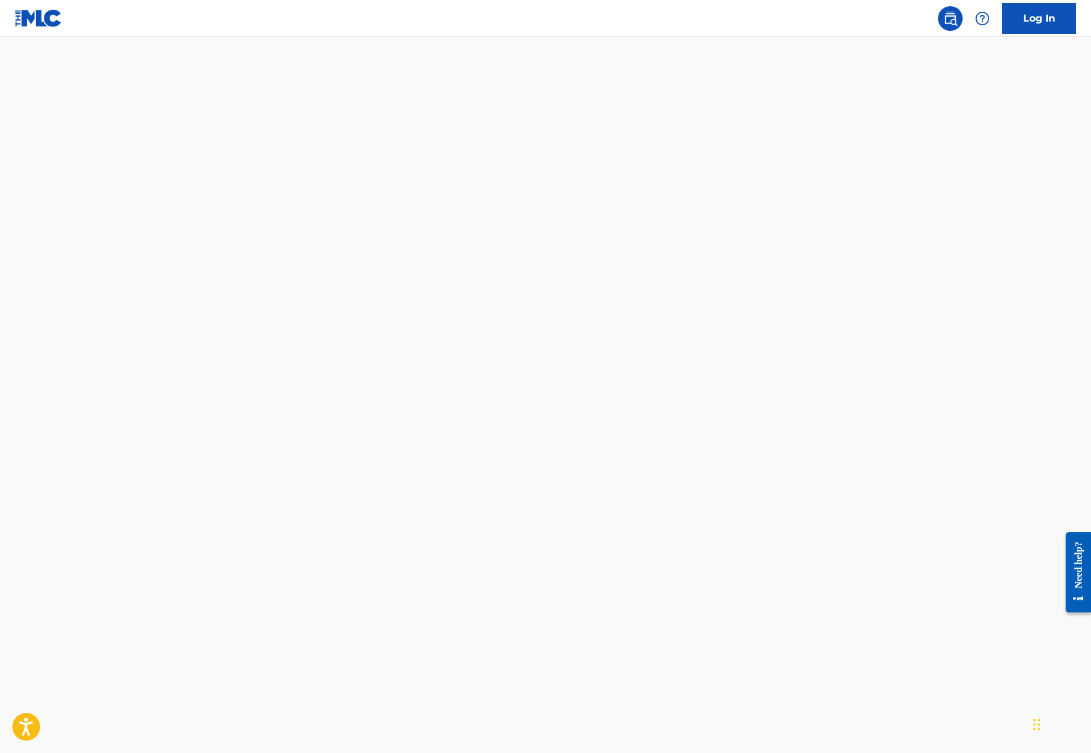
scroll to position [617, 0]
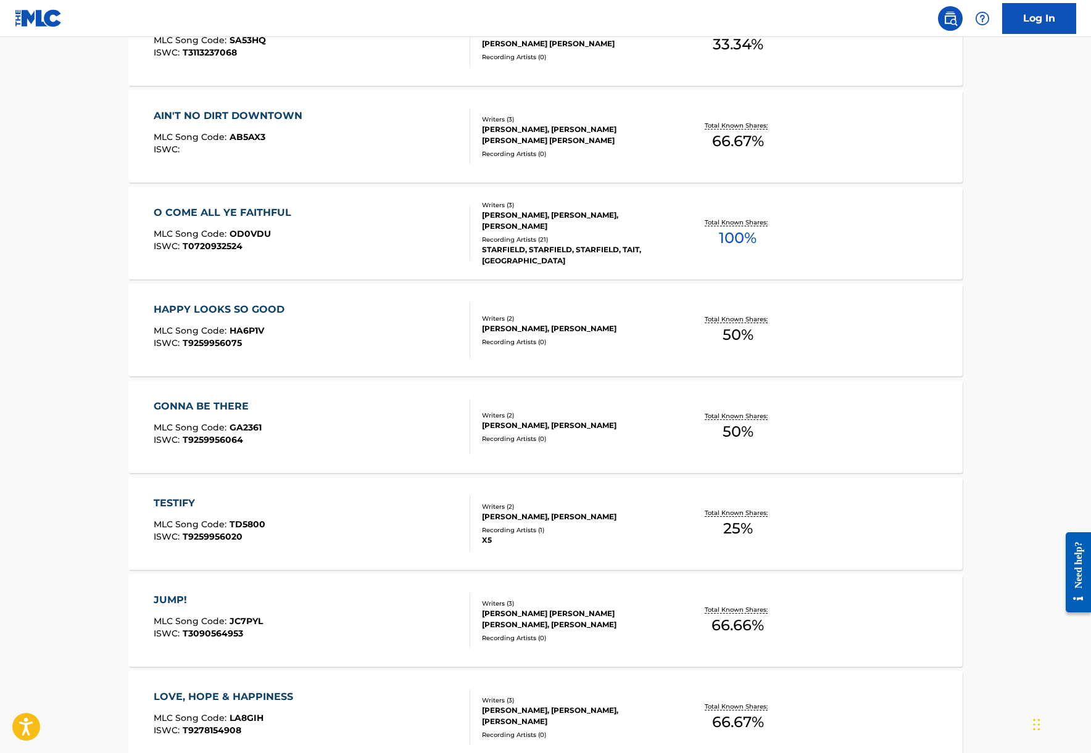
click at [212, 204] on div "O COME ALL YE FAITHFUL MLC Song Code : OD0VDU ISWC : T0720932524 Writers ( 3 ) …" at bounding box center [545, 233] width 834 height 93
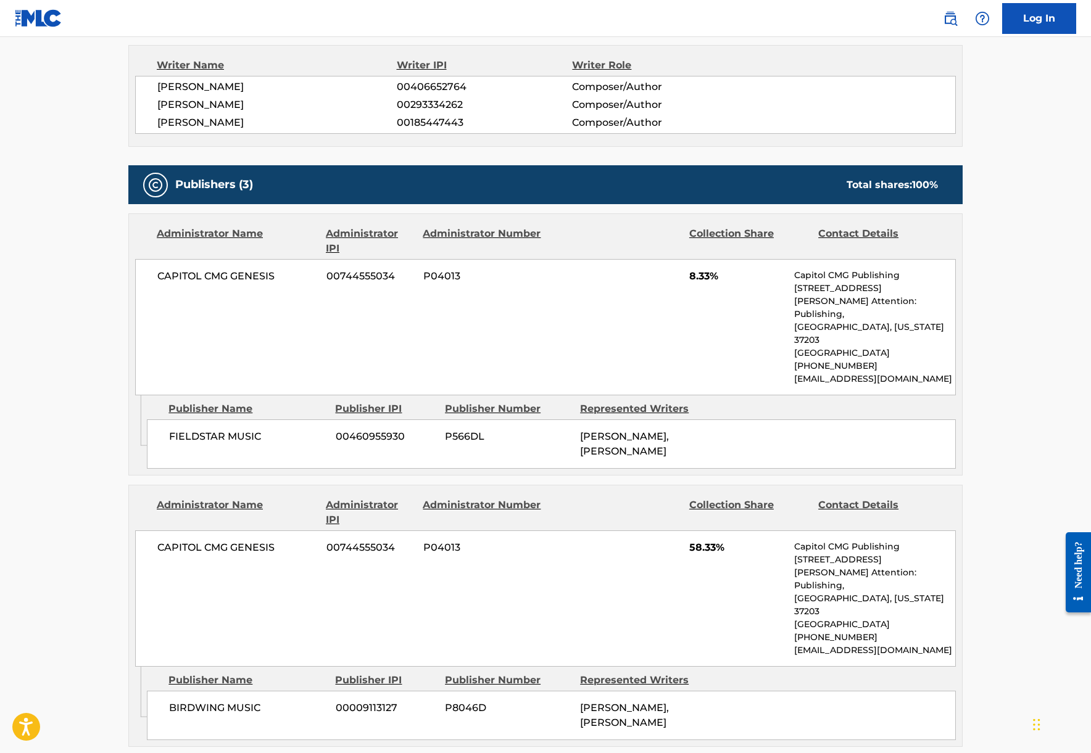
scroll to position [452, 0]
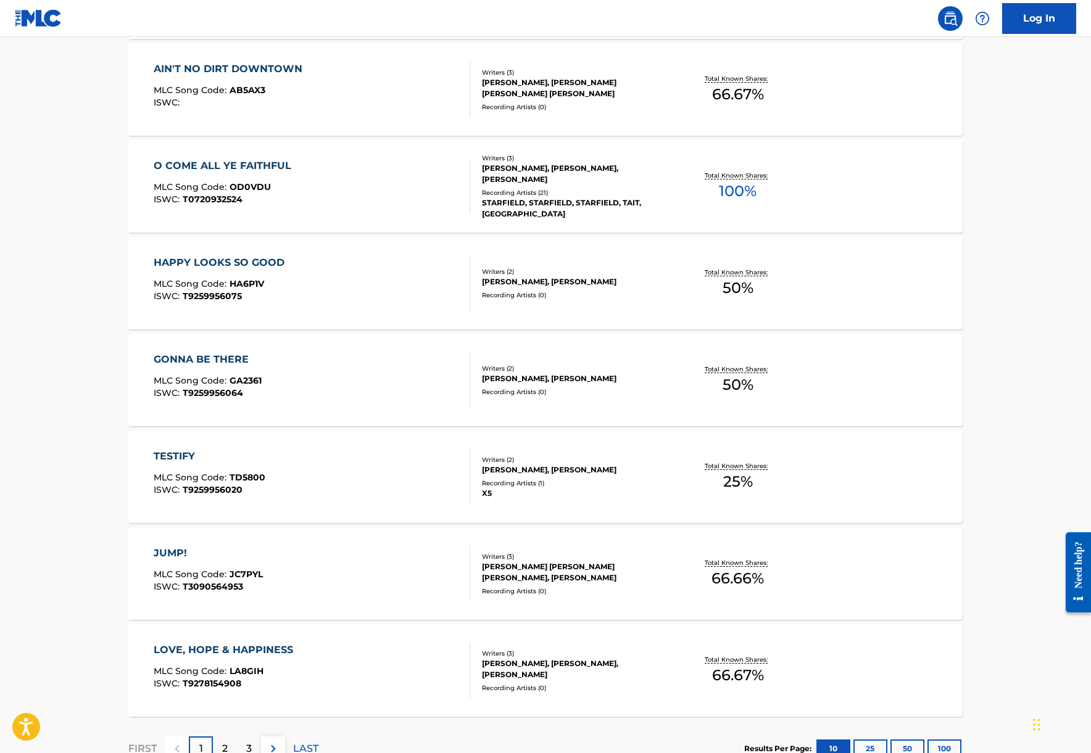
scroll to position [757, 0]
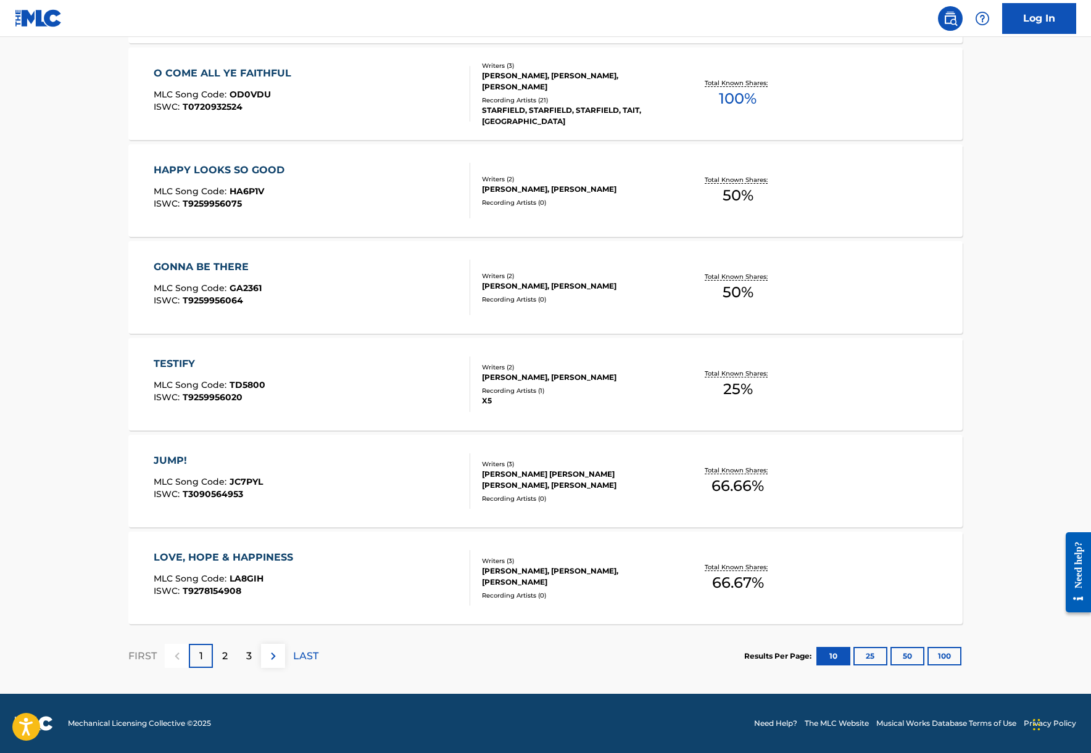
click at [176, 463] on div "JUMP!" at bounding box center [208, 460] width 109 height 15
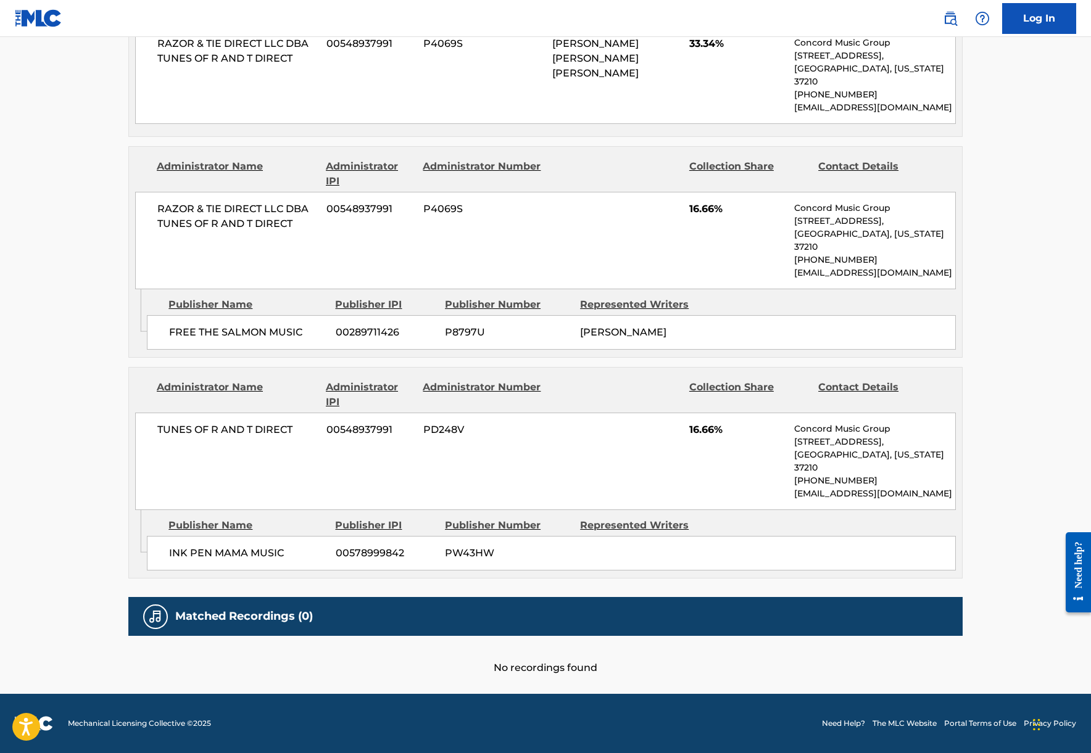
scroll to position [696, 0]
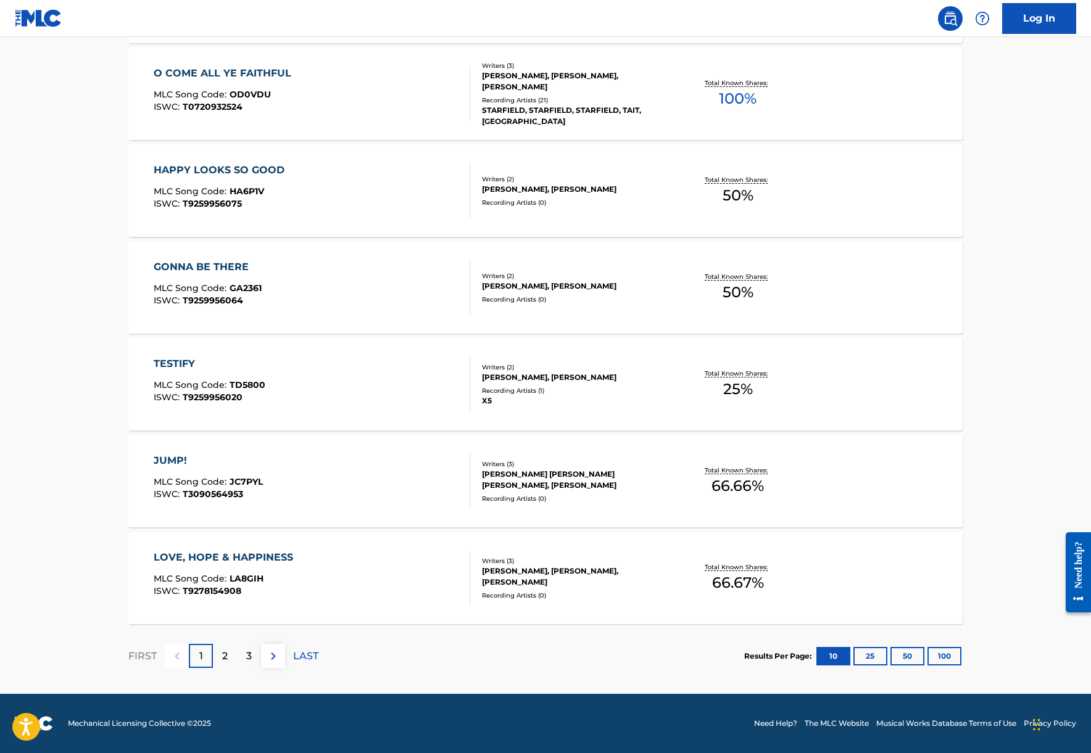
click at [223, 659] on p "2" at bounding box center [225, 656] width 6 height 15
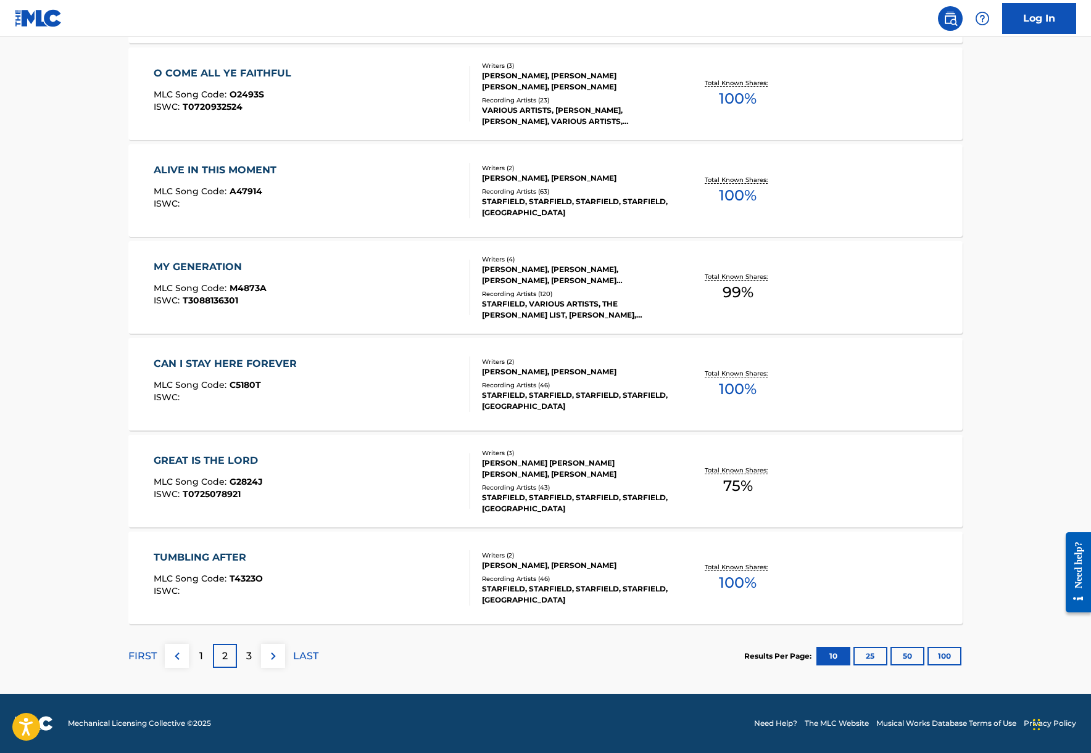
click at [170, 262] on div "MY GENERATION" at bounding box center [210, 267] width 113 height 15
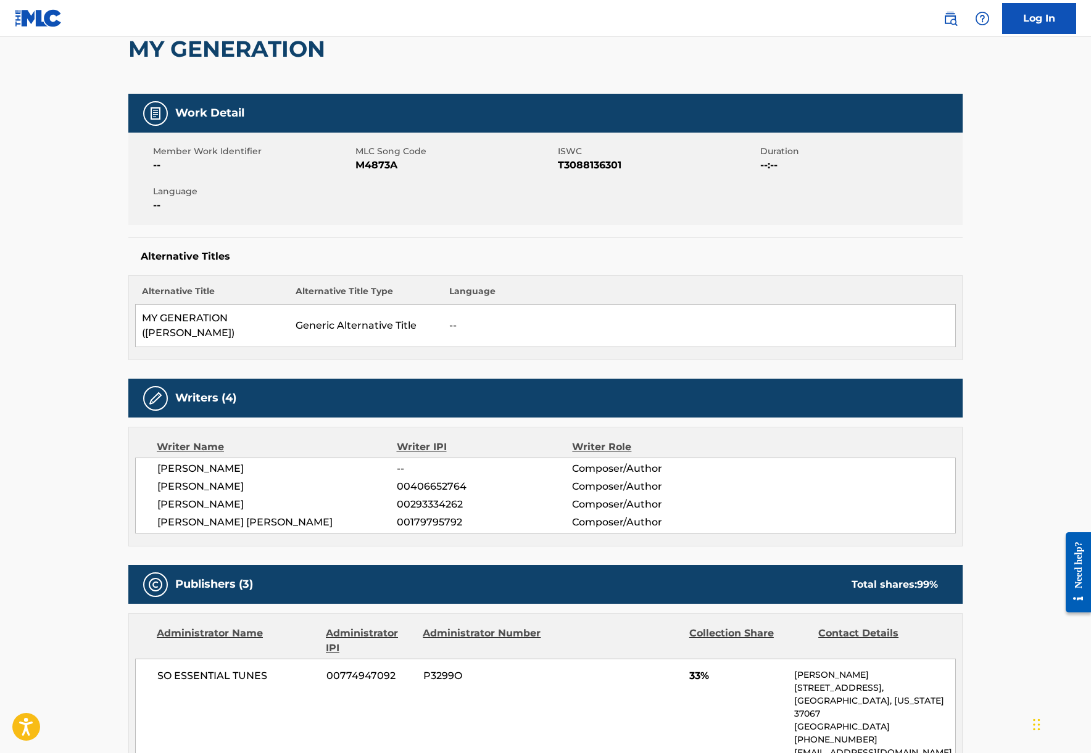
scroll to position [279, 0]
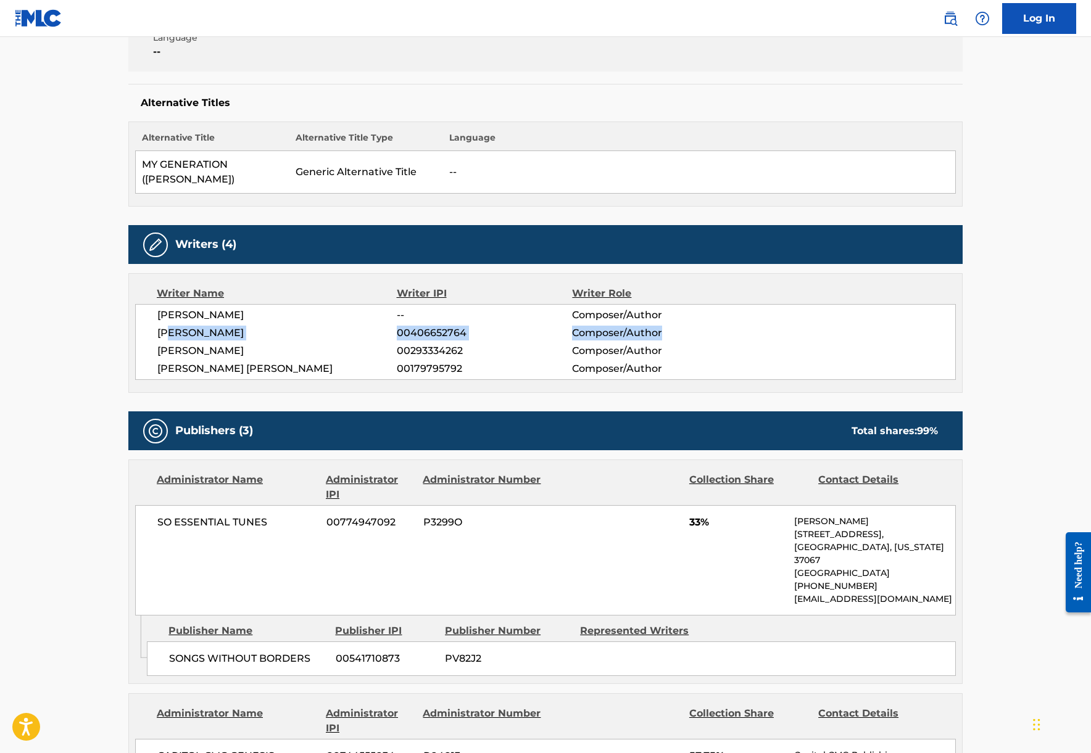
drag, startPoint x: 174, startPoint y: 332, endPoint x: 693, endPoint y: 326, distance: 518.8
click at [695, 326] on div "[PERSON_NAME] 00406652764 Composer/Author" at bounding box center [556, 333] width 798 height 15
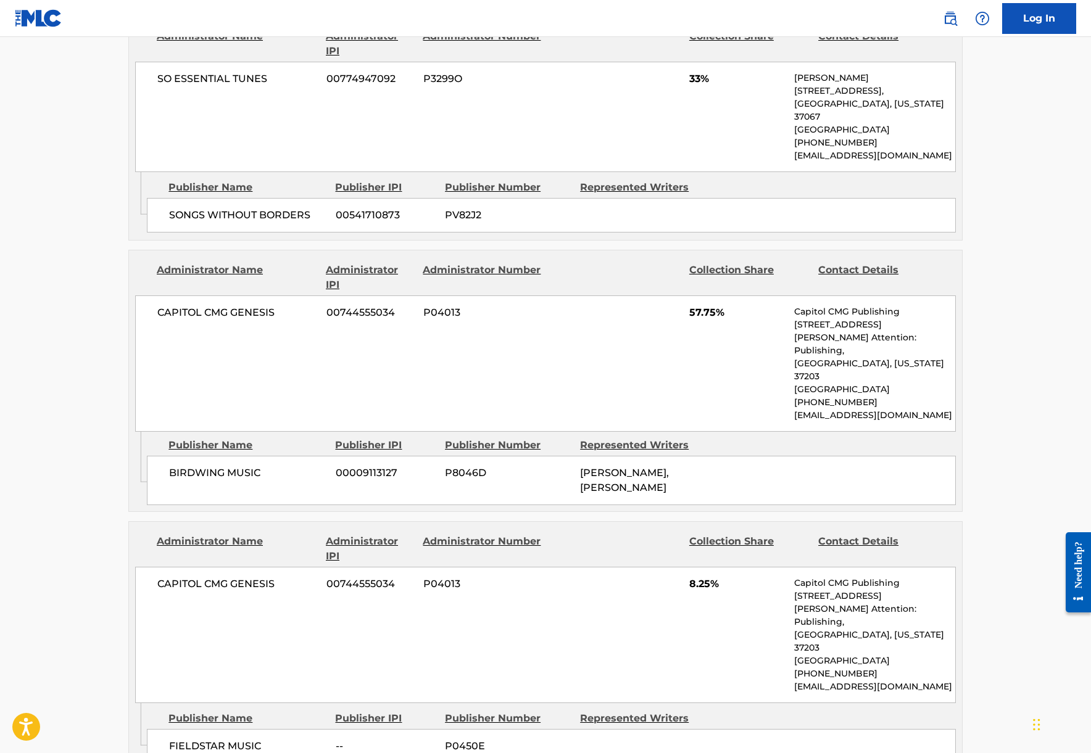
scroll to position [727, 0]
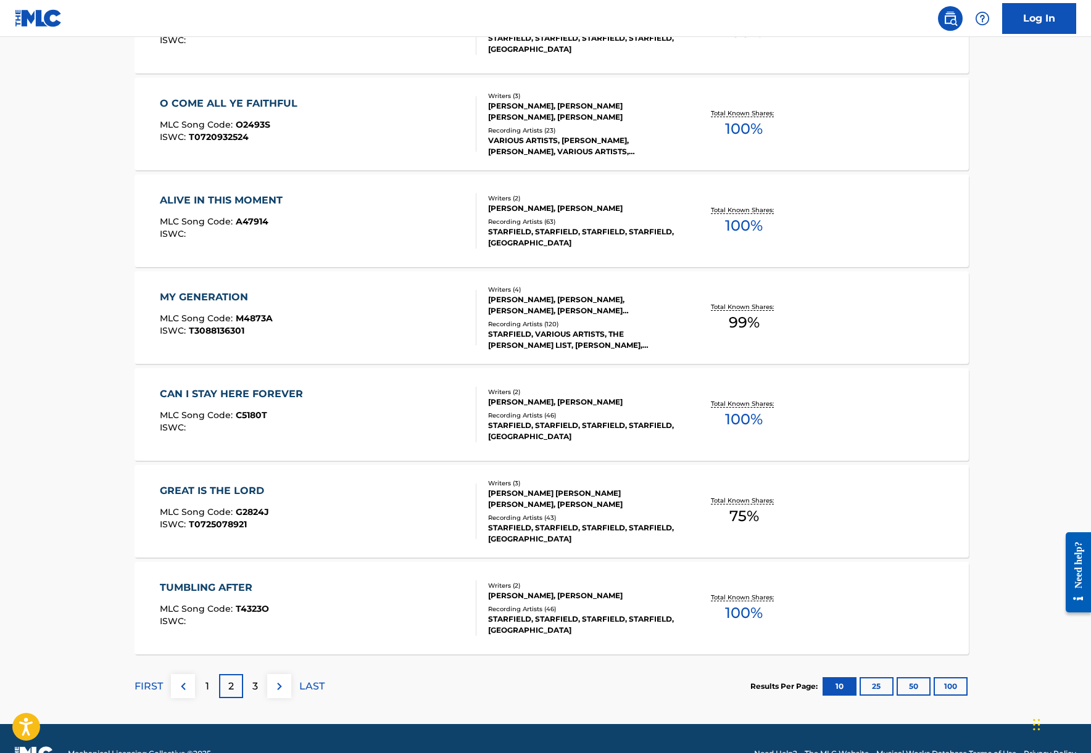
scroll to position [757, 0]
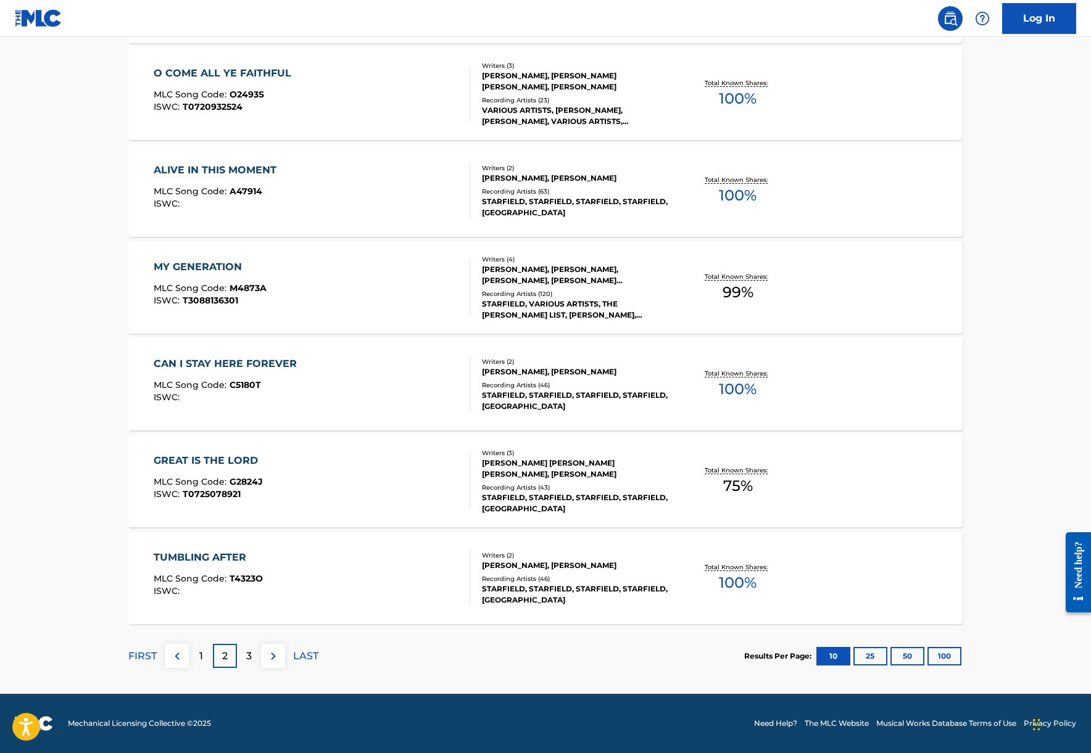
click at [257, 655] on div "3" at bounding box center [249, 656] width 24 height 24
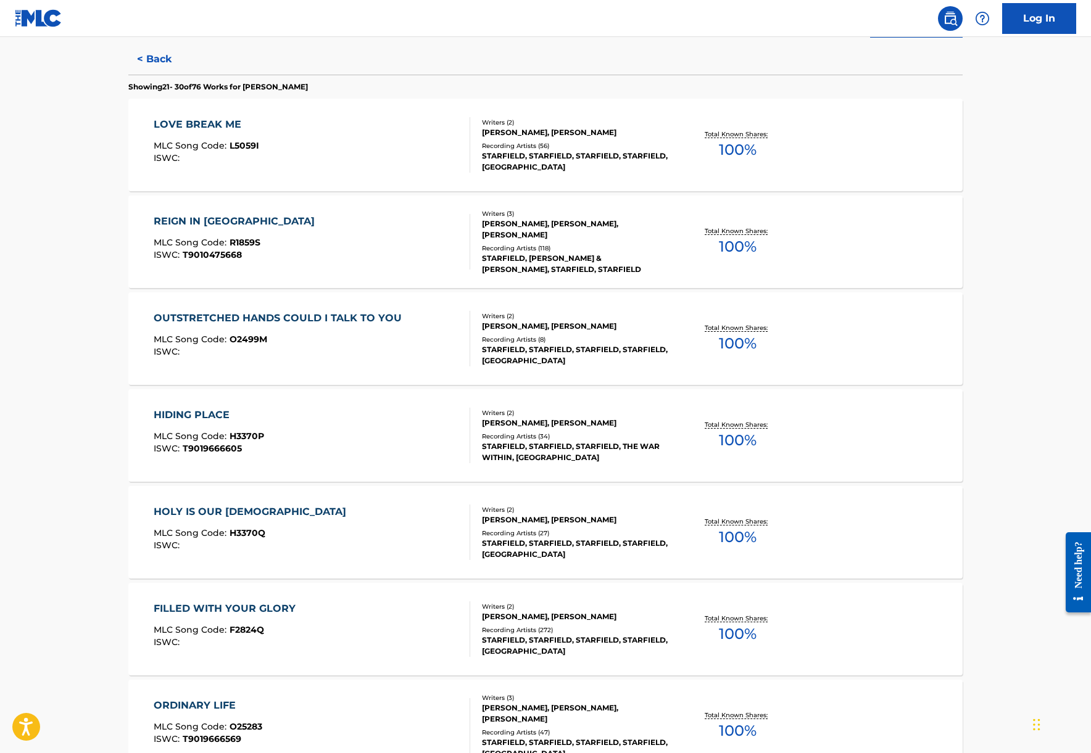
scroll to position [254, 0]
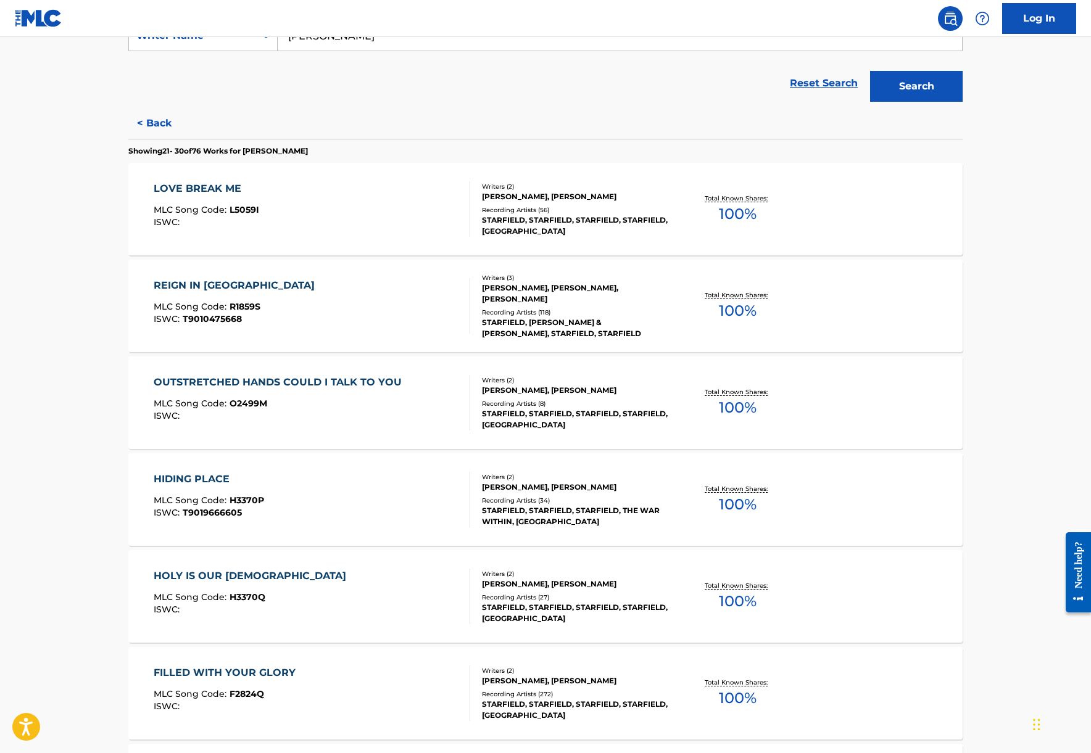
click at [189, 281] on div "REIGN IN [GEOGRAPHIC_DATA]" at bounding box center [237, 285] width 167 height 15
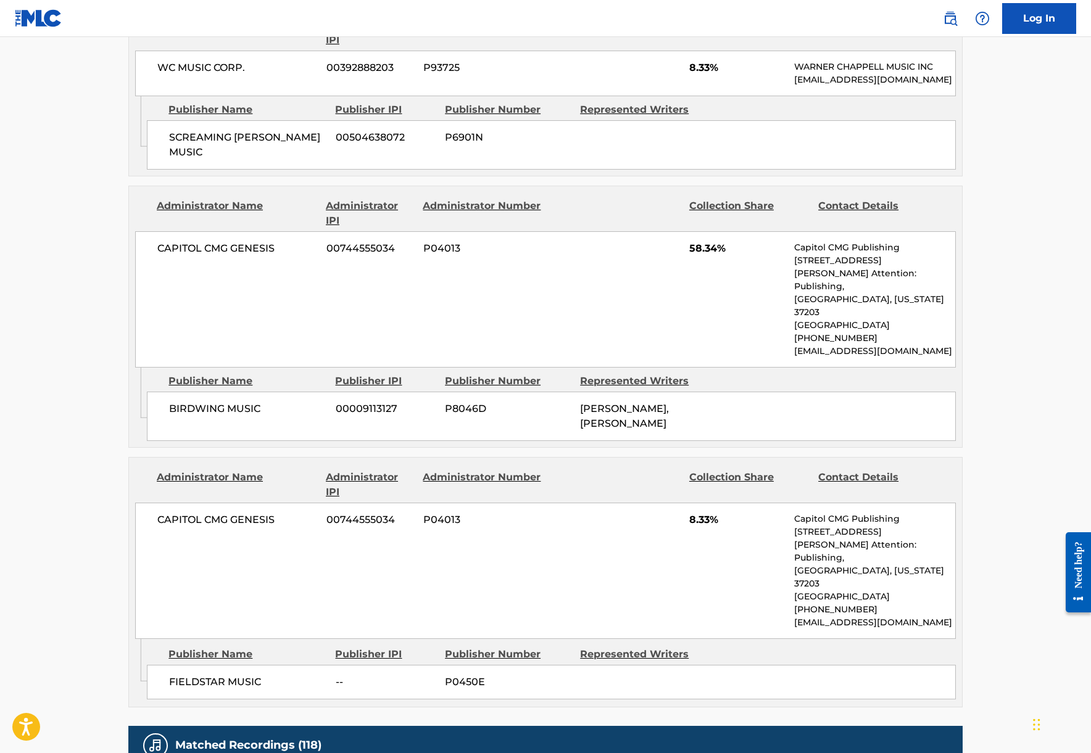
scroll to position [745, 0]
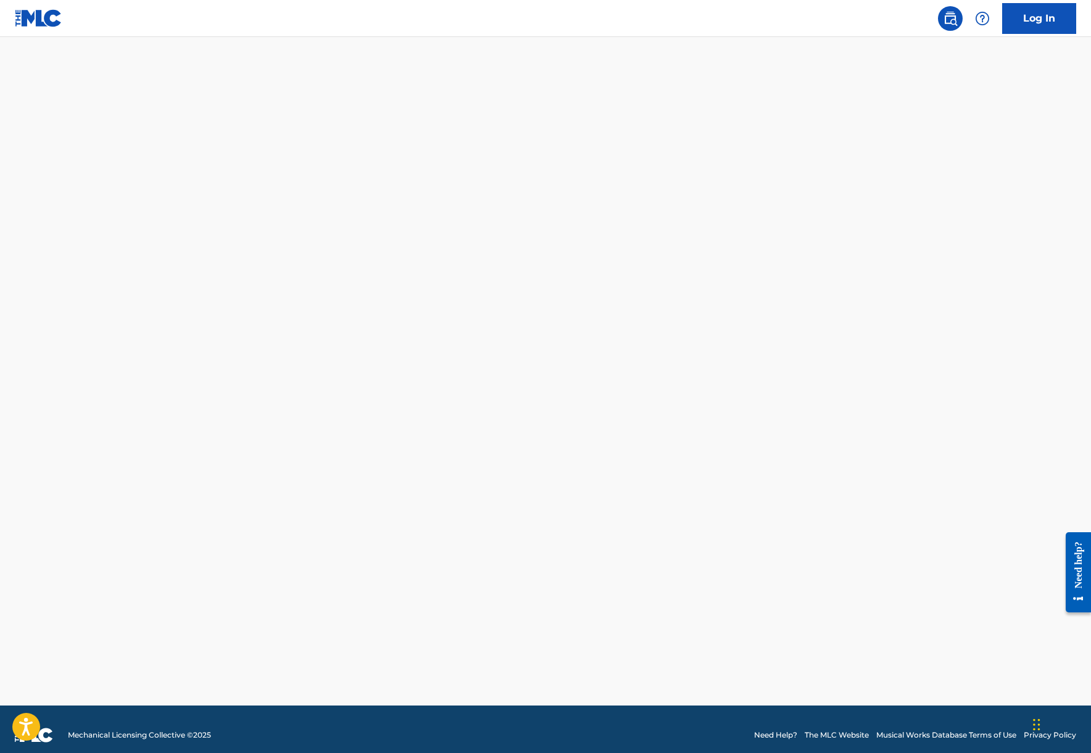
scroll to position [254, 0]
